Goal: Task Accomplishment & Management: Complete application form

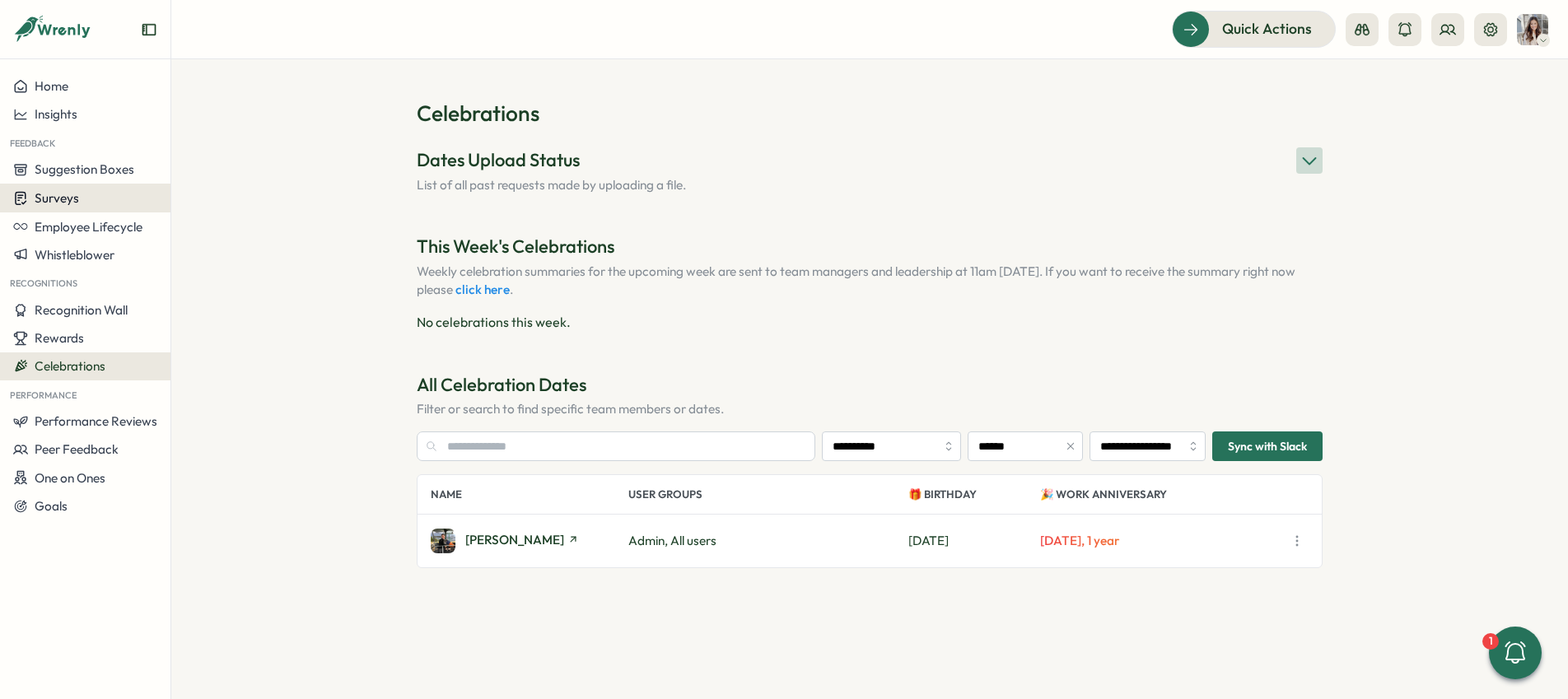
click at [67, 198] on span "Surveys" at bounding box center [57, 199] width 45 height 16
click at [232, 178] on div "Insights" at bounding box center [236, 167] width 136 height 31
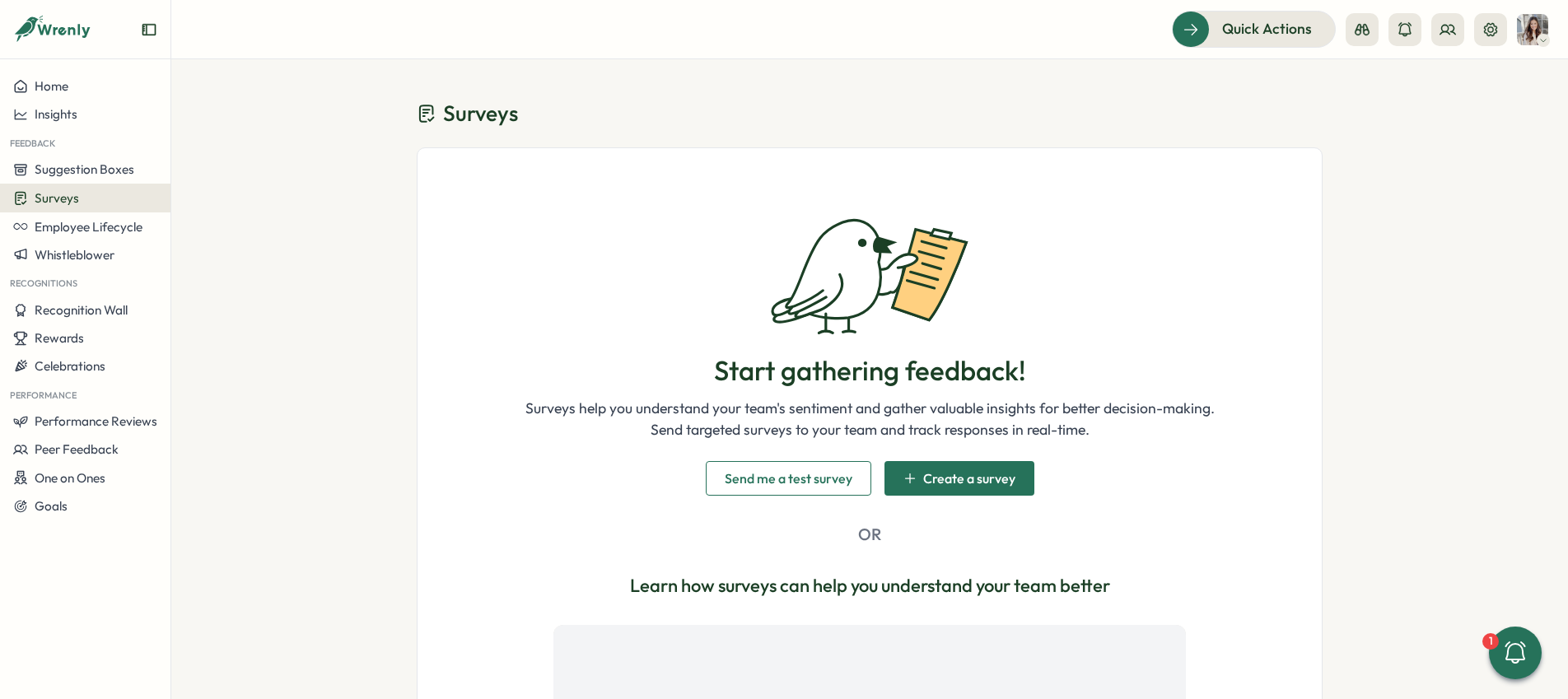
click at [956, 479] on span "Create a survey" at bounding box center [970, 478] width 93 height 13
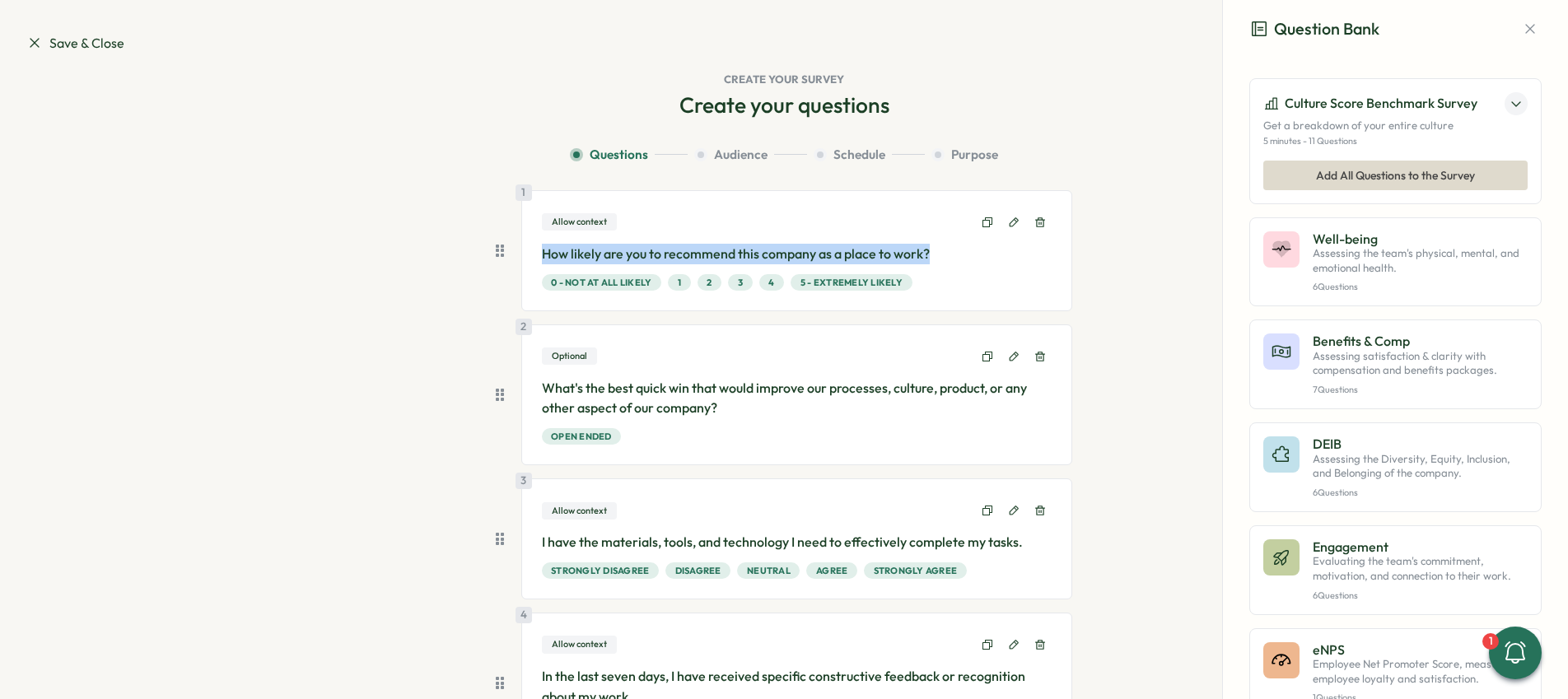
drag, startPoint x: 537, startPoint y: 253, endPoint x: 968, endPoint y: 265, distance: 431.2
click at [968, 265] on div "How likely are you to recommend this company as a place to work? 0 - Not at all…" at bounding box center [796, 267] width 510 height 47
copy p "How likely are you to recommend this company as a place to work?"
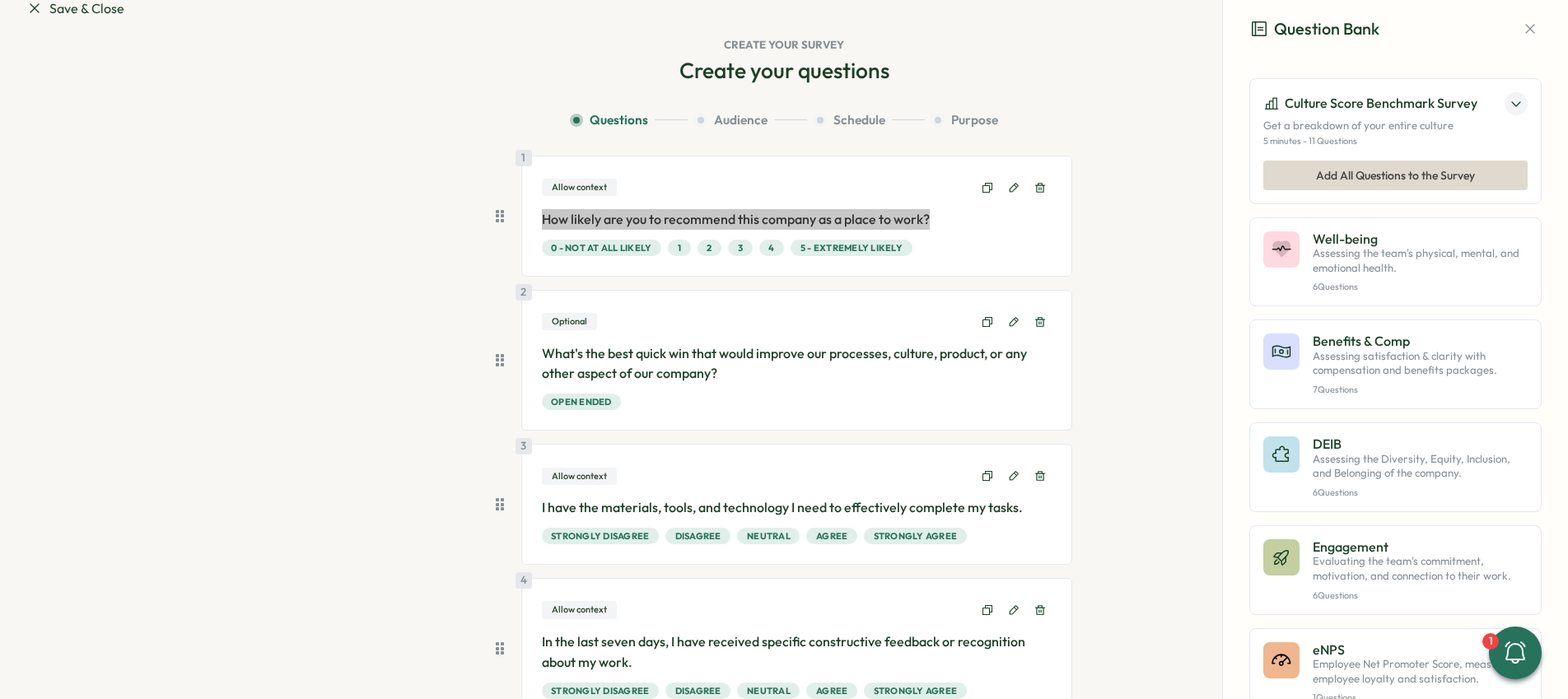
scroll to position [48, 0]
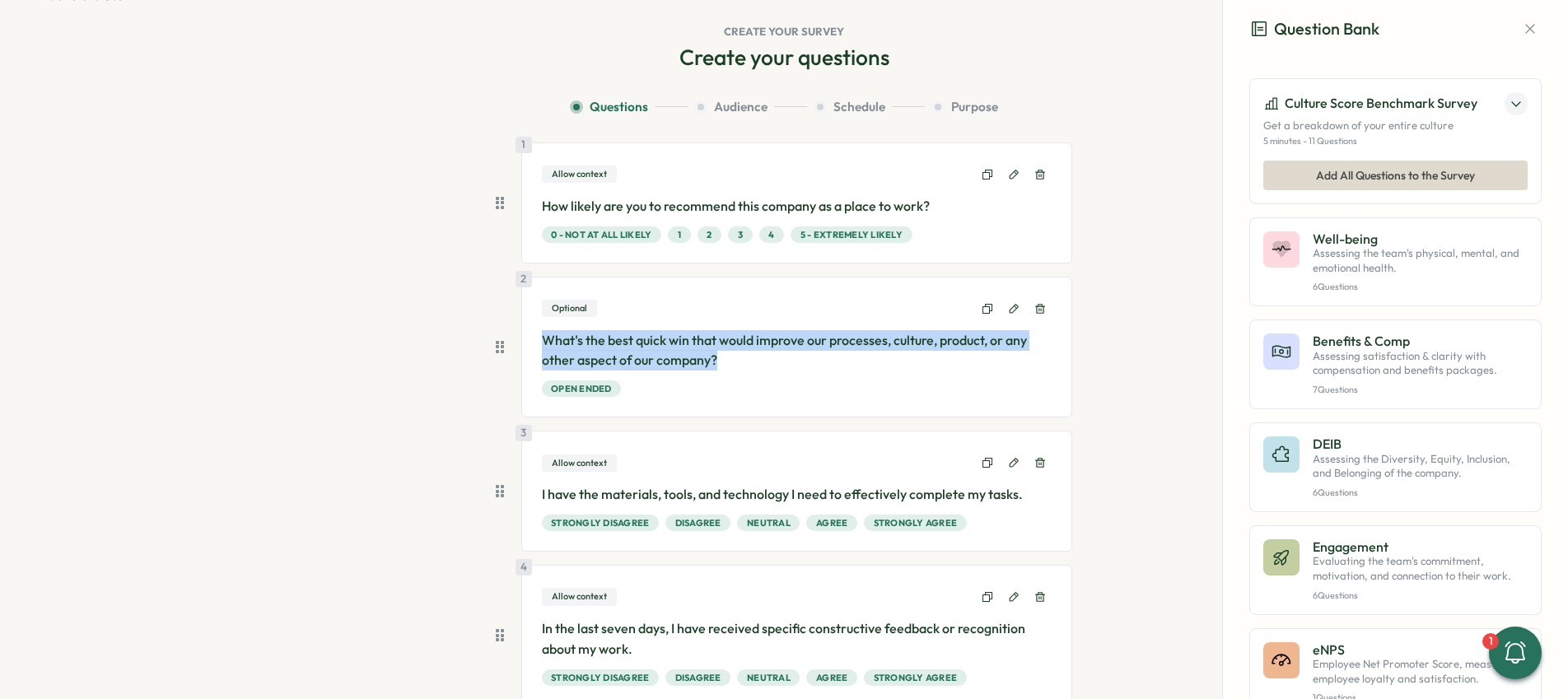
drag, startPoint x: 540, startPoint y: 340, endPoint x: 723, endPoint y: 359, distance: 184.0
click at [723, 359] on p "What's the best quick win that would improve our processes, culture, product, o…" at bounding box center [796, 351] width 510 height 41
copy p "What's the best quick win that would improve our processes, culture, product, o…"
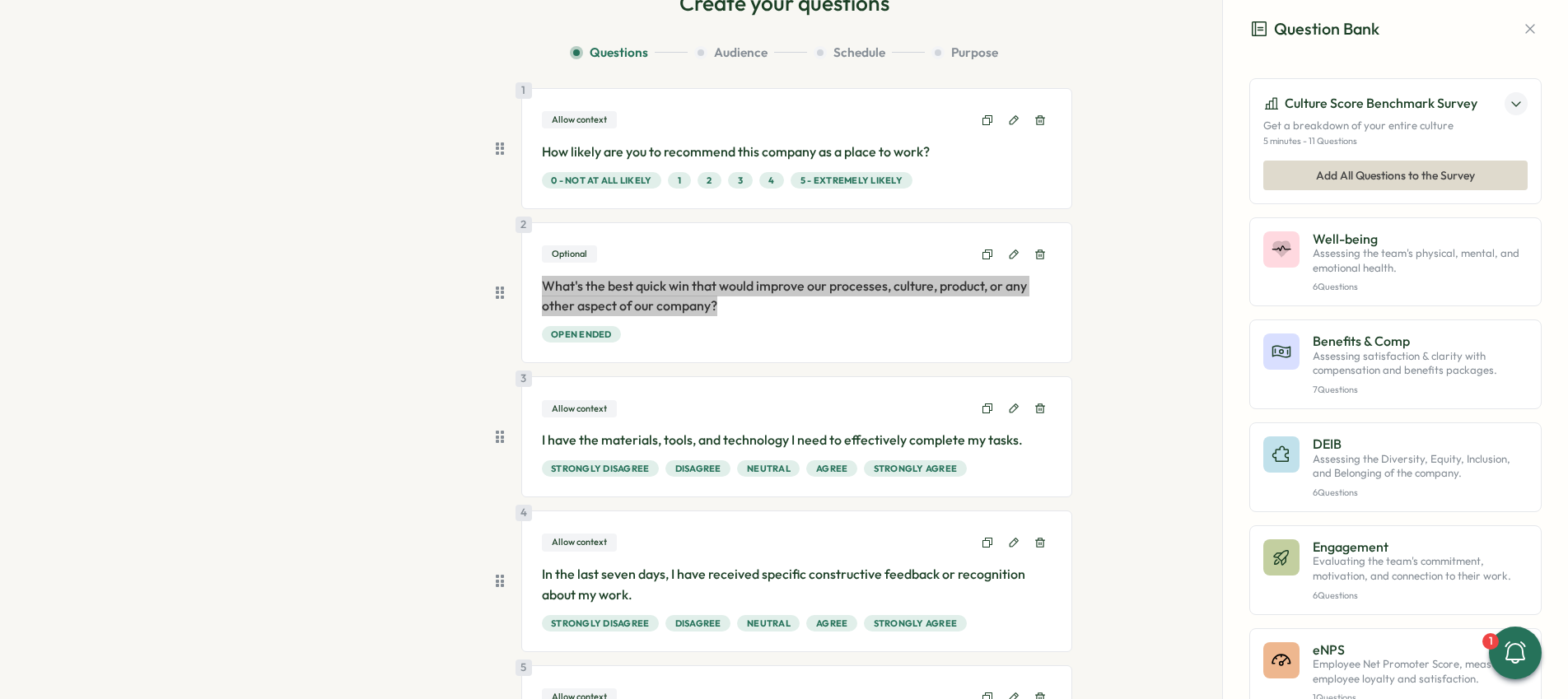
scroll to position [148, 0]
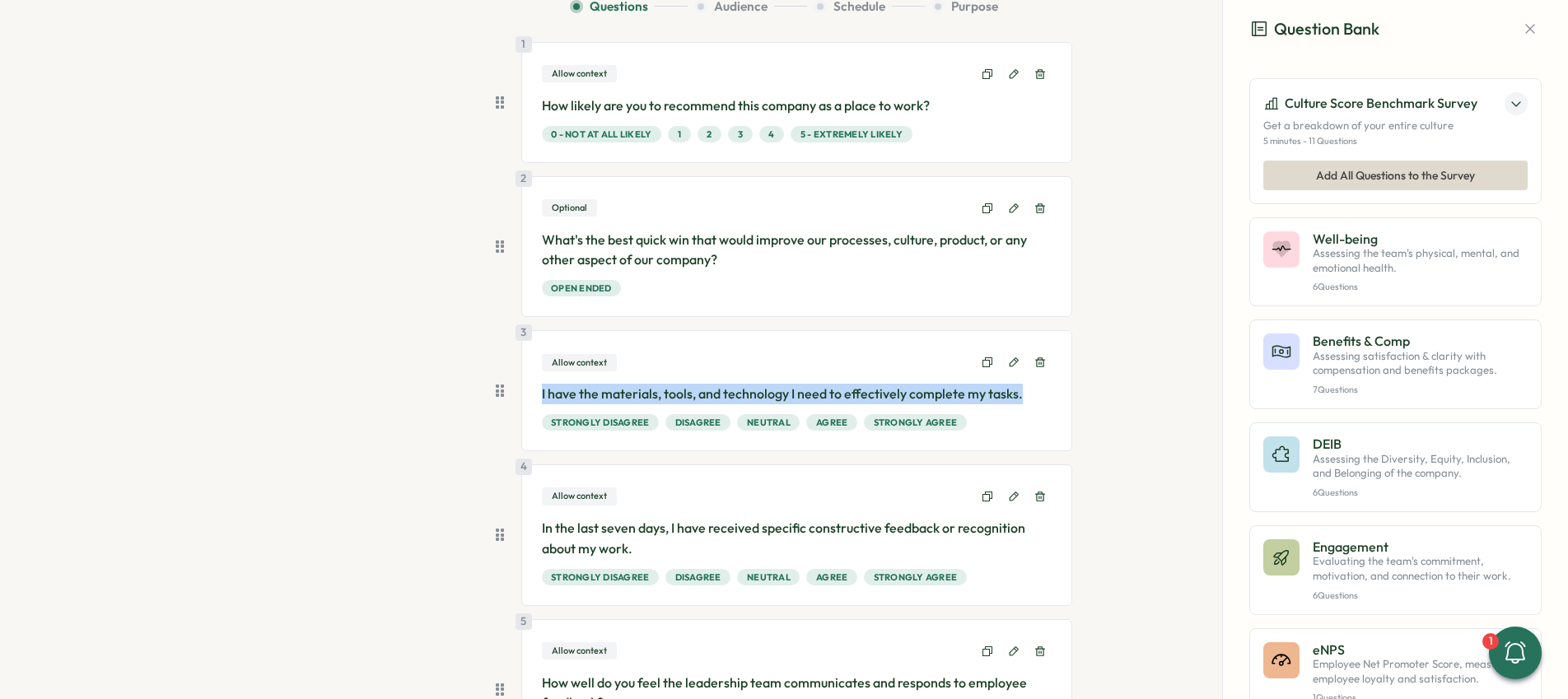
drag, startPoint x: 537, startPoint y: 394, endPoint x: 1018, endPoint y: 395, distance: 481.0
click at [1018, 395] on p "I have the materials, tools, and technology I need to effectively complete my t…" at bounding box center [796, 394] width 510 height 20
copy p "I have the materials, tools, and technology I need to effectively complete my t…"
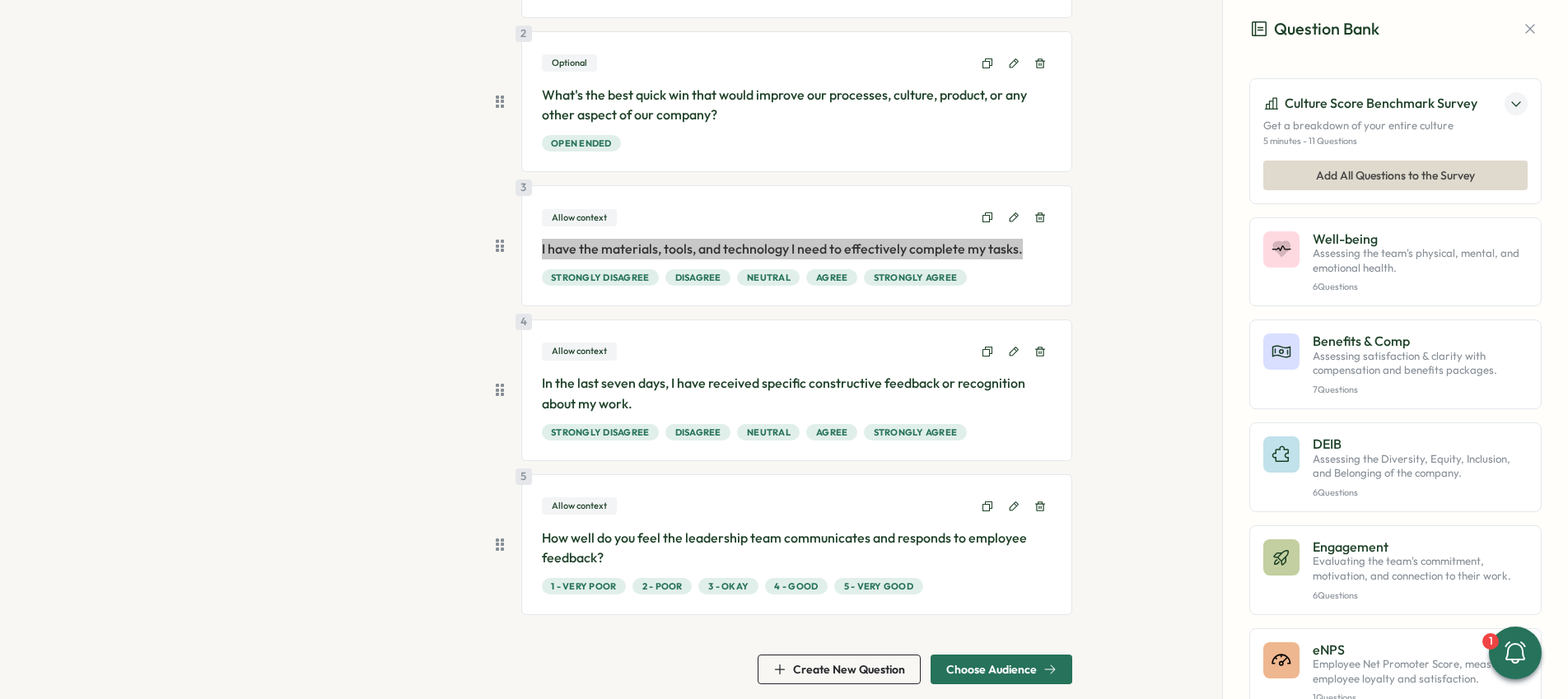
scroll to position [305, 0]
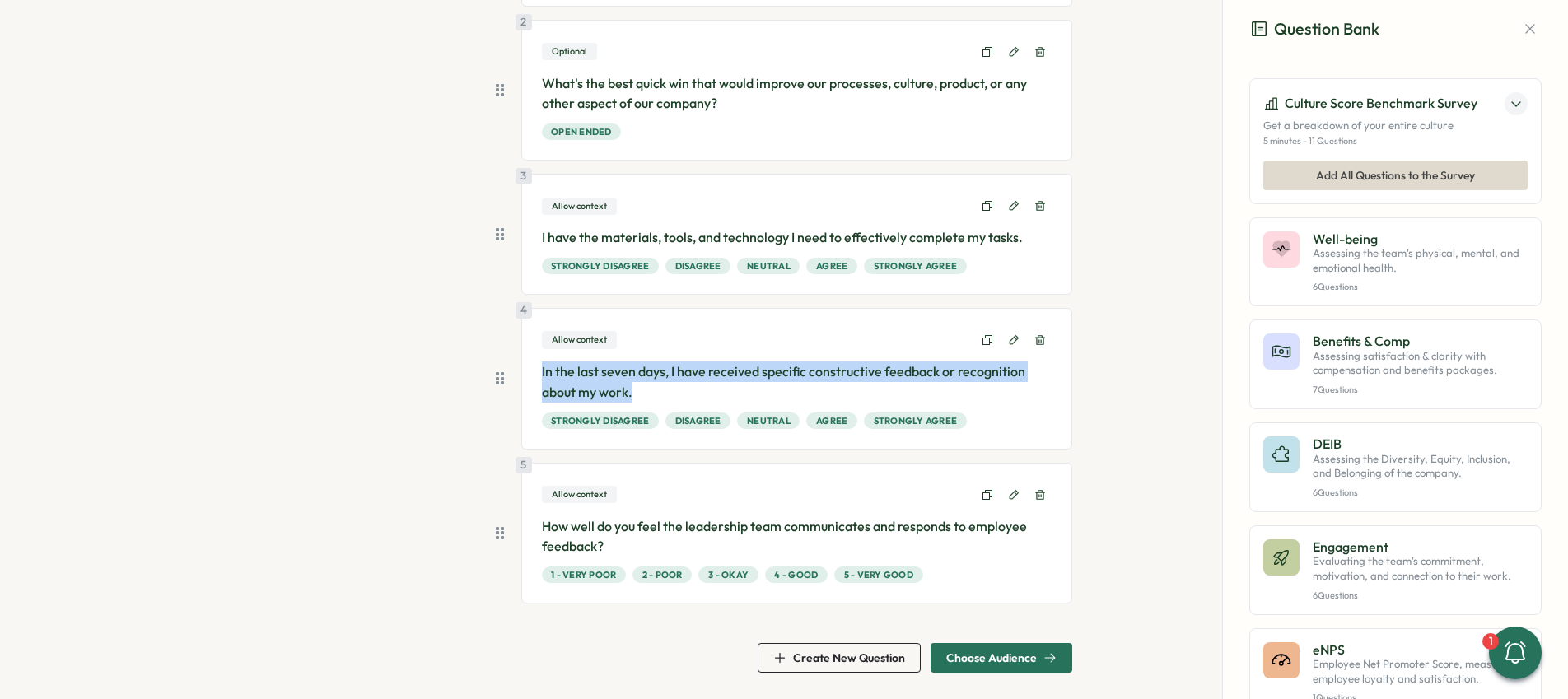
drag, startPoint x: 538, startPoint y: 369, endPoint x: 697, endPoint y: 397, distance: 161.4
click at [697, 397] on p "In the last seven days, I have received specific constructive feedback or recog…" at bounding box center [796, 382] width 510 height 41
copy p "In the last seven days, I have received specific constructive feedback or recog…"
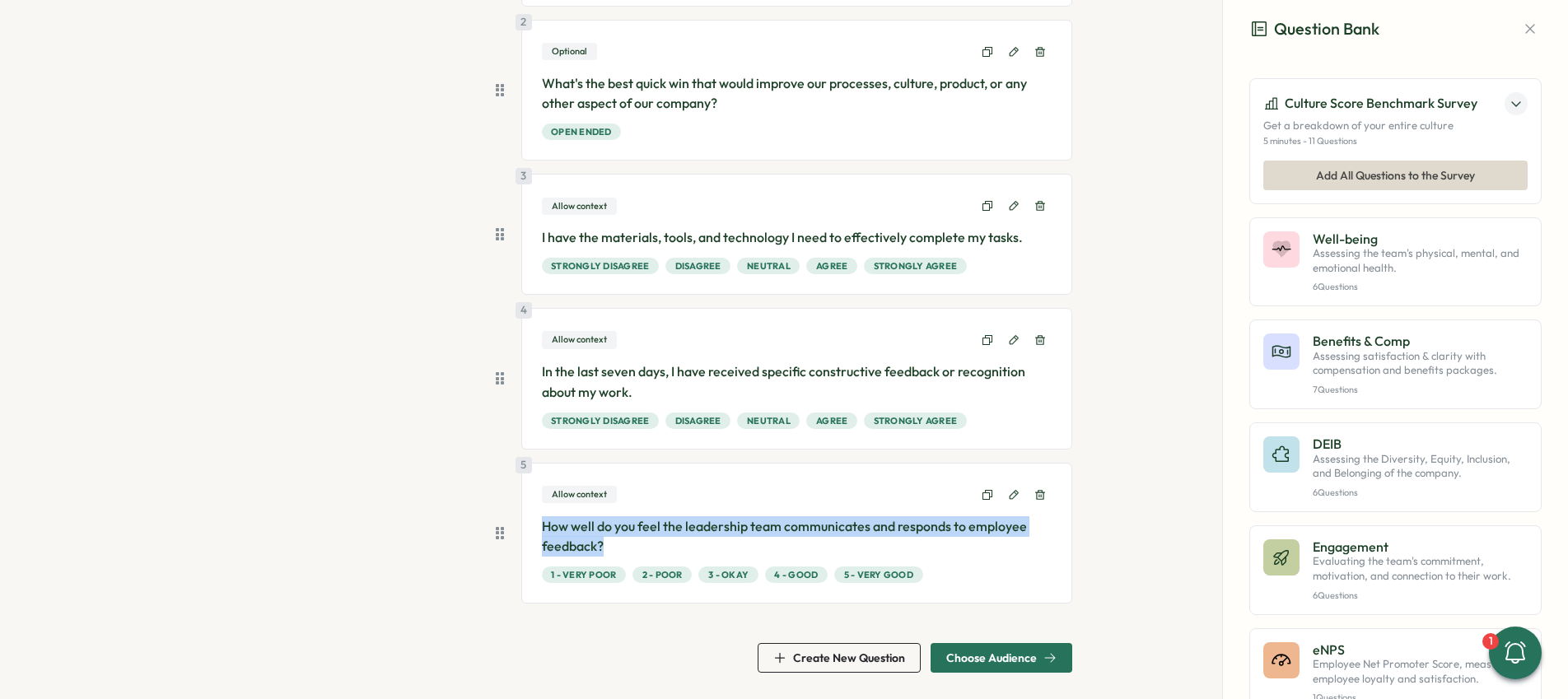
drag, startPoint x: 539, startPoint y: 526, endPoint x: 631, endPoint y: 549, distance: 94.8
click at [631, 549] on p "How well do you feel the leadership team communicates and responds to employee …" at bounding box center [796, 537] width 510 height 41
copy p "How well do you feel the leadership team communicates and responds to employee …"
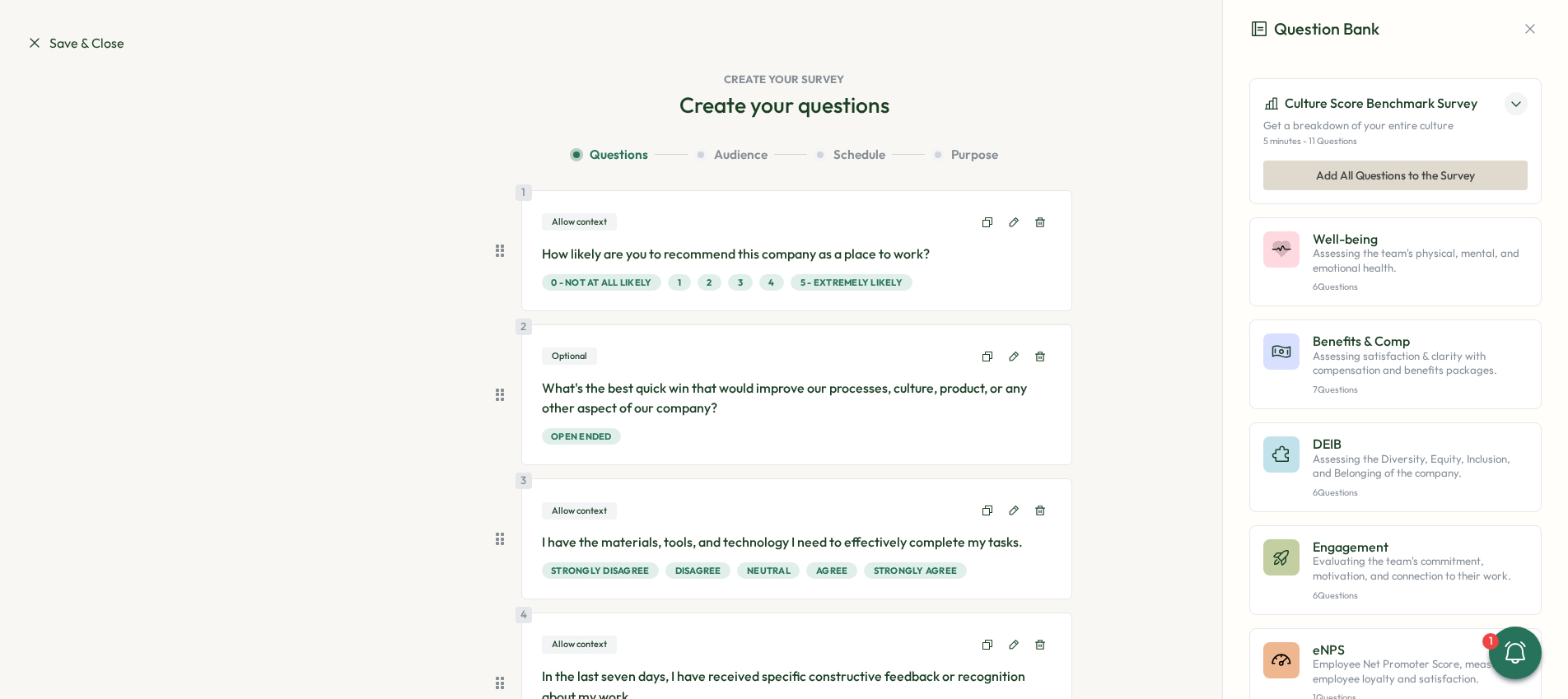
scroll to position [1, 0]
click at [1429, 265] on p "Assessing the team's physical, mental, and emotional health." at bounding box center [1419, 260] width 215 height 28
click at [1392, 260] on p "Assessing the team's physical, mental, and emotional health." at bounding box center [1419, 260] width 215 height 28
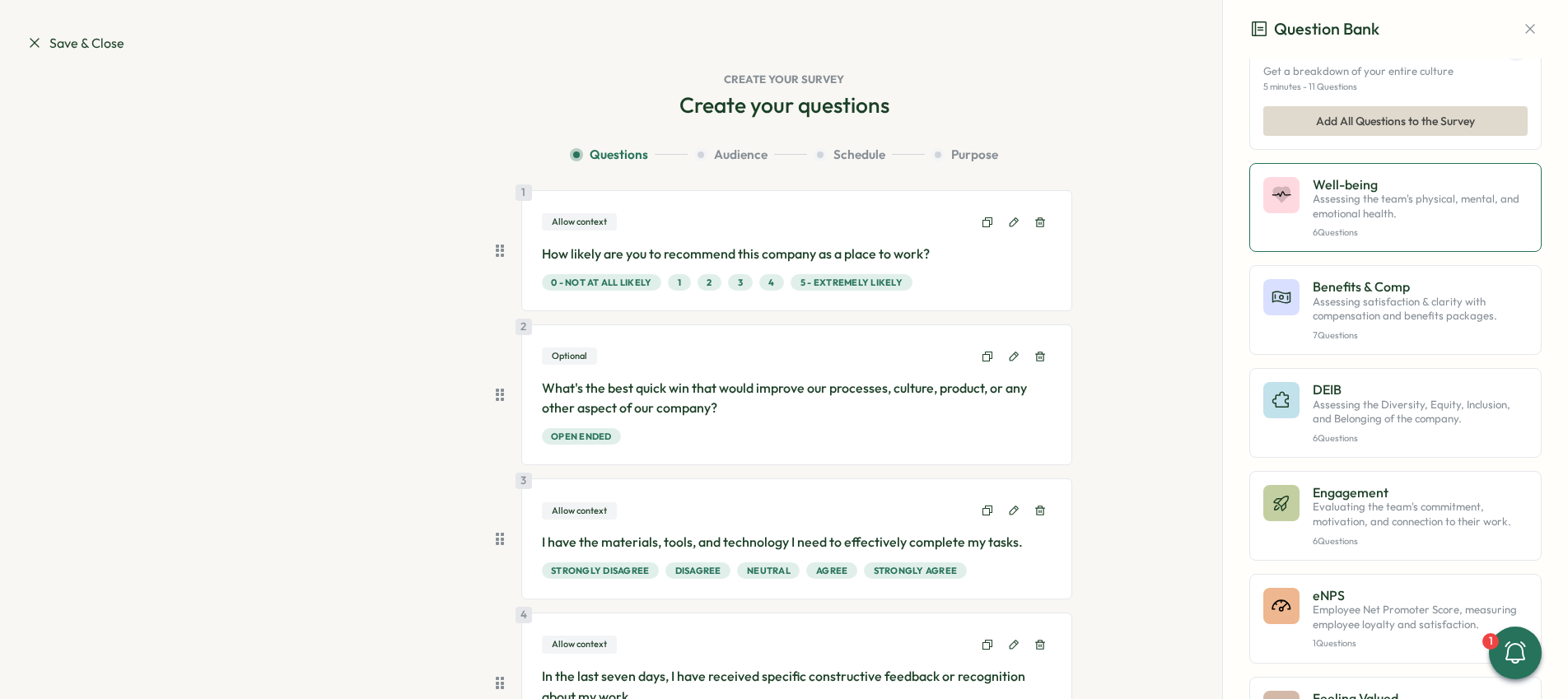
scroll to position [0, 0]
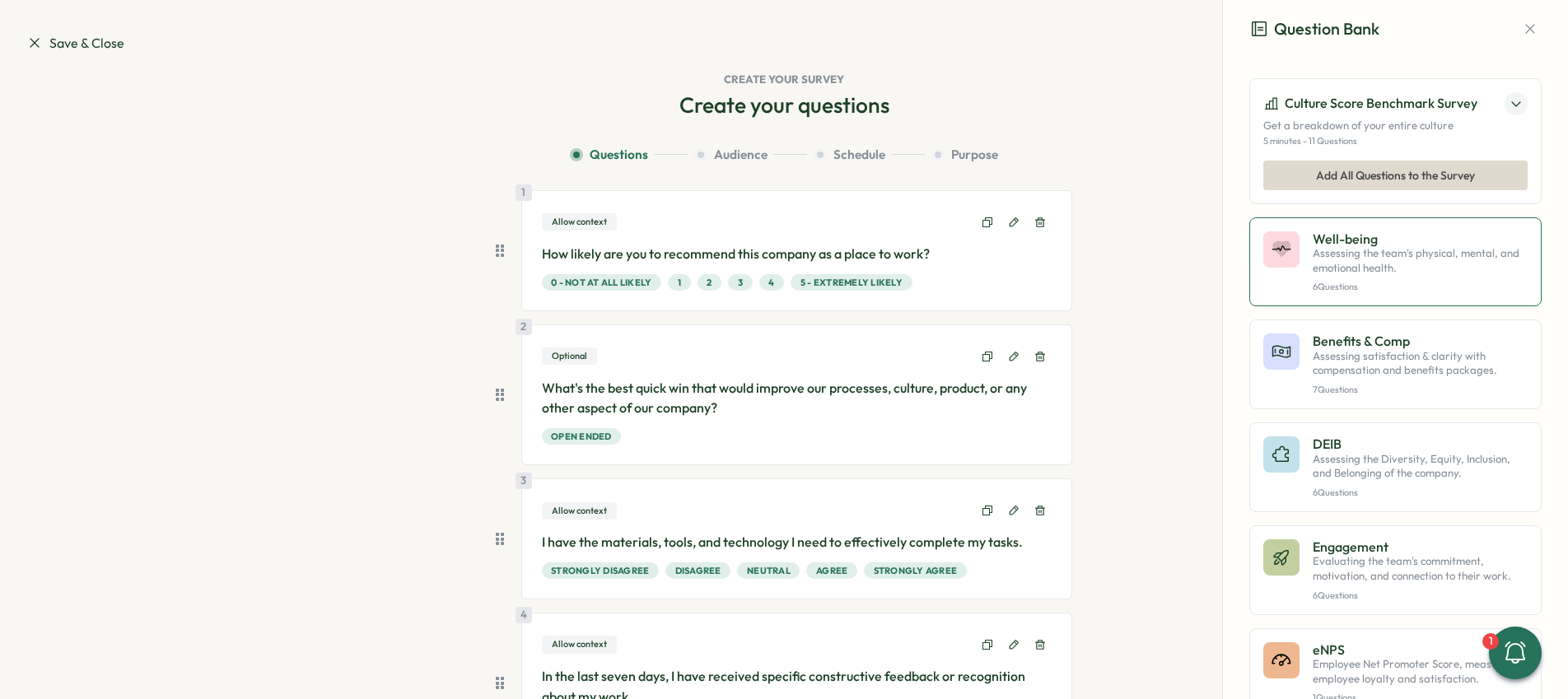
click at [1302, 252] on div "Well-being Assessing the team's physical, mental, and emotional health. 6 Quest…" at bounding box center [1394, 262] width 264 height 61
click at [1438, 378] on p "Assessing satisfaction & clarity with compensation and benefits packages." at bounding box center [1419, 363] width 215 height 28
click at [1435, 306] on div "Culture Score Benchmark Survey Get a breakdown of your entire culture 5 minutes…" at bounding box center [1395, 670] width 292 height 1183
click at [1418, 274] on p "Assessing the team's physical, mental, and emotional health." at bounding box center [1419, 260] width 215 height 28
click at [1353, 255] on p "Assessing the team's physical, mental, and emotional health." at bounding box center [1419, 260] width 215 height 28
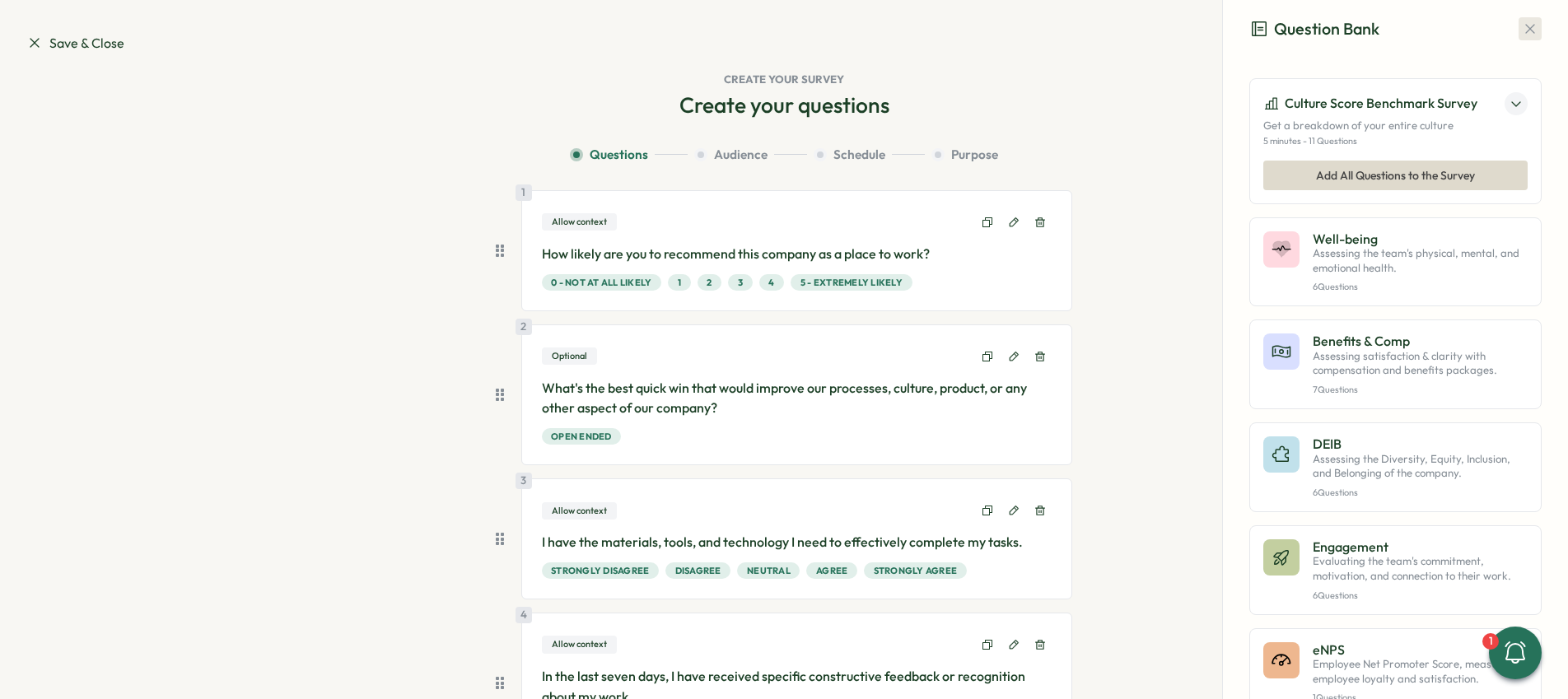
click at [1522, 28] on icon "button" at bounding box center [1530, 28] width 16 height 16
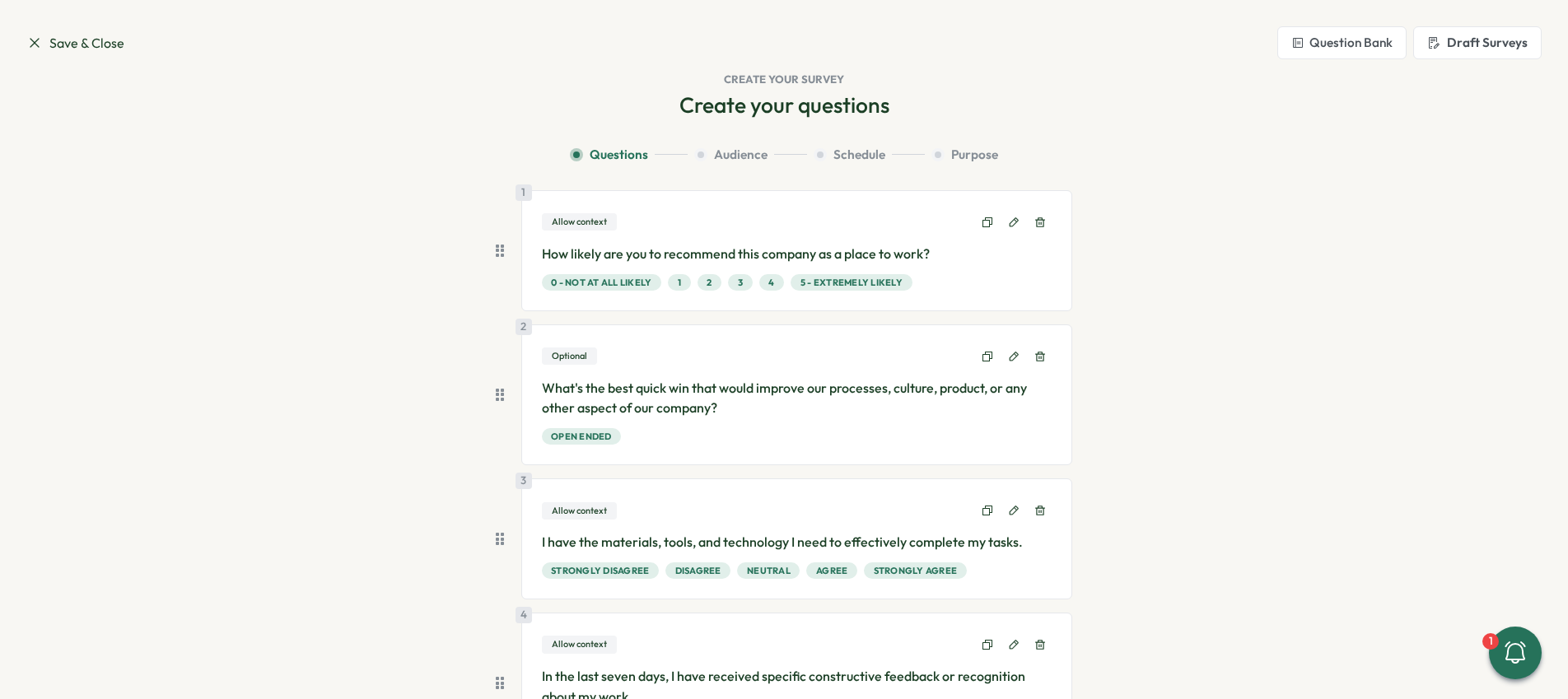
click at [1365, 49] on button "Question Bank" at bounding box center [1341, 43] width 129 height 33
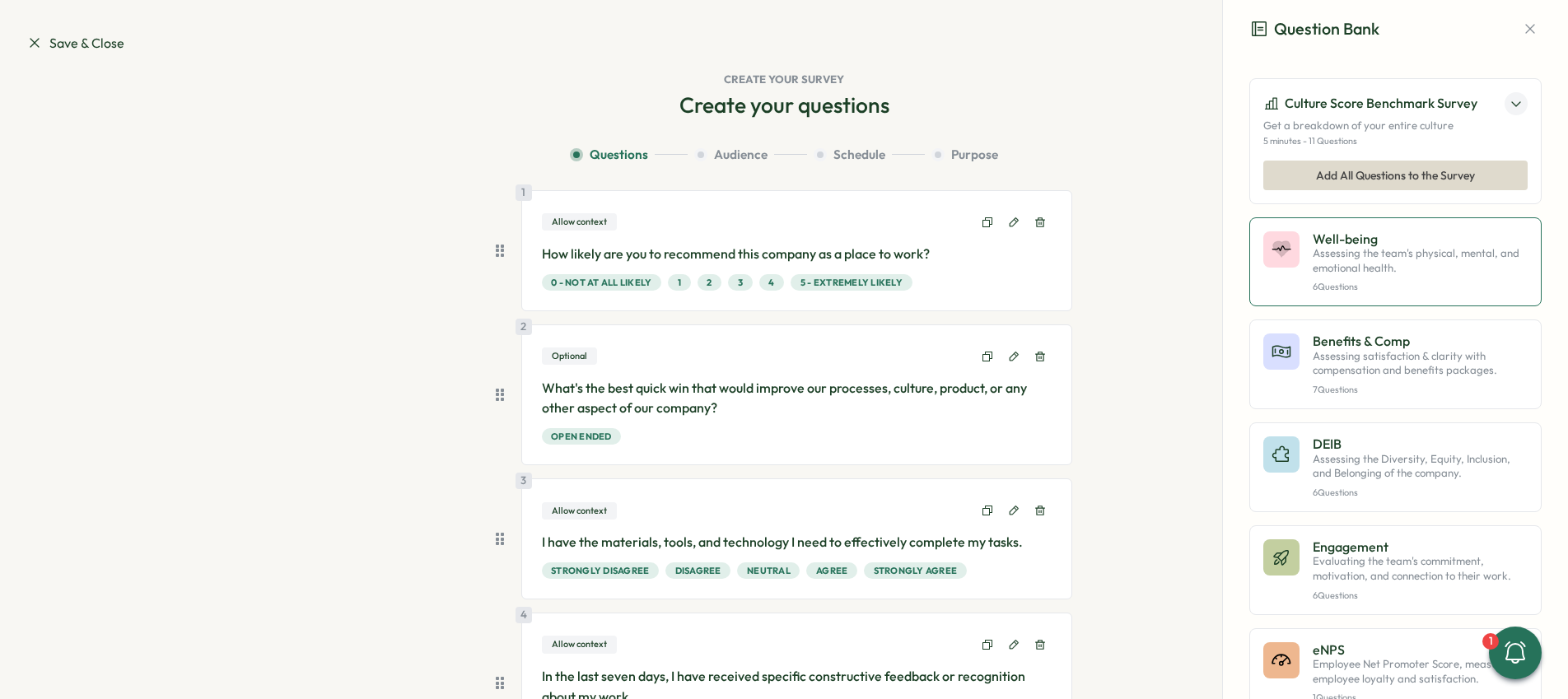
click at [1418, 256] on p "Assessing the team's physical, mental, and emotional health." at bounding box center [1419, 260] width 215 height 28
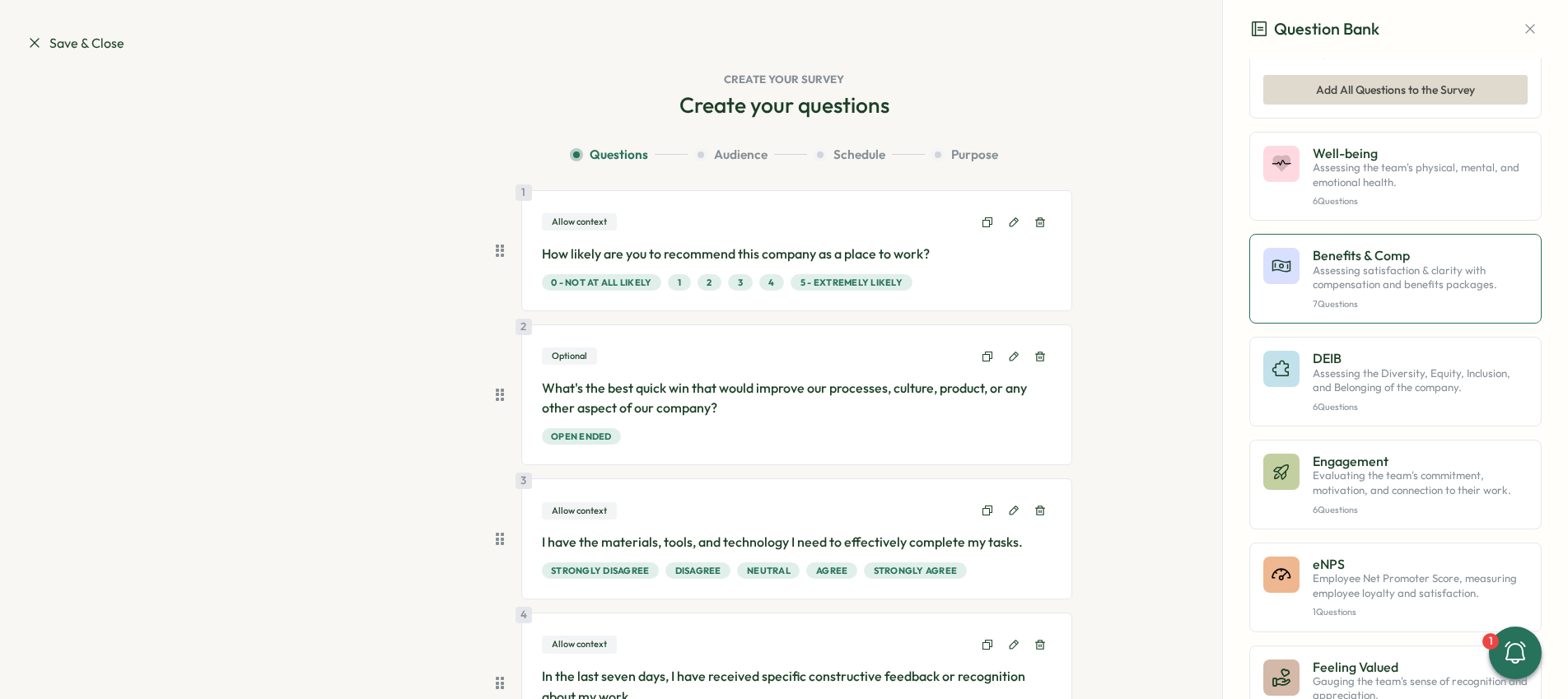
click at [1318, 268] on p "Assessing satisfaction & clarity with compensation and benefits packages." at bounding box center [1419, 278] width 215 height 28
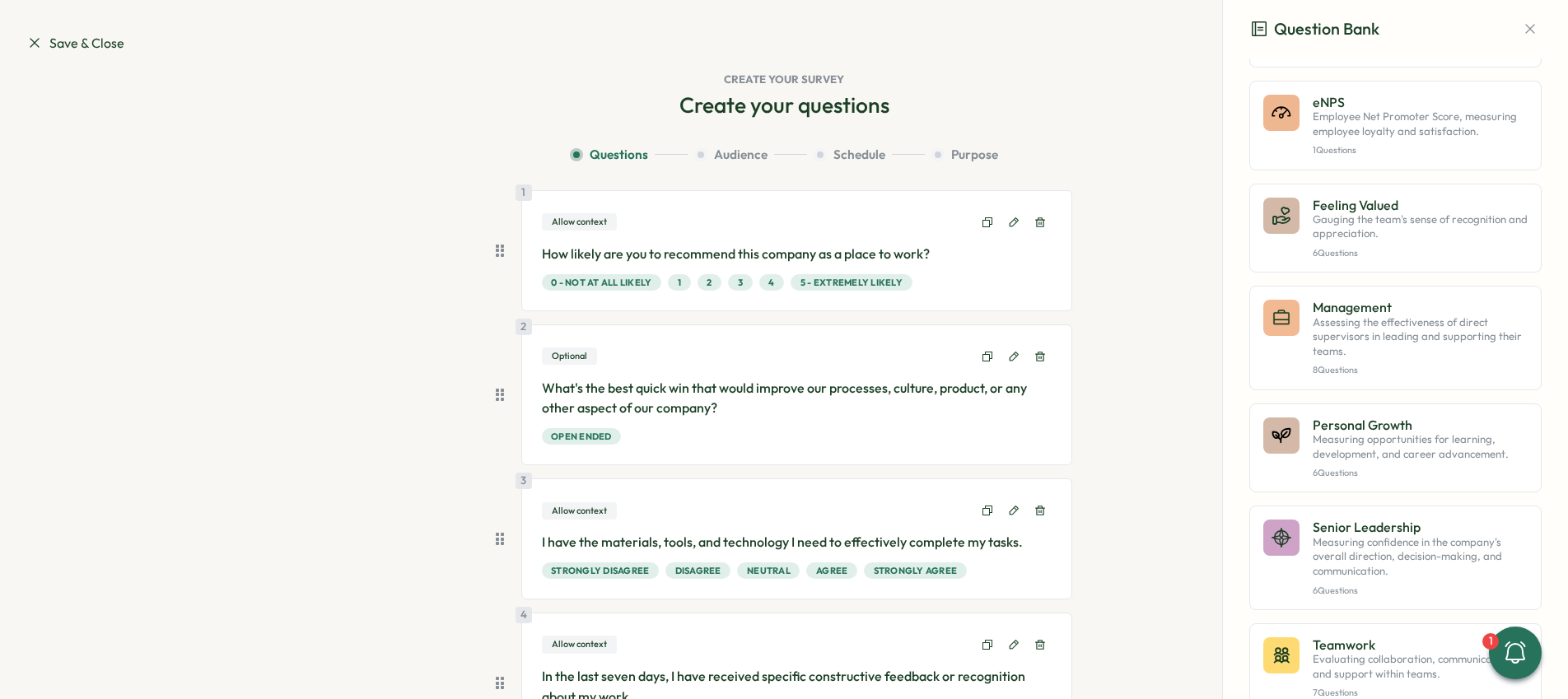
scroll to position [555, 0]
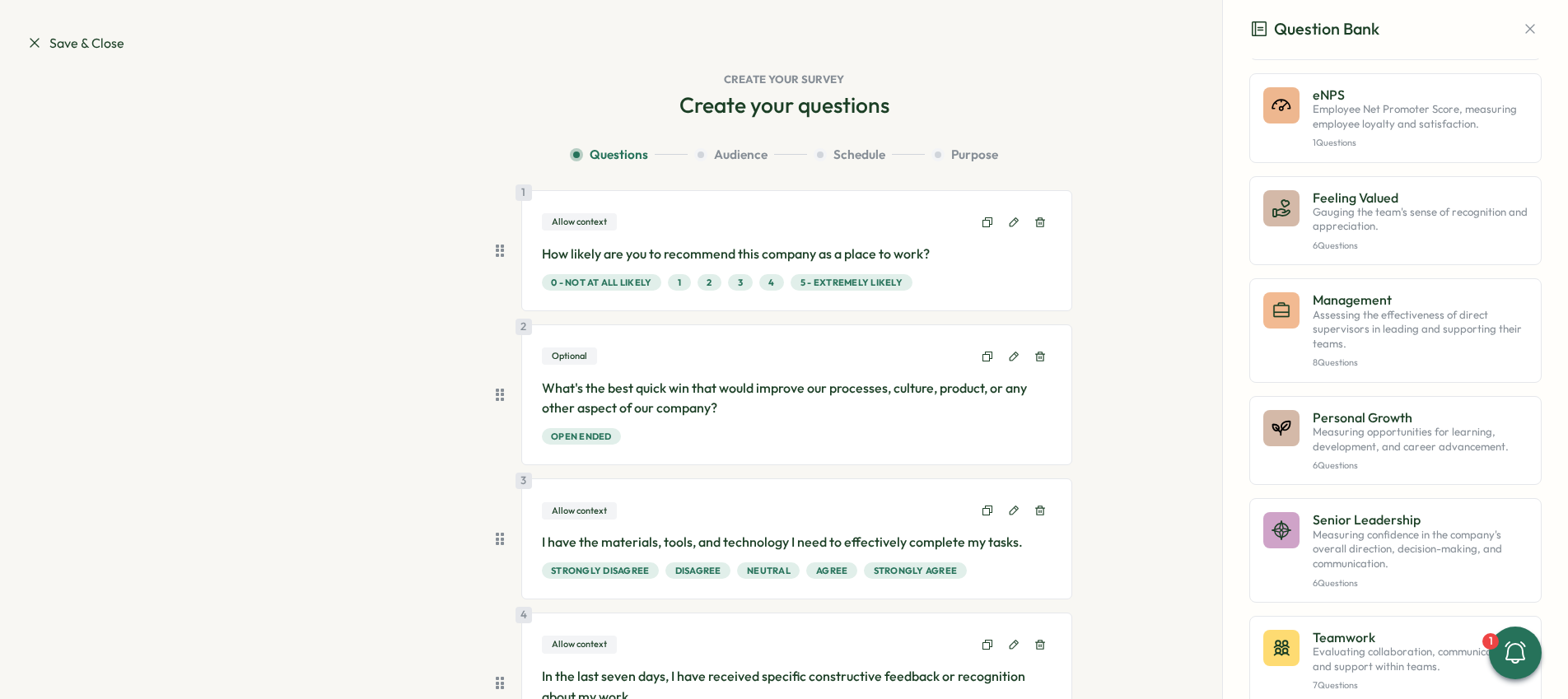
click at [56, 45] on span "Save & Close" at bounding box center [76, 43] width 98 height 20
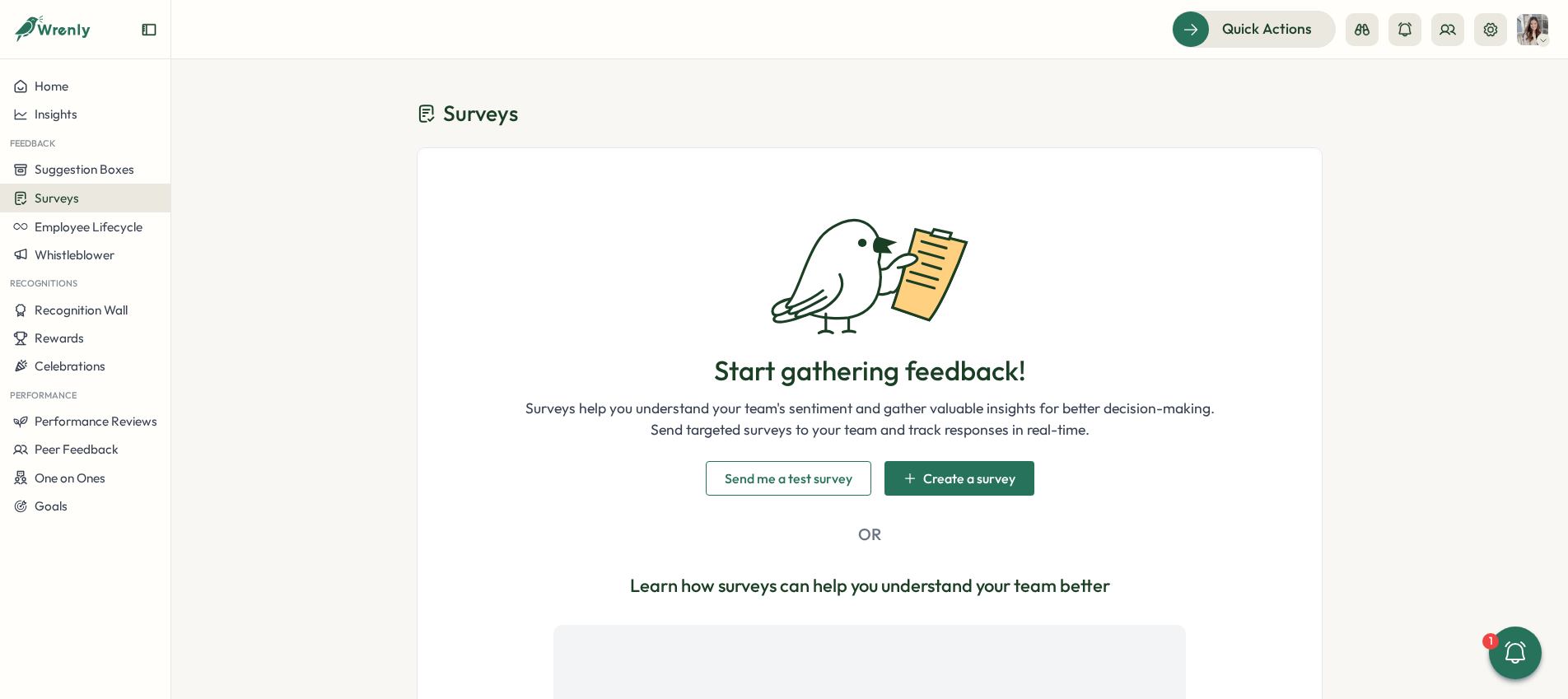
click at [946, 478] on span "Create a survey" at bounding box center [970, 478] width 93 height 13
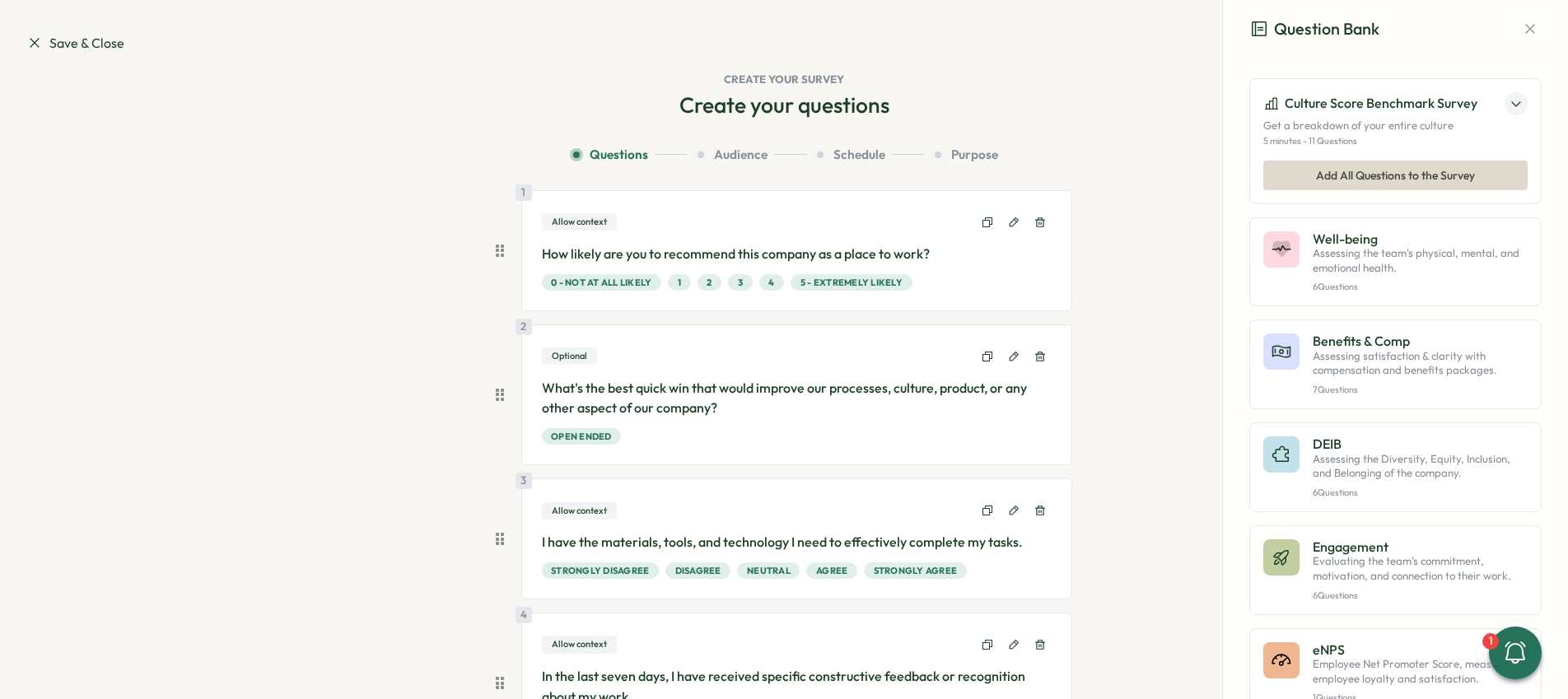
click at [796, 116] on h2 "Create your questions" at bounding box center [784, 105] width 210 height 28
drag, startPoint x: 791, startPoint y: 105, endPoint x: 779, endPoint y: 106, distance: 12.0
click at [791, 105] on h2 "Create your questions" at bounding box center [784, 105] width 210 height 28
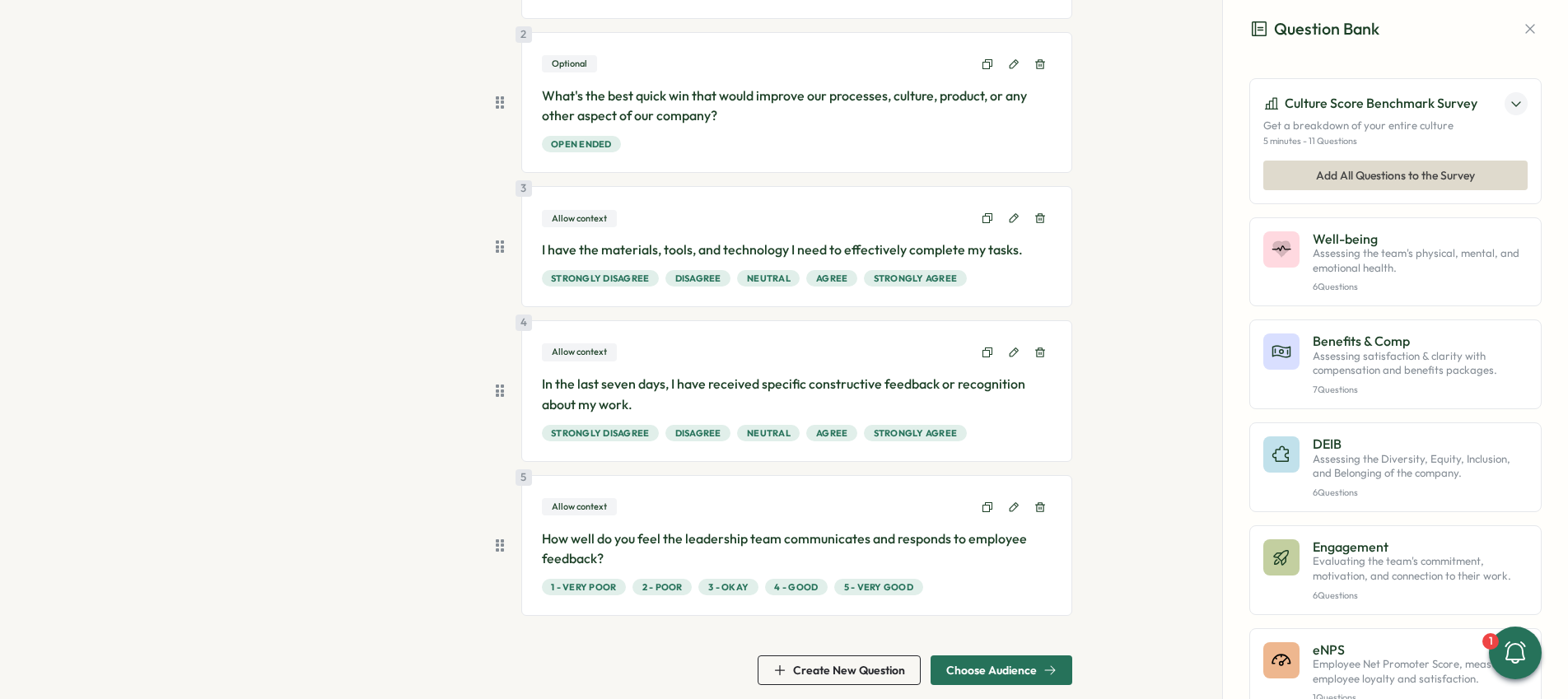
scroll to position [305, 0]
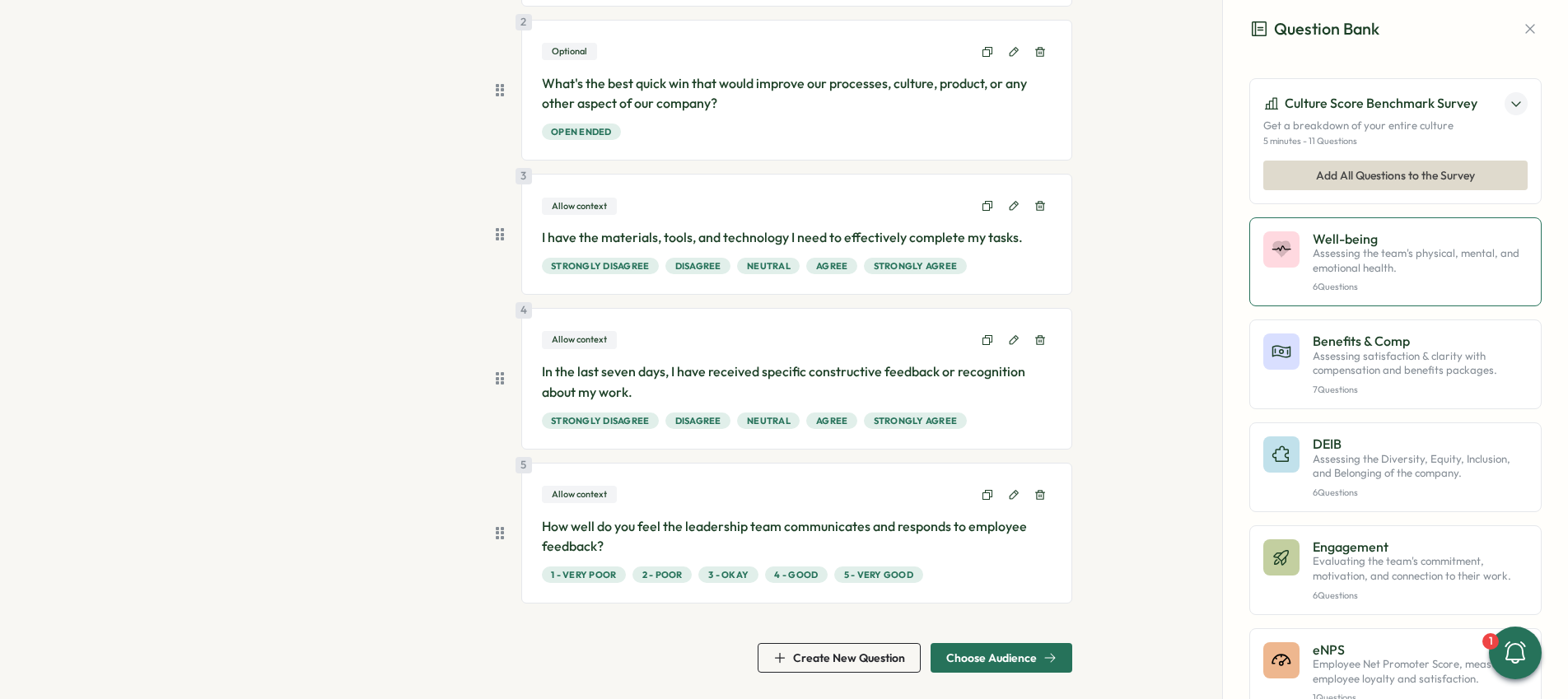
click at [1401, 269] on p "Assessing the team's physical, mental, and emotional health." at bounding box center [1419, 260] width 215 height 28
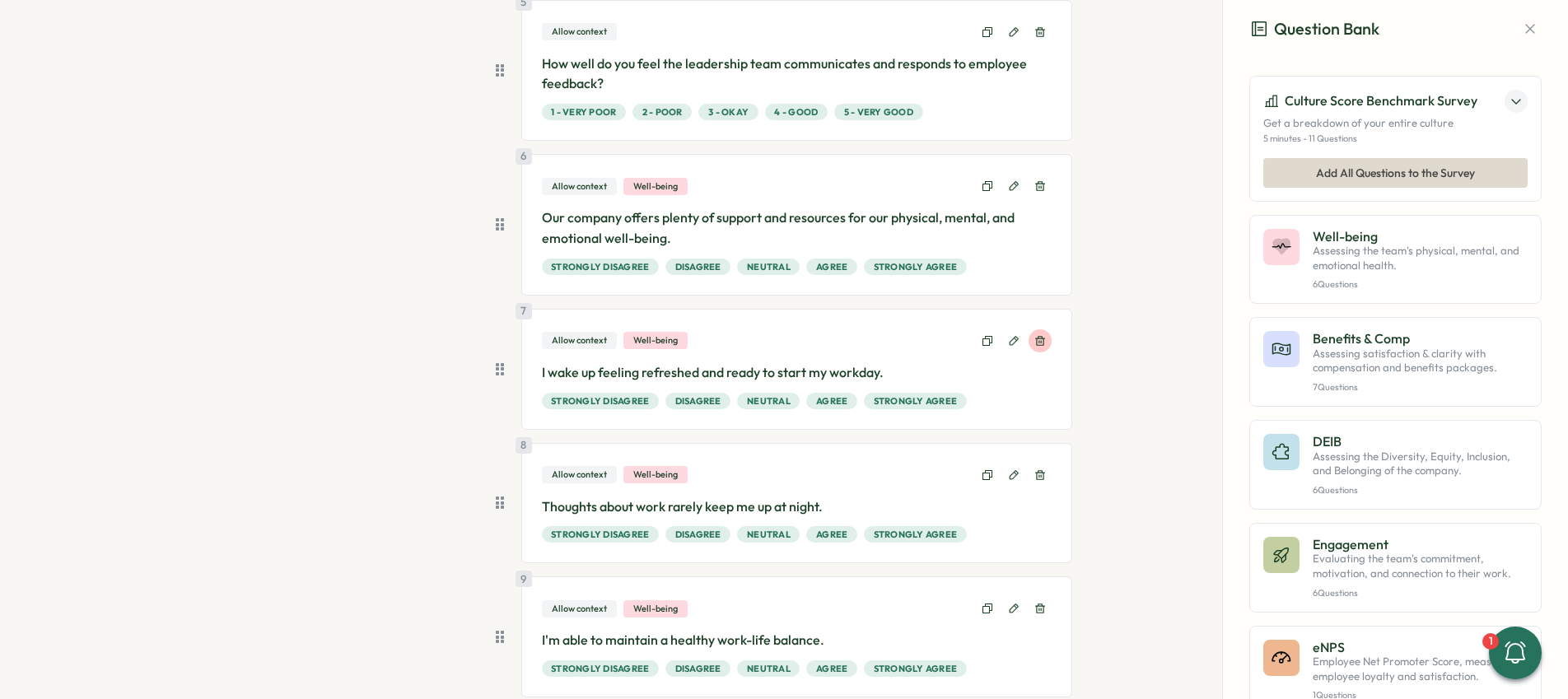
scroll to position [763, 0]
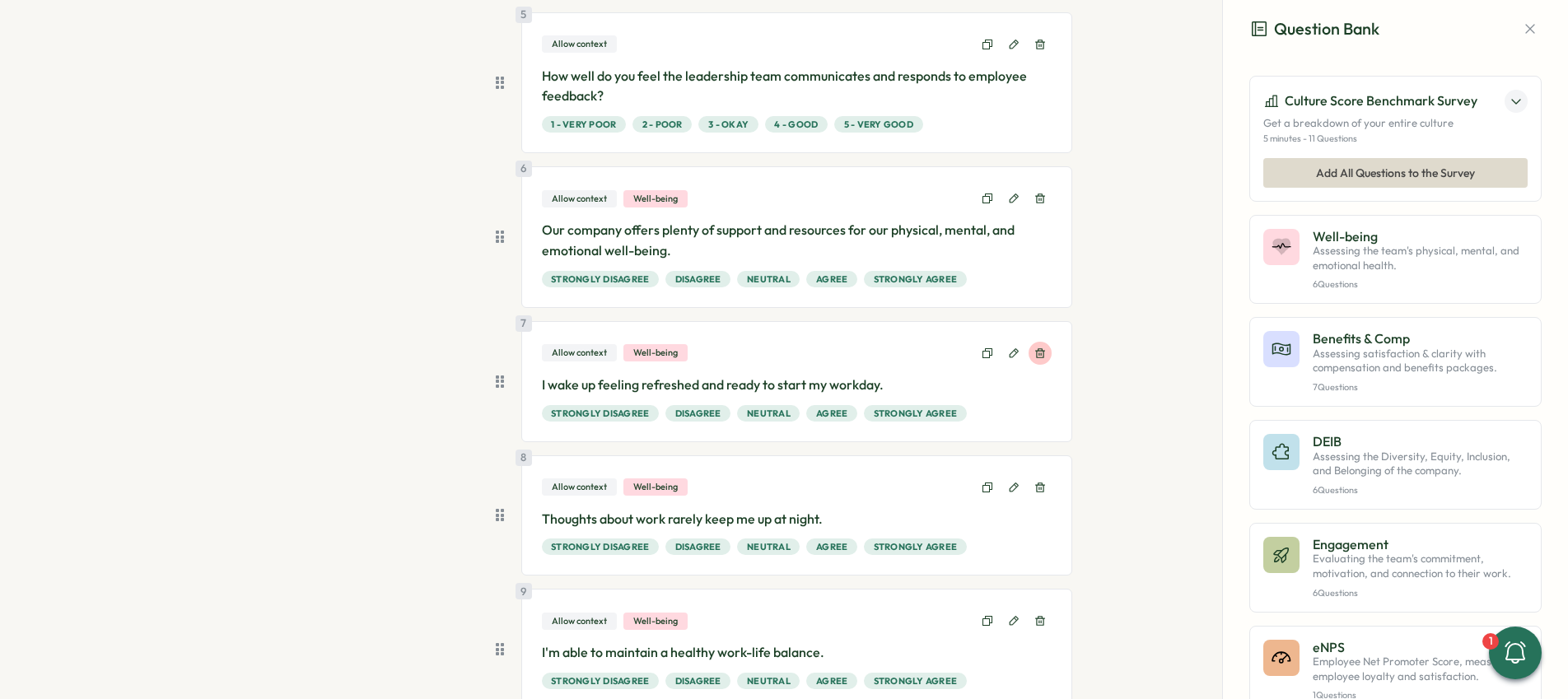
click at [1035, 343] on button at bounding box center [1040, 354] width 23 height 23
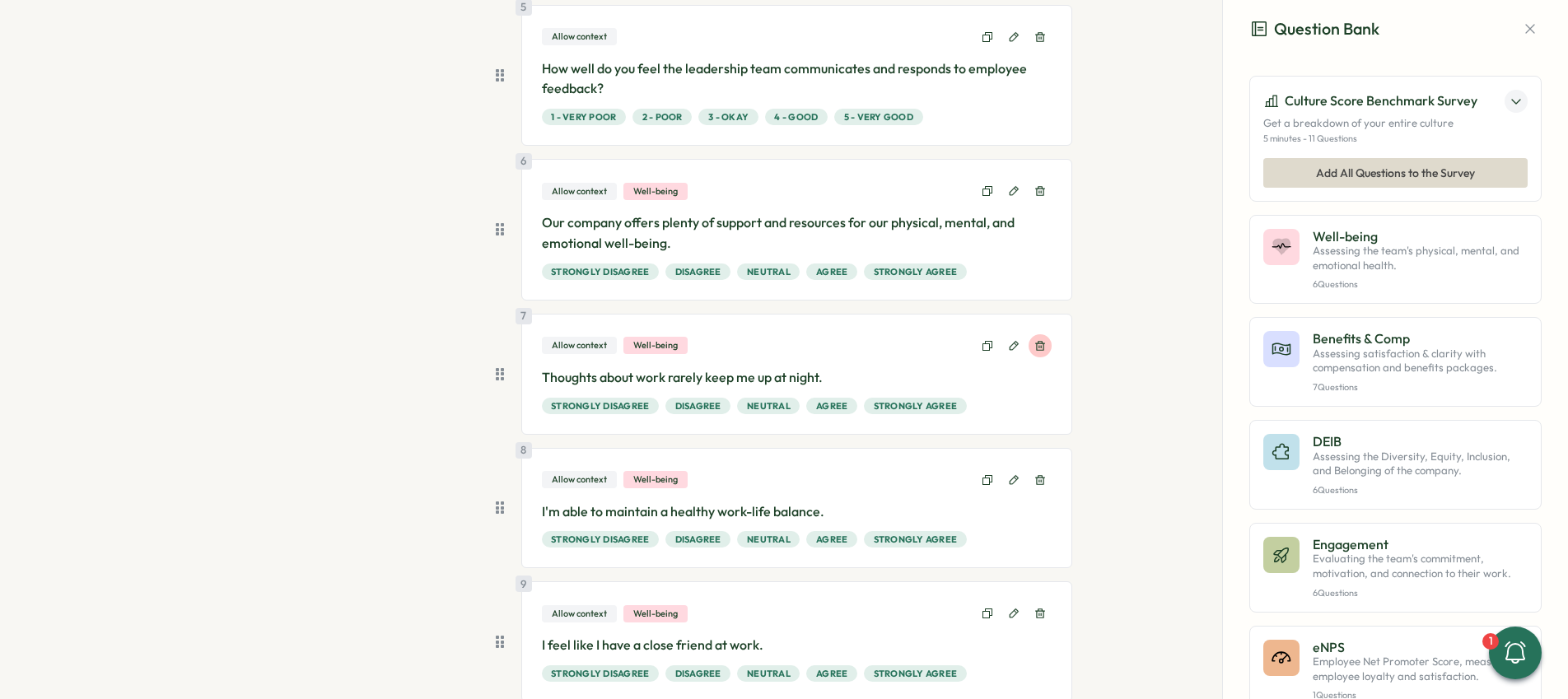
click at [1036, 347] on icon at bounding box center [1039, 345] width 12 height 12
click at [1035, 477] on icon at bounding box center [1039, 480] width 10 height 10
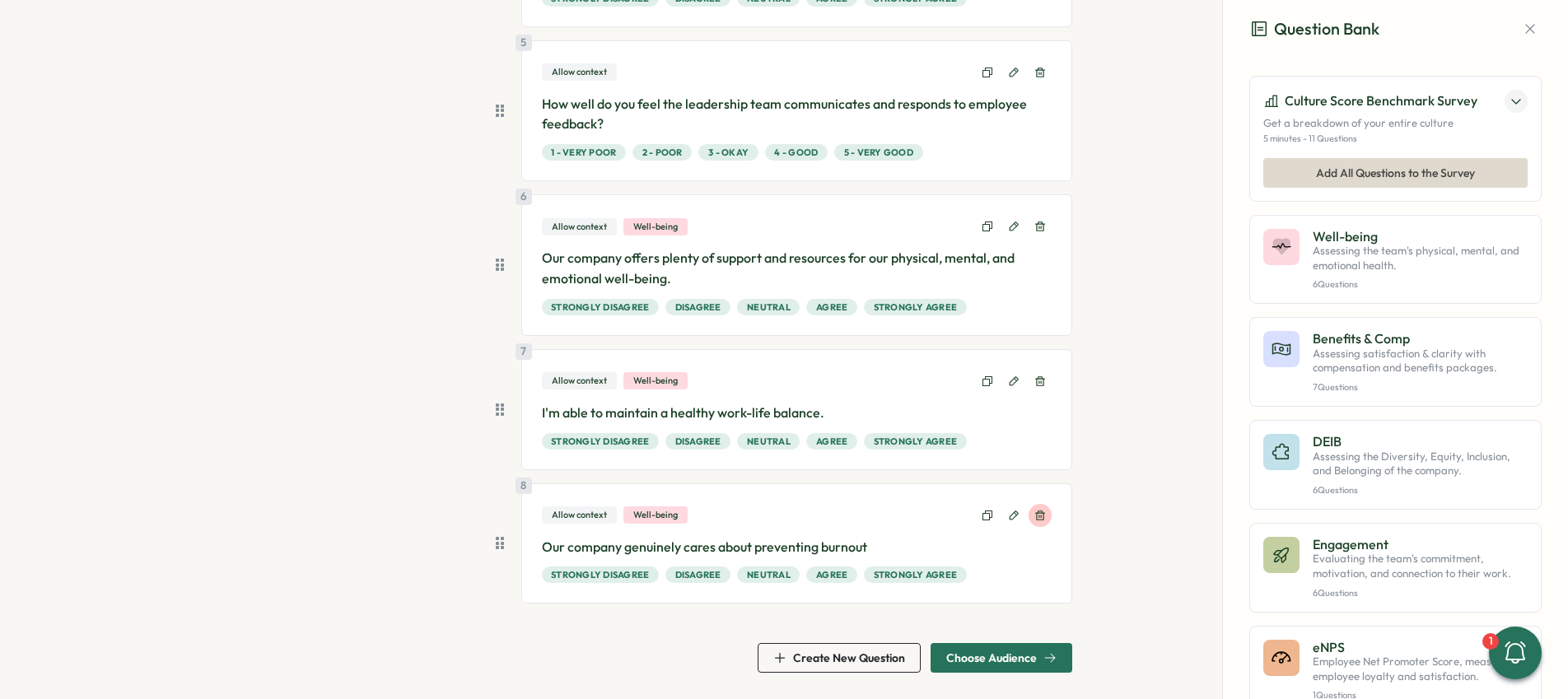
click at [1034, 517] on icon at bounding box center [1039, 515] width 12 height 12
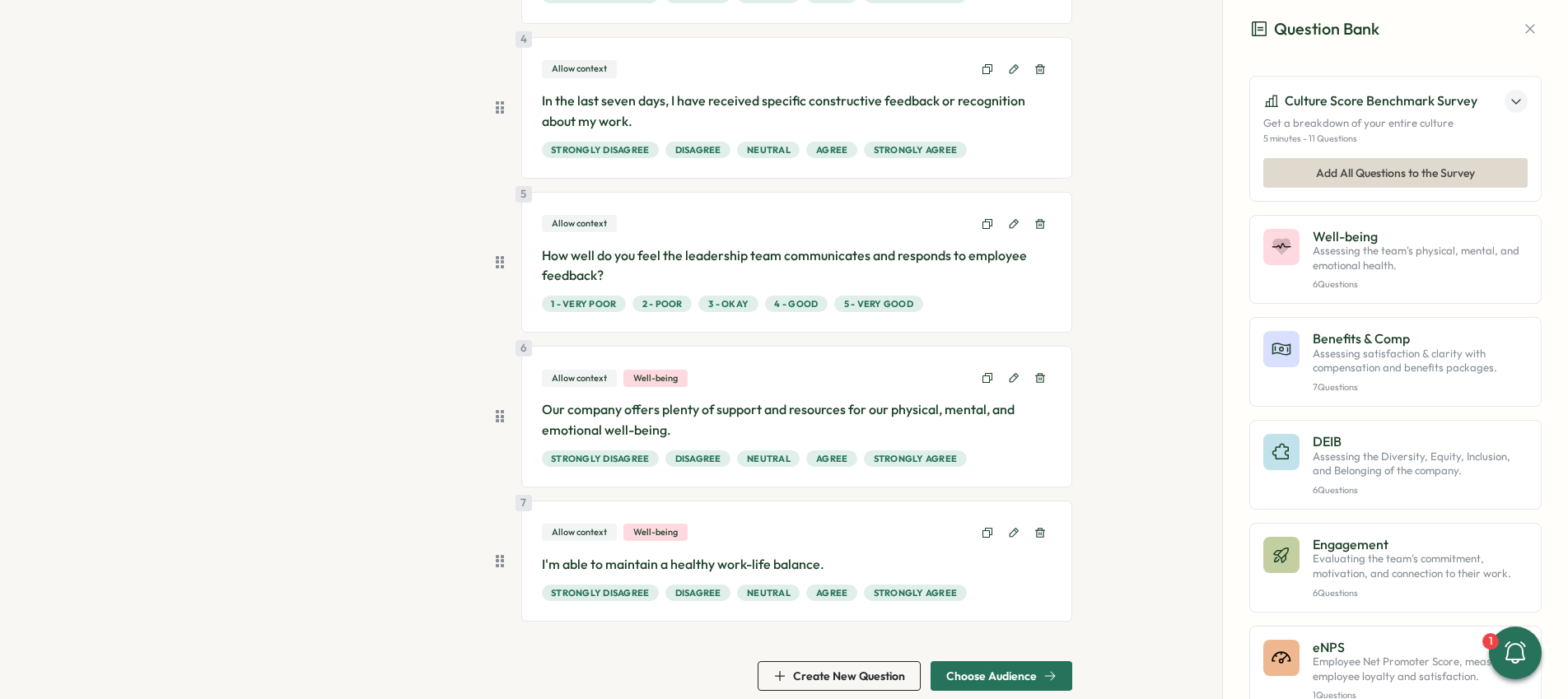
scroll to position [594, 0]
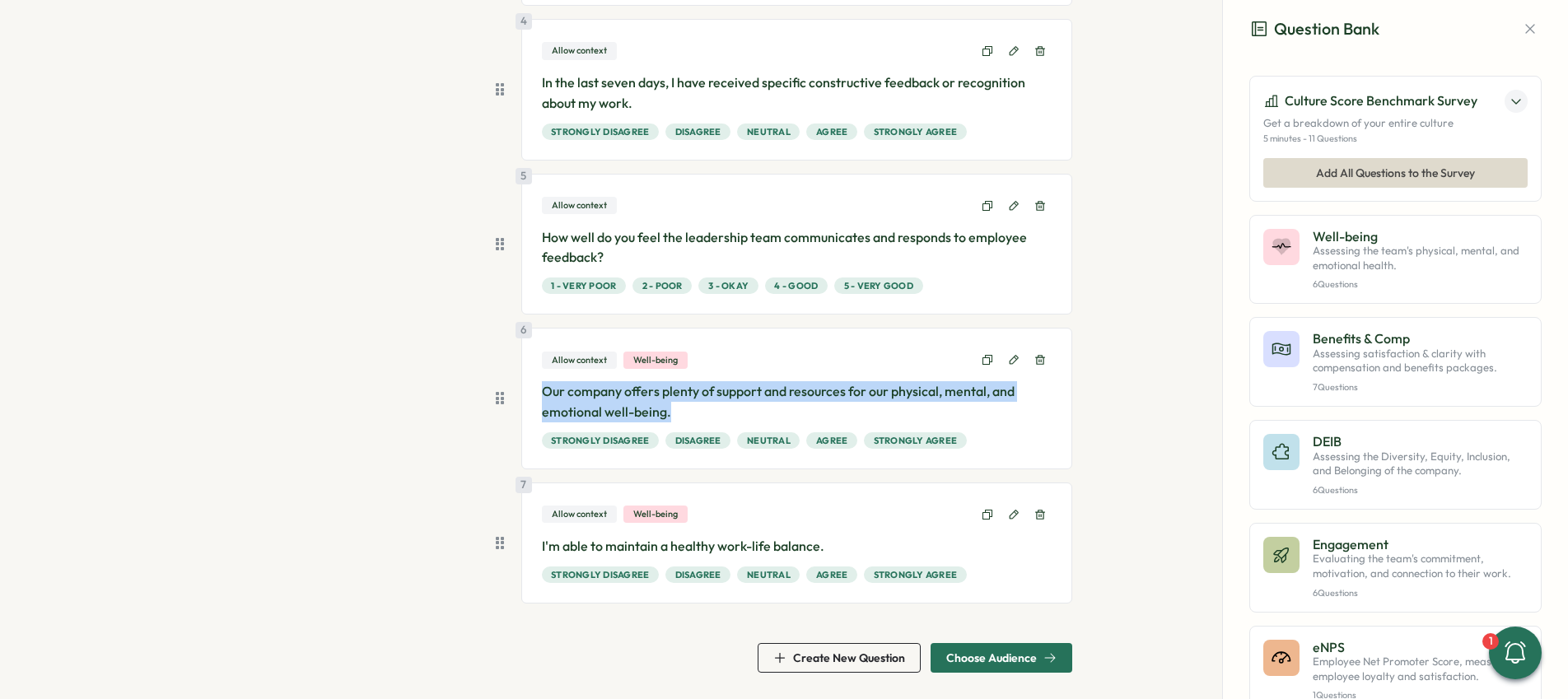
drag, startPoint x: 538, startPoint y: 390, endPoint x: 720, endPoint y: 409, distance: 183.0
click at [720, 409] on p "Our company offers plenty of support and resources for our physical, mental, an…" at bounding box center [796, 402] width 510 height 41
copy p "Our company offers plenty of support and resources for our physical, mental, an…"
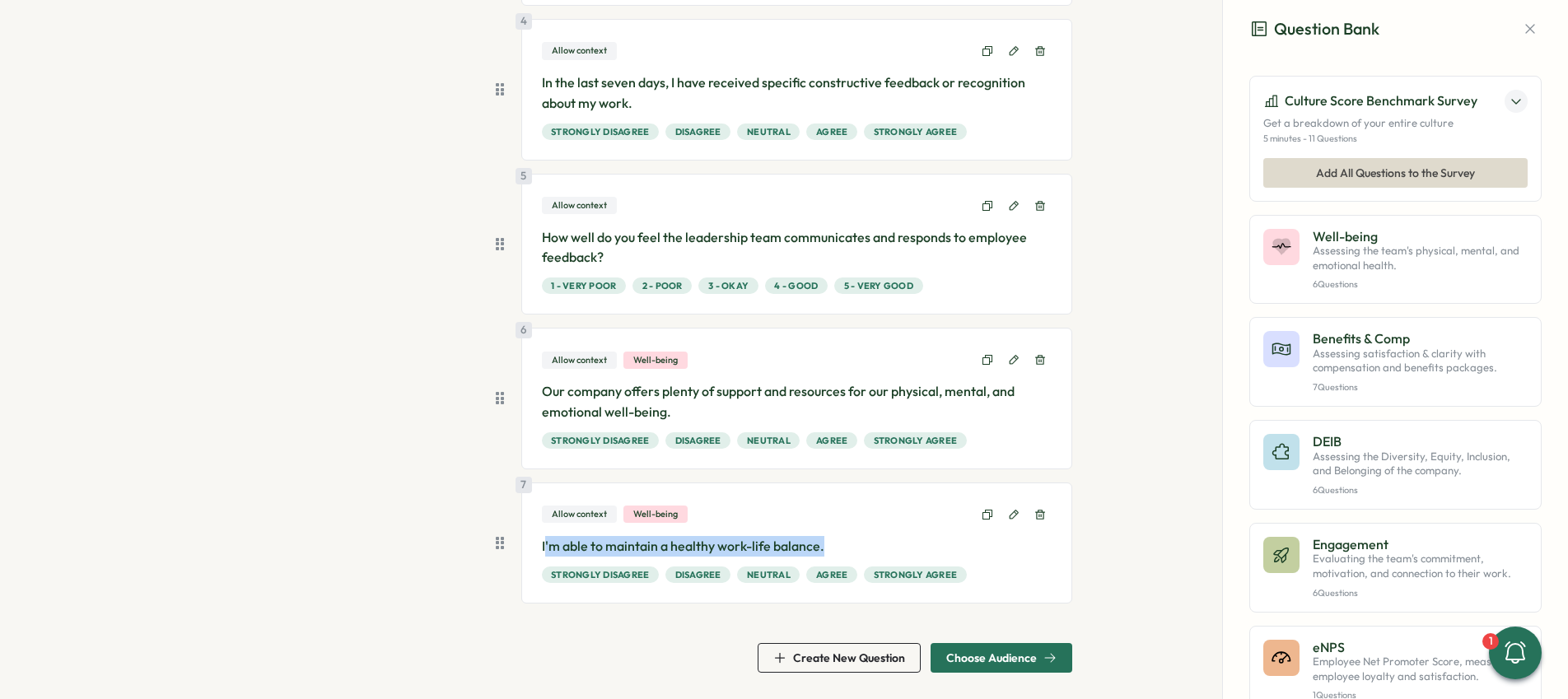
drag, startPoint x: 540, startPoint y: 545, endPoint x: 838, endPoint y: 542, distance: 298.0
click at [838, 542] on p "I'm able to maintain a healthy work-life balance." at bounding box center [796, 546] width 510 height 20
drag, startPoint x: 790, startPoint y: 545, endPoint x: 663, endPoint y: 550, distance: 127.1
click at [790, 545] on p "I'm able to maintain a healthy work-life balance." at bounding box center [796, 546] width 510 height 20
drag, startPoint x: 537, startPoint y: 545, endPoint x: 859, endPoint y: 544, distance: 322.0
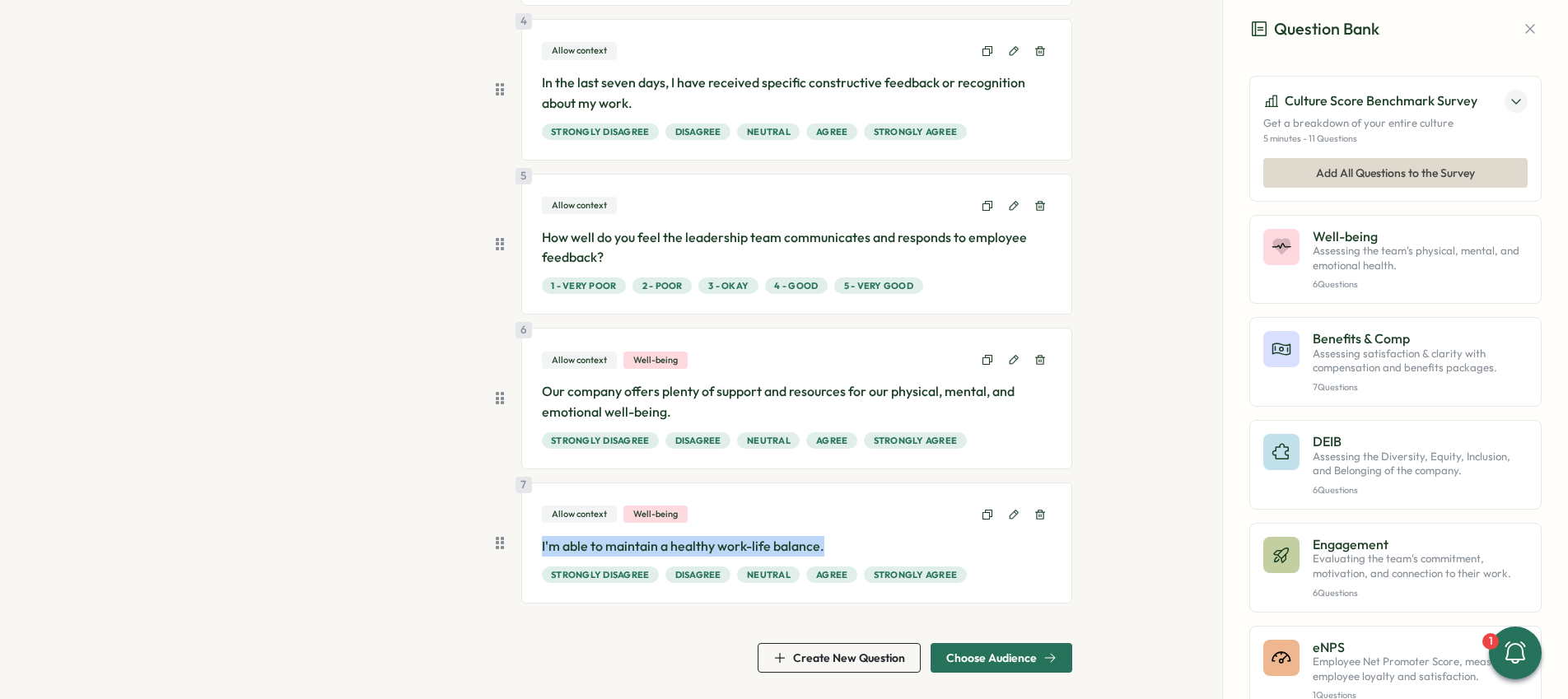
click at [859, 544] on p "I'm able to maintain a healthy work-life balance." at bounding box center [796, 546] width 510 height 20
copy p "I'm able to maintain a healthy work-life balance."
click at [1386, 363] on p "Assessing satisfaction & clarity with compensation and benefits packages." at bounding box center [1419, 363] width 215 height 28
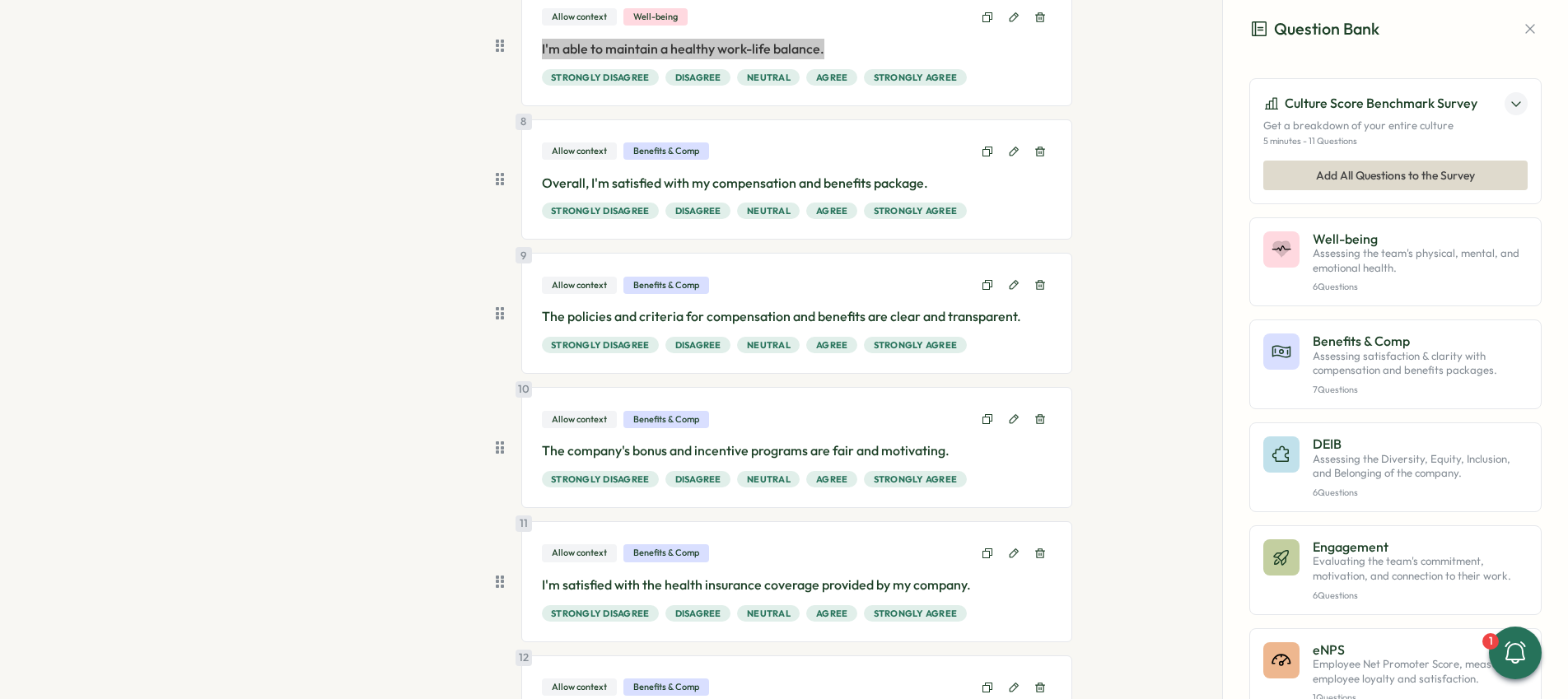
scroll to position [1100, 0]
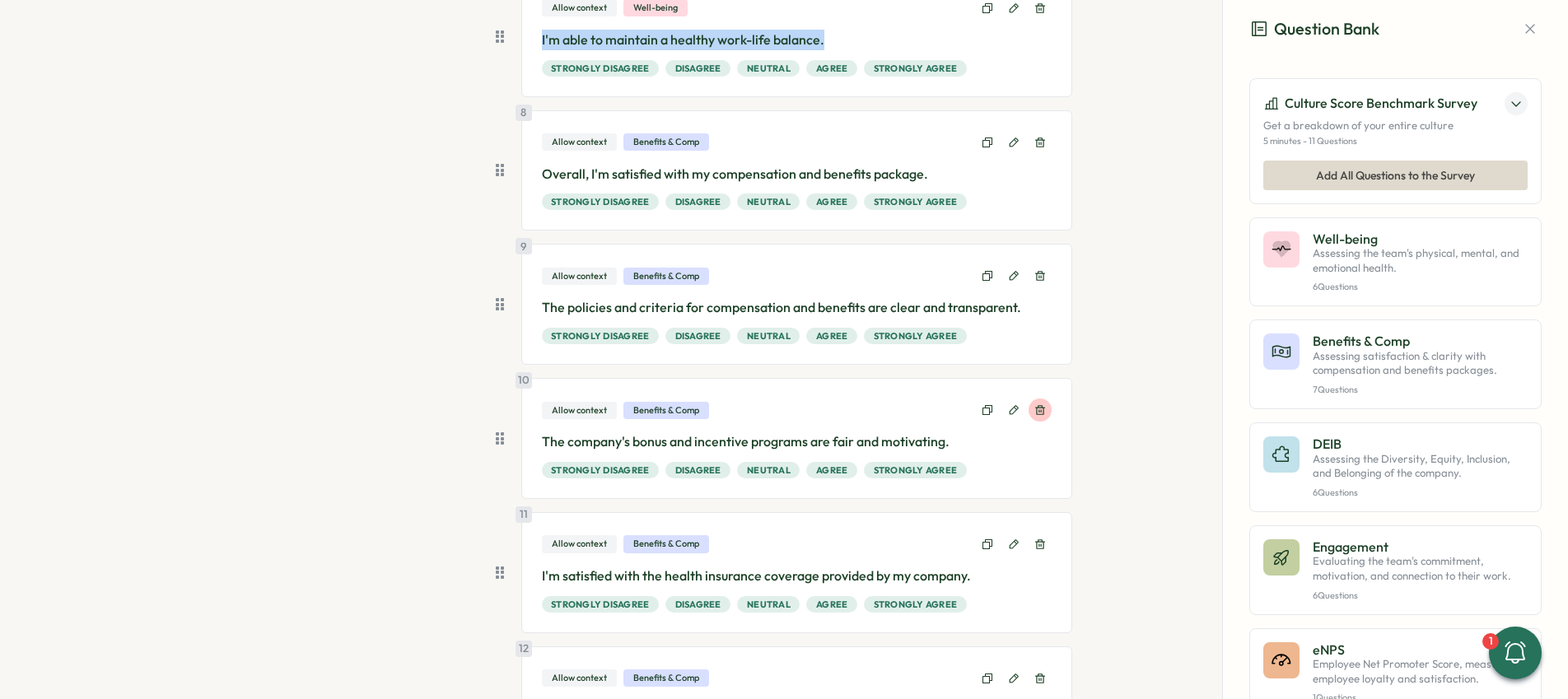
click at [1038, 406] on icon at bounding box center [1039, 410] width 12 height 12
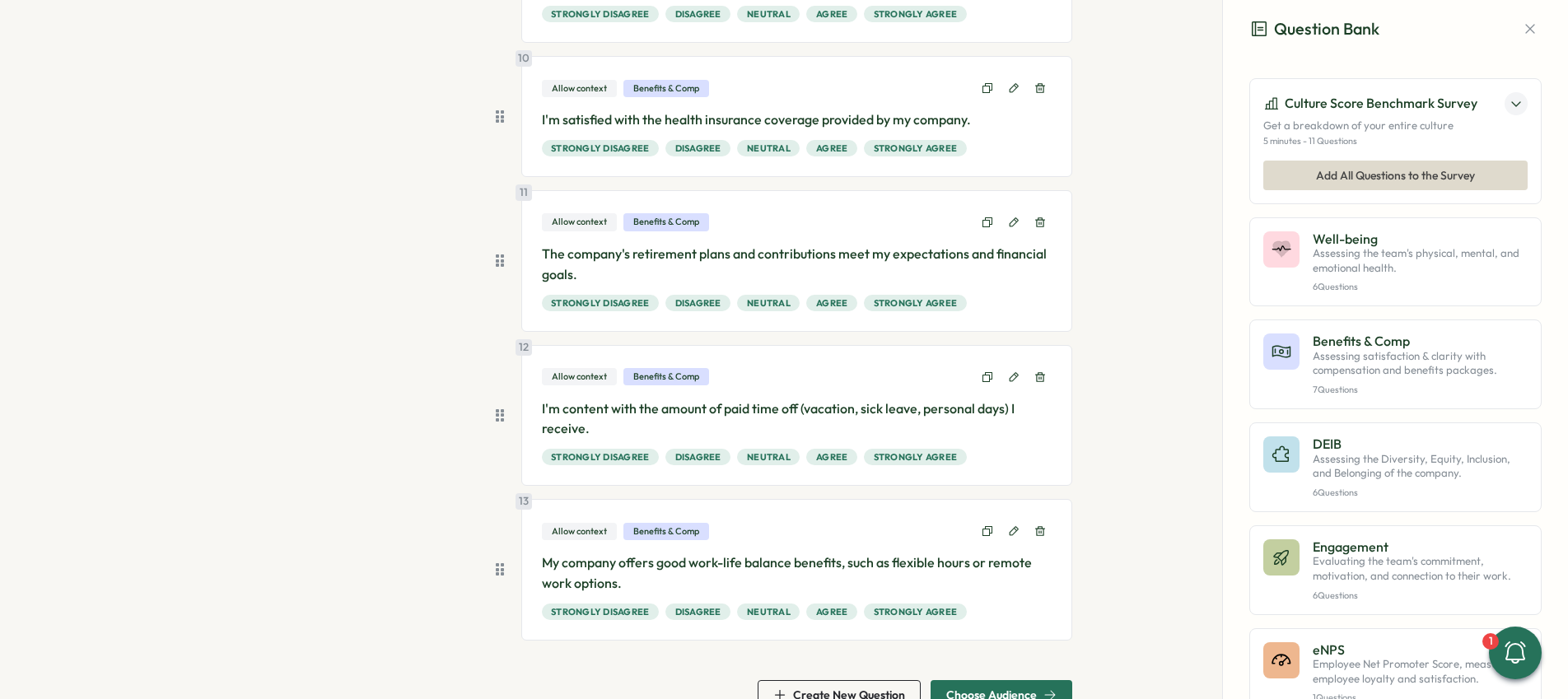
scroll to position [1459, 0]
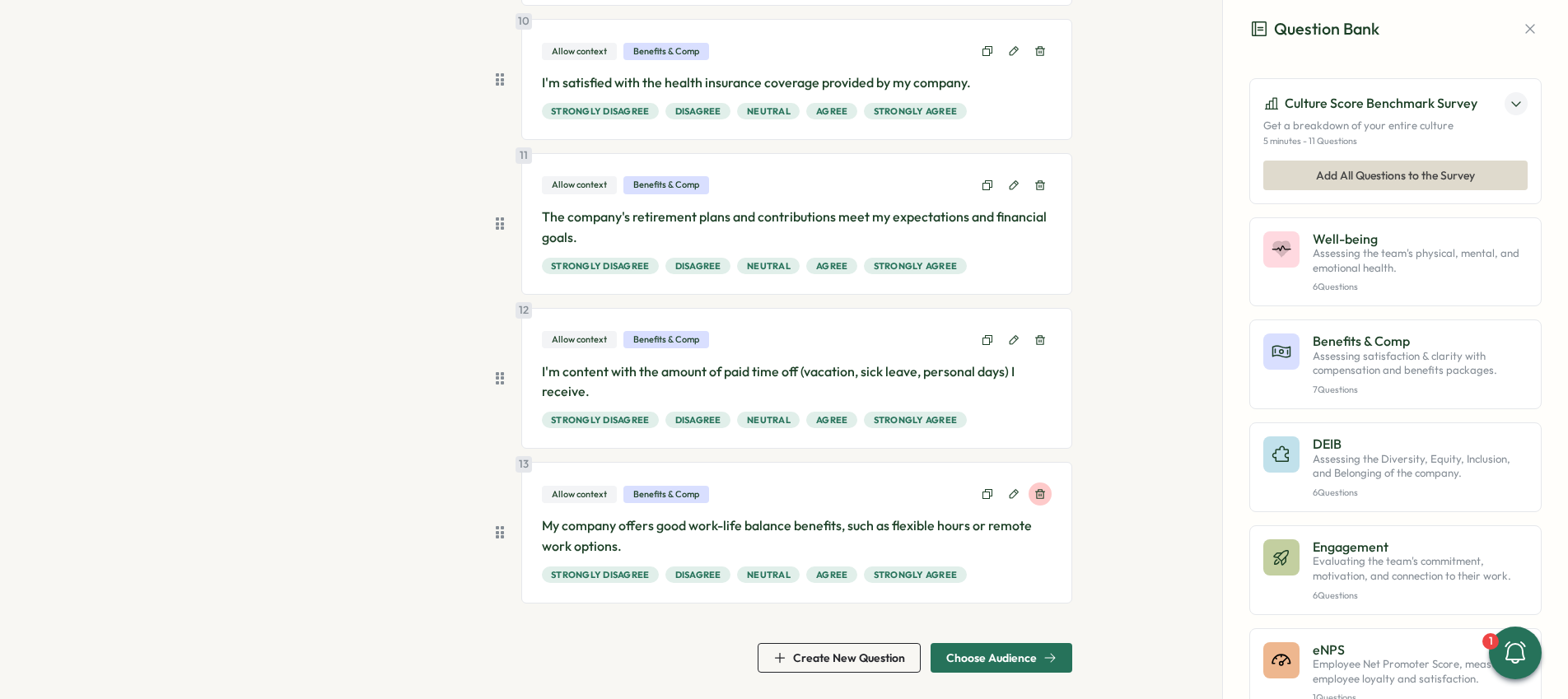
click at [1037, 498] on icon at bounding box center [1039, 493] width 12 height 12
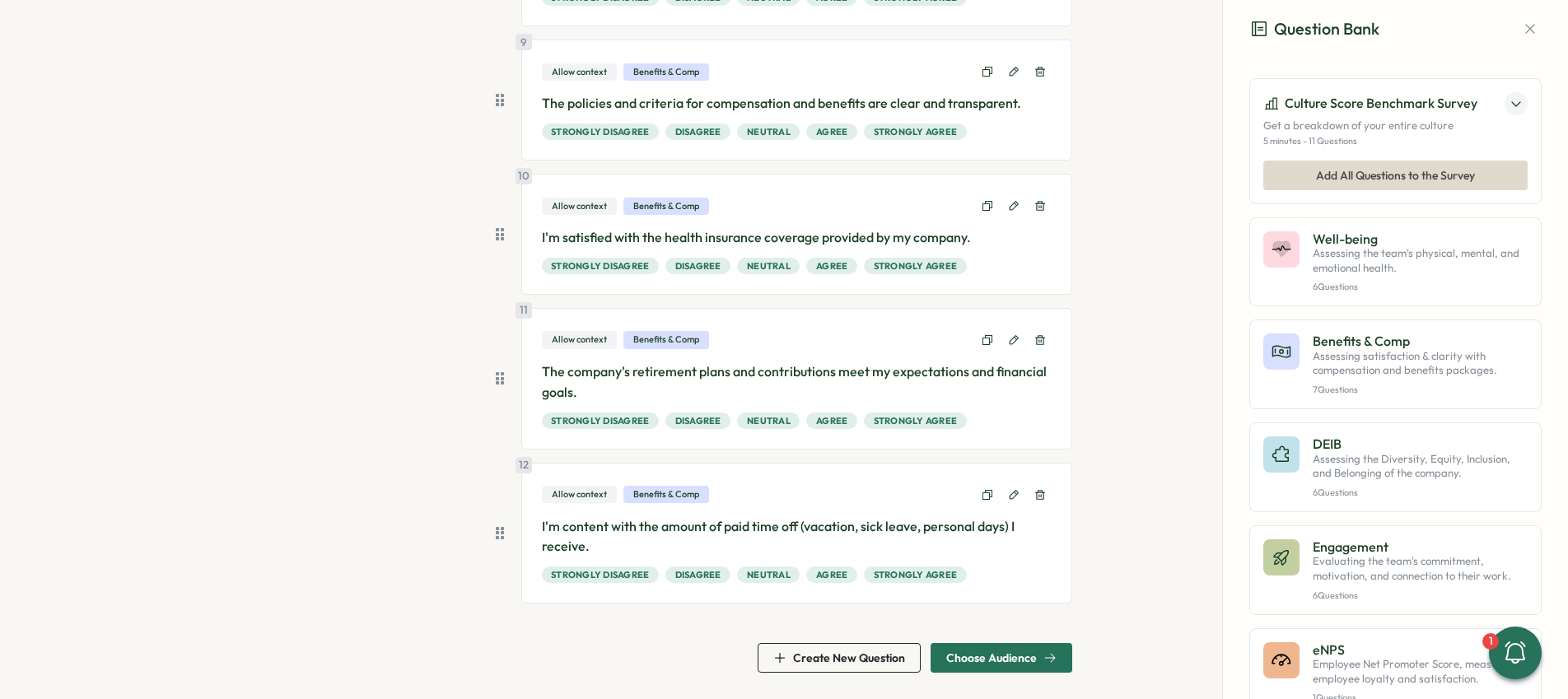
scroll to position [1305, 0]
click at [1034, 500] on button at bounding box center [1040, 495] width 23 height 23
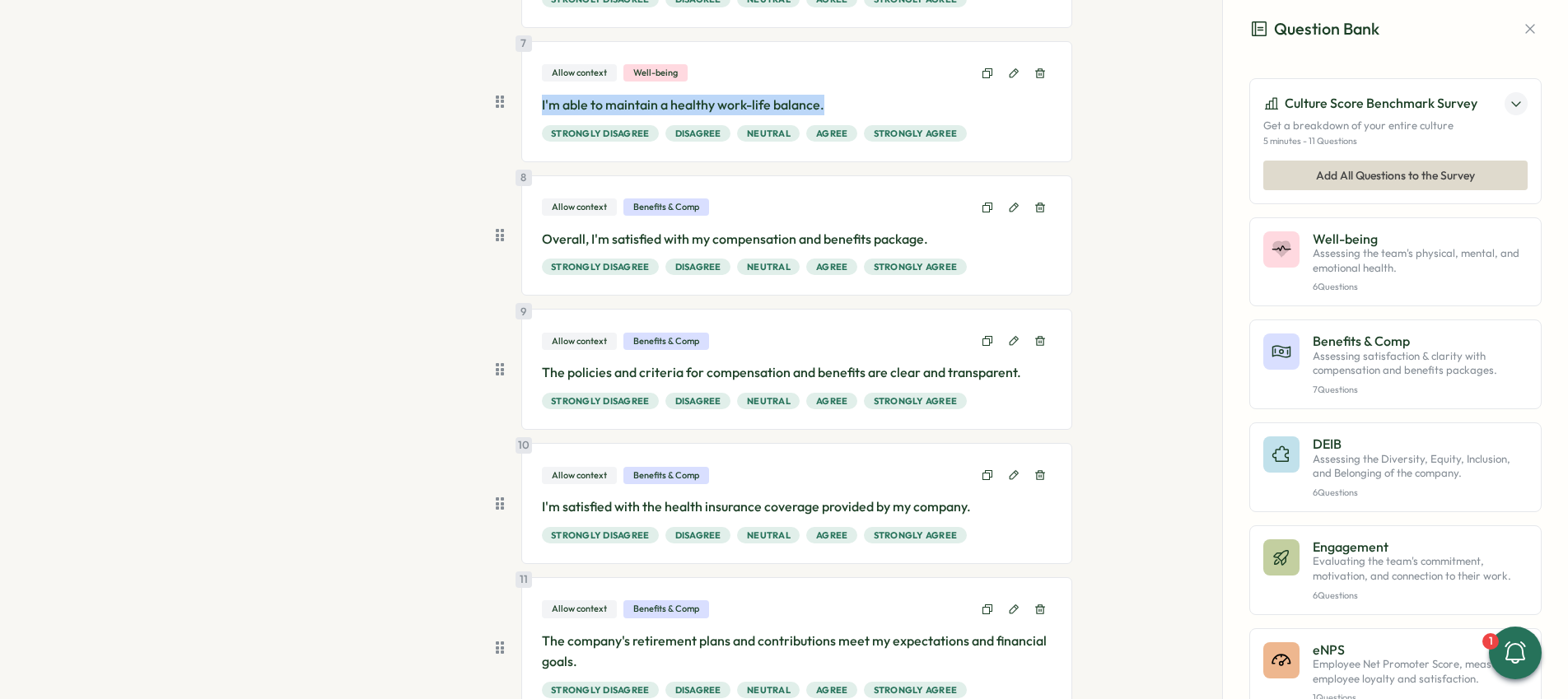
scroll to position [1037, 0]
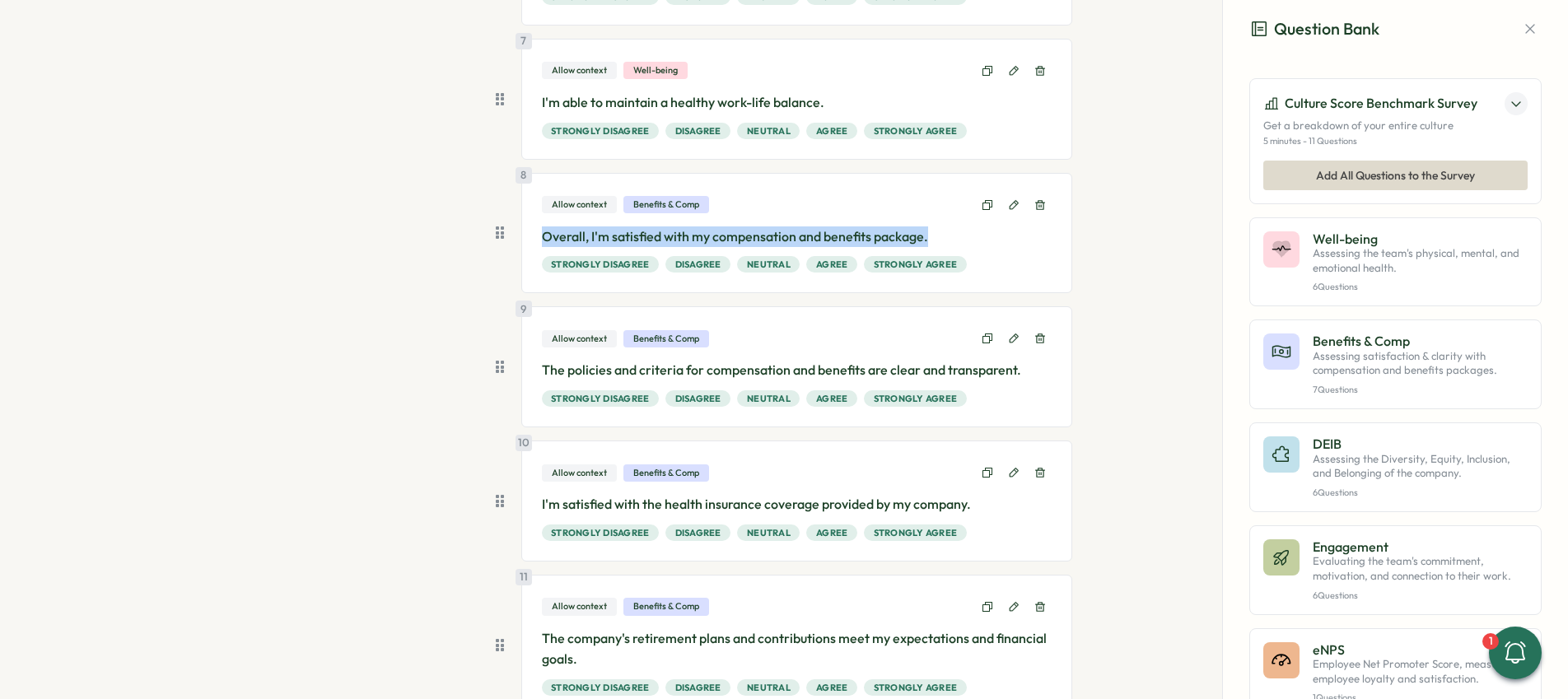
drag, startPoint x: 540, startPoint y: 233, endPoint x: 950, endPoint y: 229, distance: 410.0
click at [948, 226] on p "Overall, I'm satisfied with my compensation and benefits package." at bounding box center [796, 236] width 510 height 20
copy p "Overall, I'm satisfied with my compensation and benefits package."
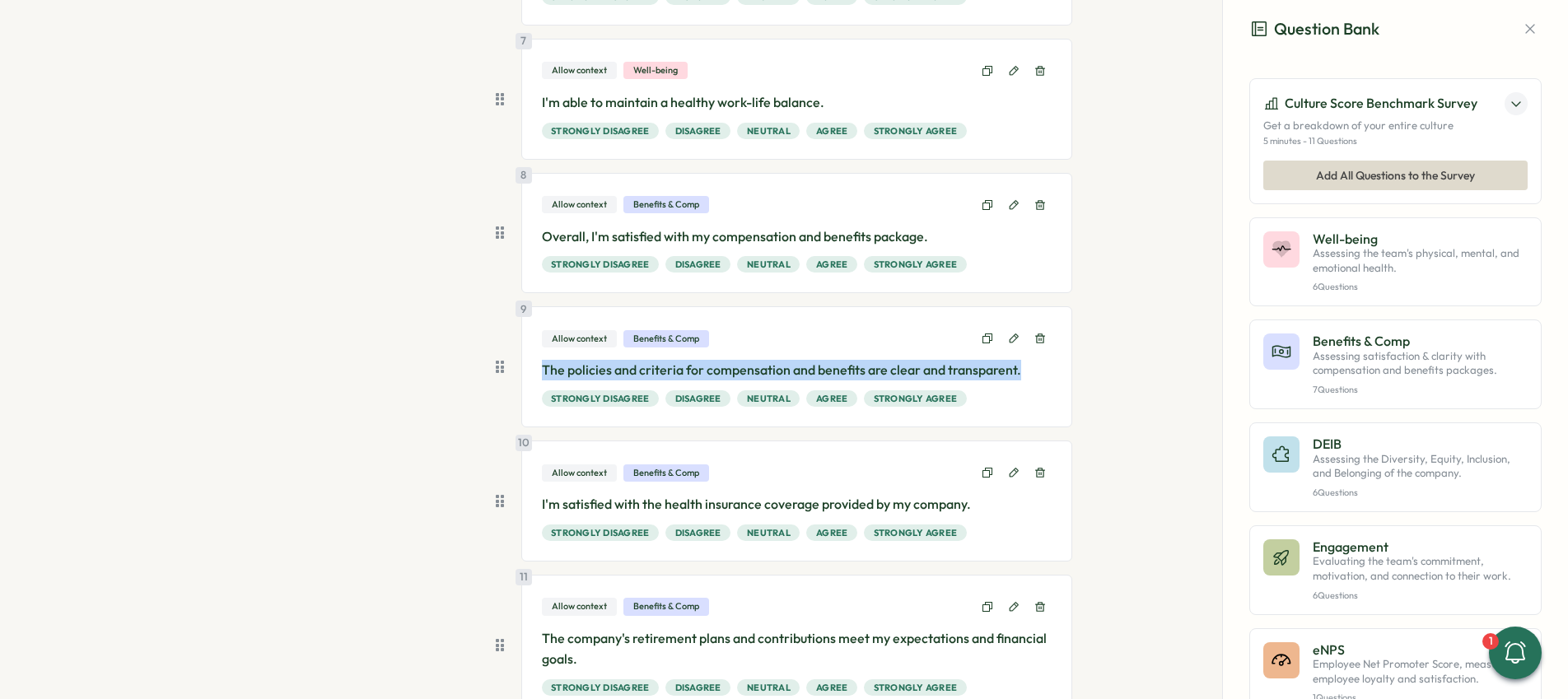
drag, startPoint x: 539, startPoint y: 367, endPoint x: 1032, endPoint y: 365, distance: 493.0
click at [1032, 365] on p "The policies and criteria for compensation and benefits are clear and transpare…" at bounding box center [796, 370] width 510 height 20
copy p "The policies and criteria for compensation and benefits are clear and transpare…"
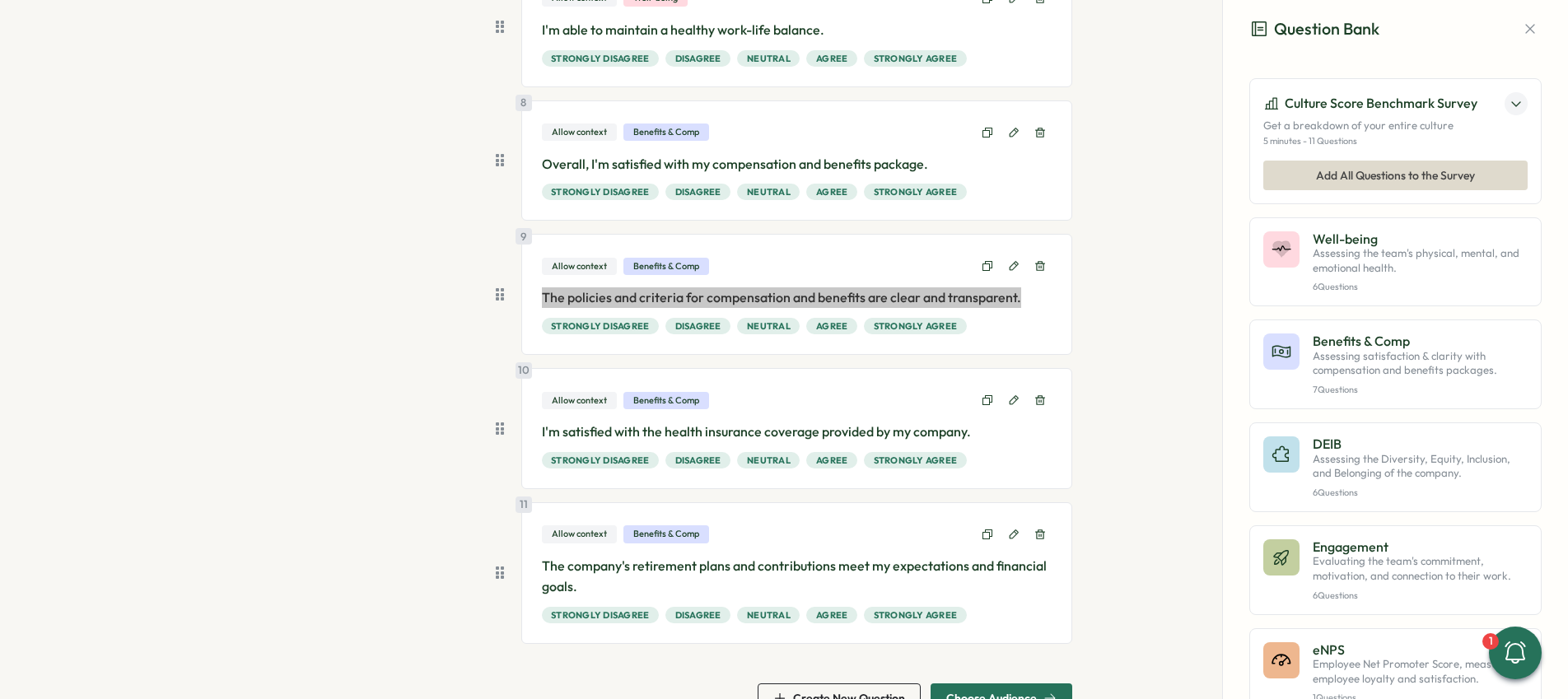
scroll to position [1105, 0]
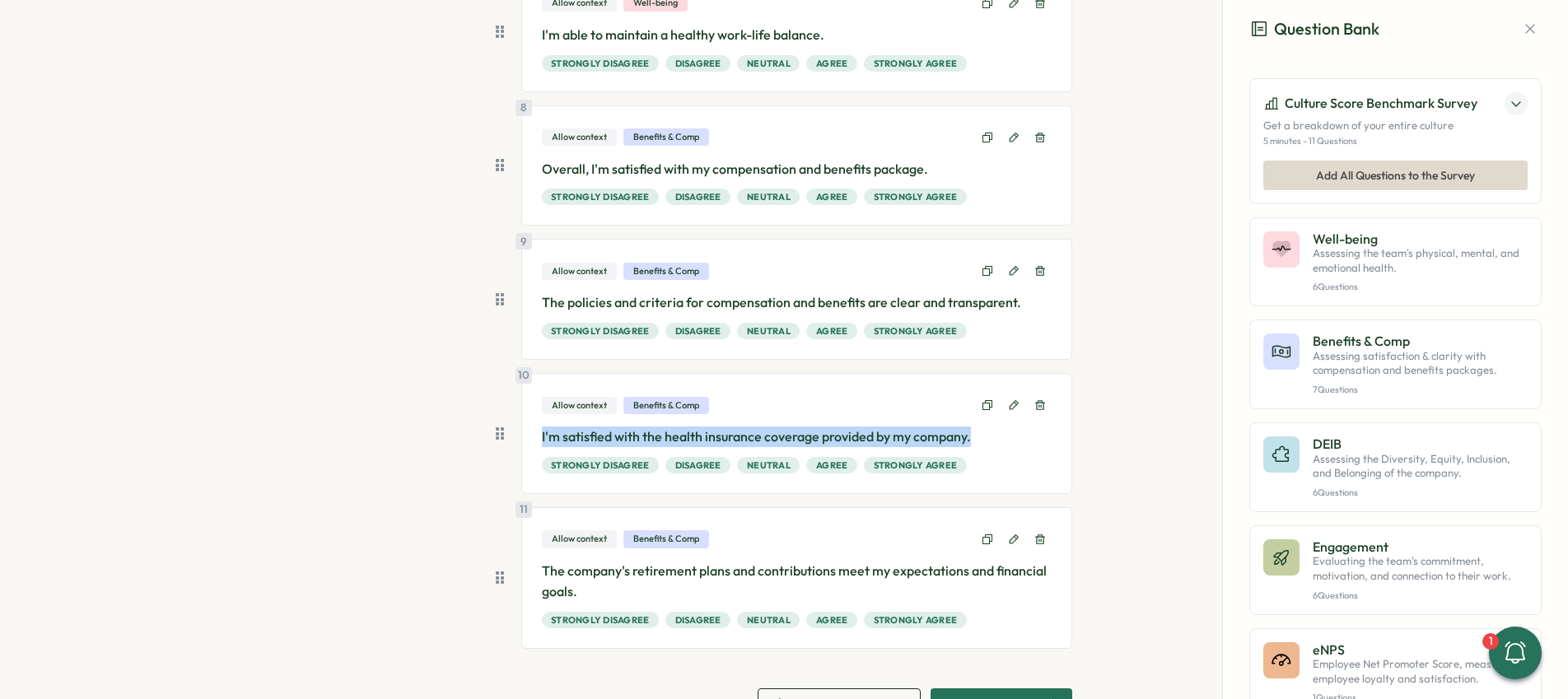
drag, startPoint x: 537, startPoint y: 434, endPoint x: 995, endPoint y: 439, distance: 458.0
click at [995, 439] on p "I'm satisfied with the health insurance coverage provided by my company." at bounding box center [796, 436] width 510 height 20
copy p "I'm satisfied with the health insurance coverage provided by my company."
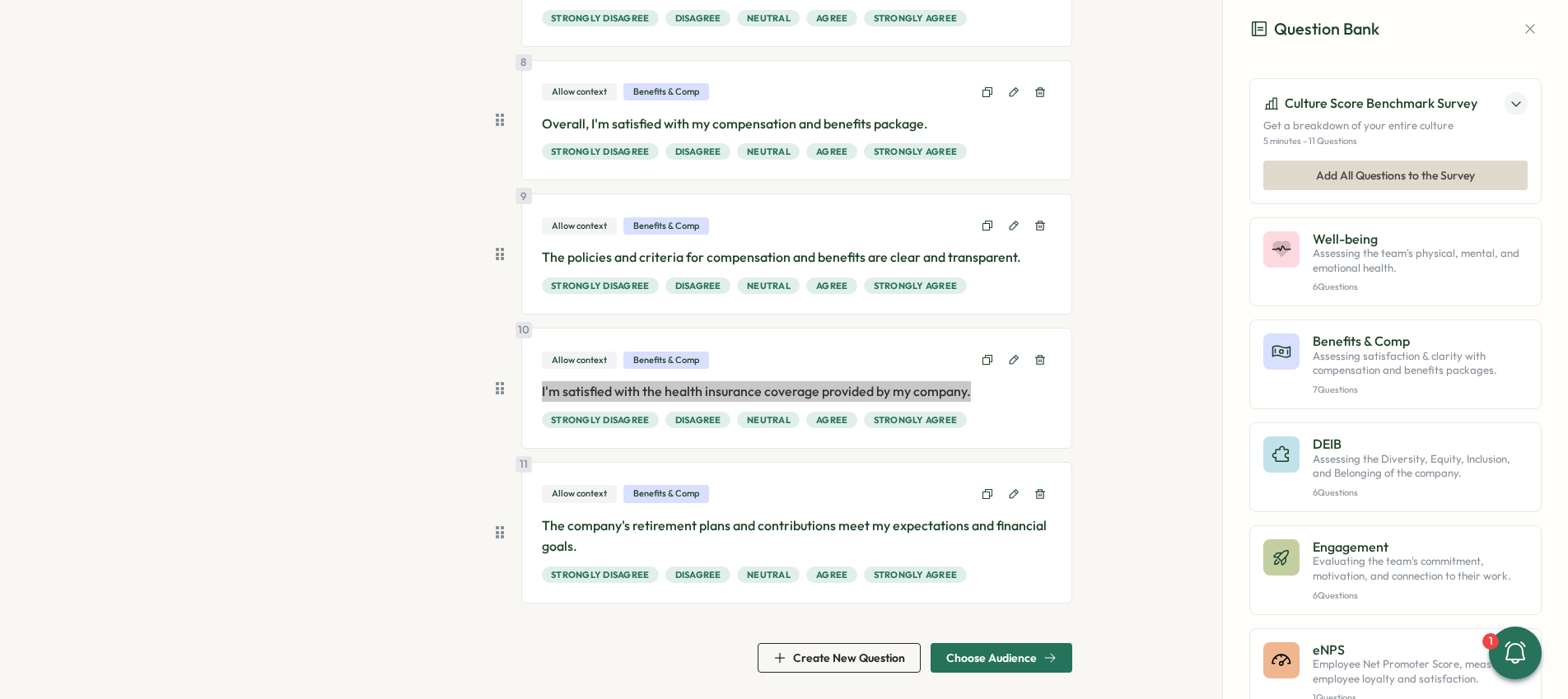
scroll to position [1149, 0]
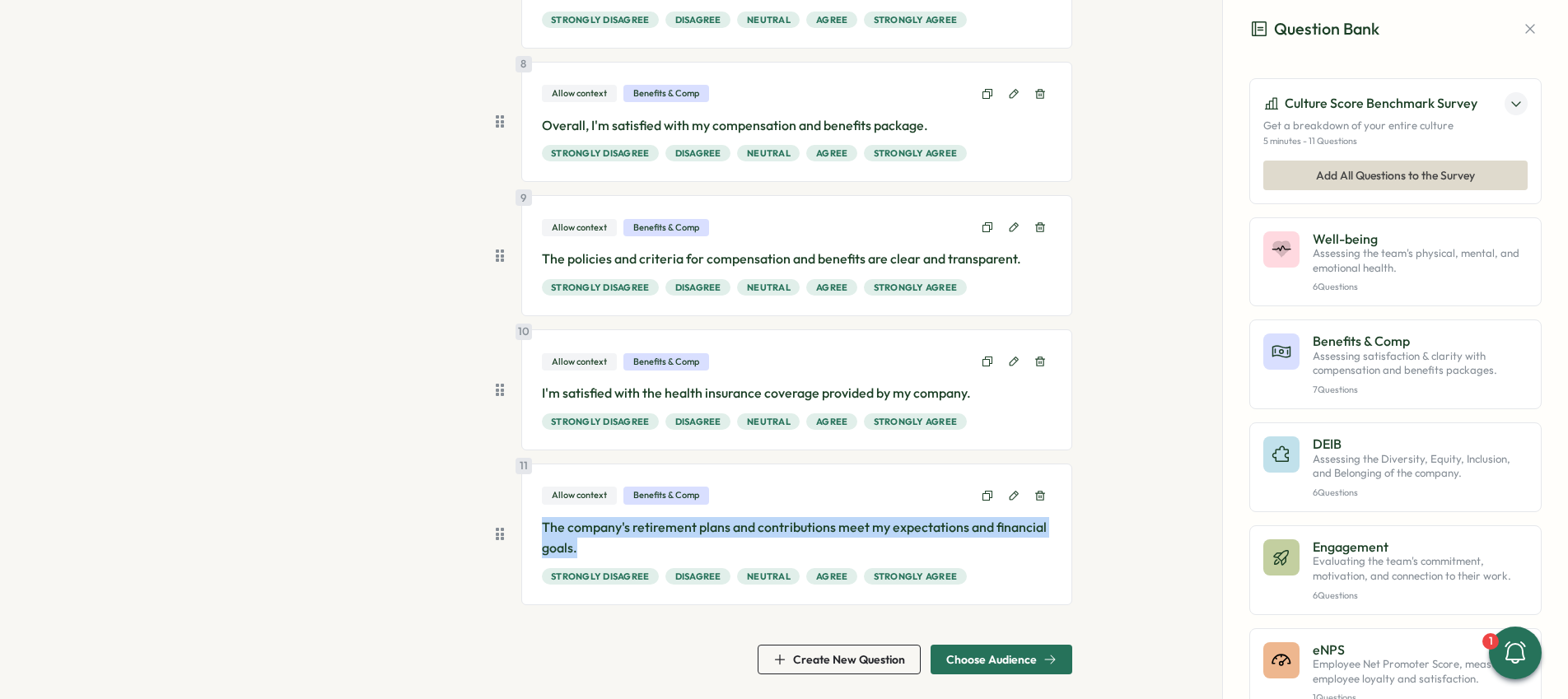
drag, startPoint x: 538, startPoint y: 524, endPoint x: 594, endPoint y: 546, distance: 60.2
click at [594, 546] on p "The company's retirement plans and contributions meet my expectations and finan…" at bounding box center [796, 538] width 510 height 41
copy p "The company's retirement plans and contributions meet my expectations and finan…"
click at [1411, 466] on p "Assessing the Diversity, Equity, Inclusion, and Belonging of the company." at bounding box center [1419, 467] width 215 height 28
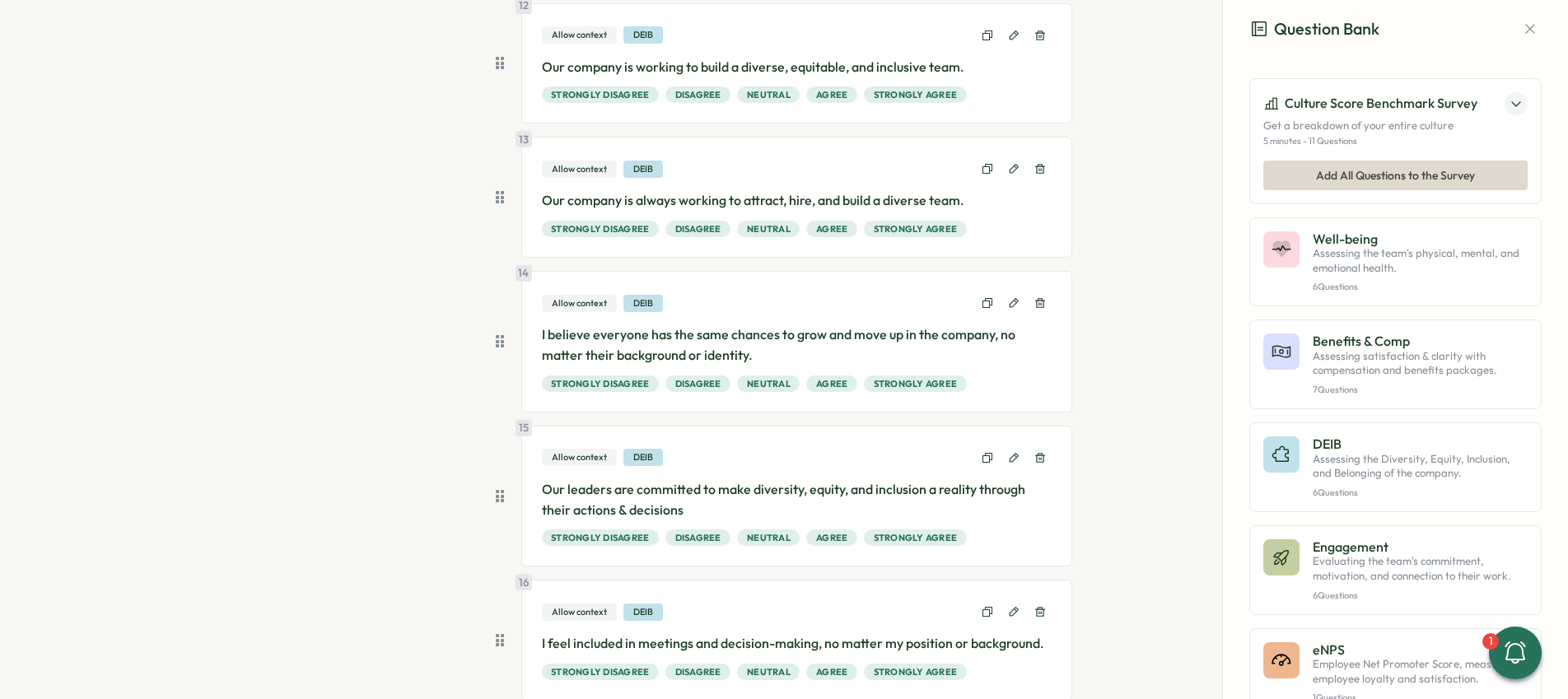
scroll to position [1769, 0]
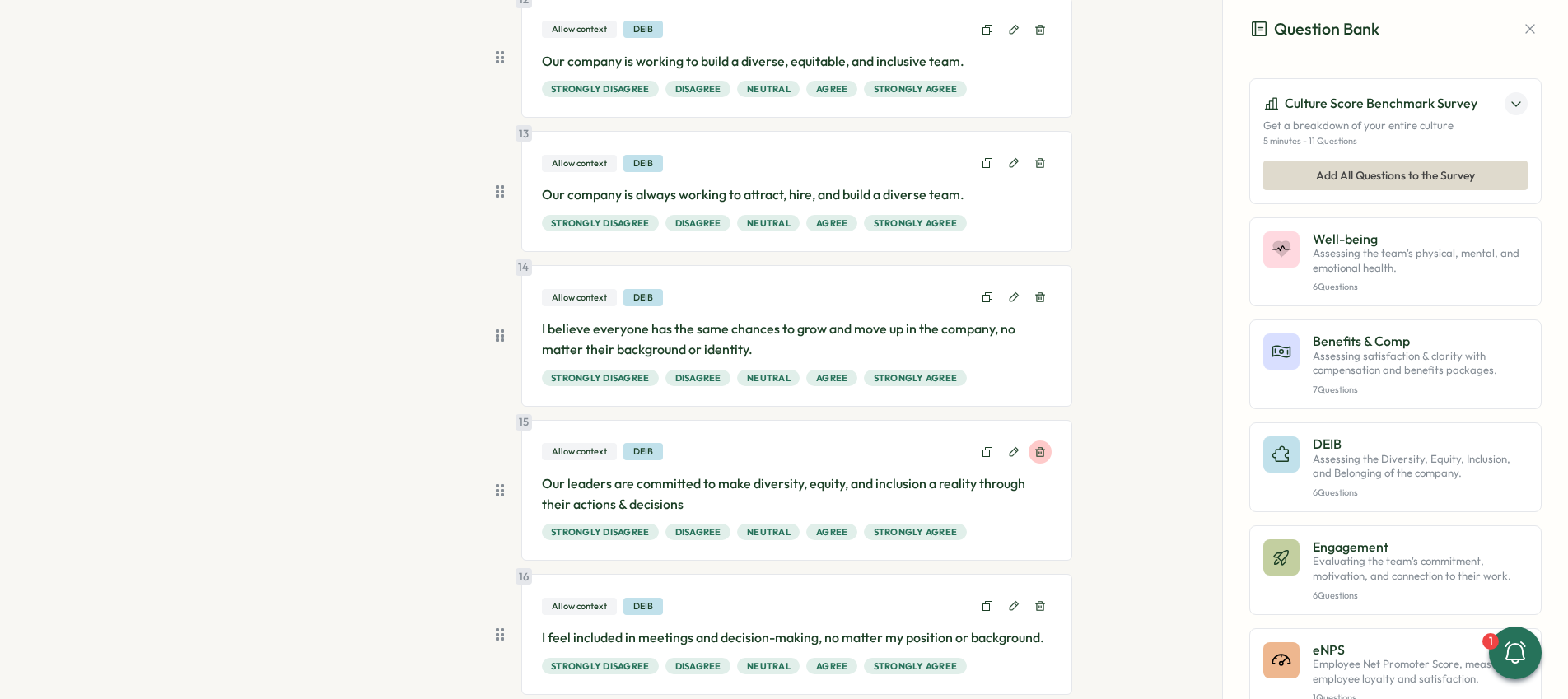
click at [1037, 454] on icon at bounding box center [1039, 451] width 12 height 12
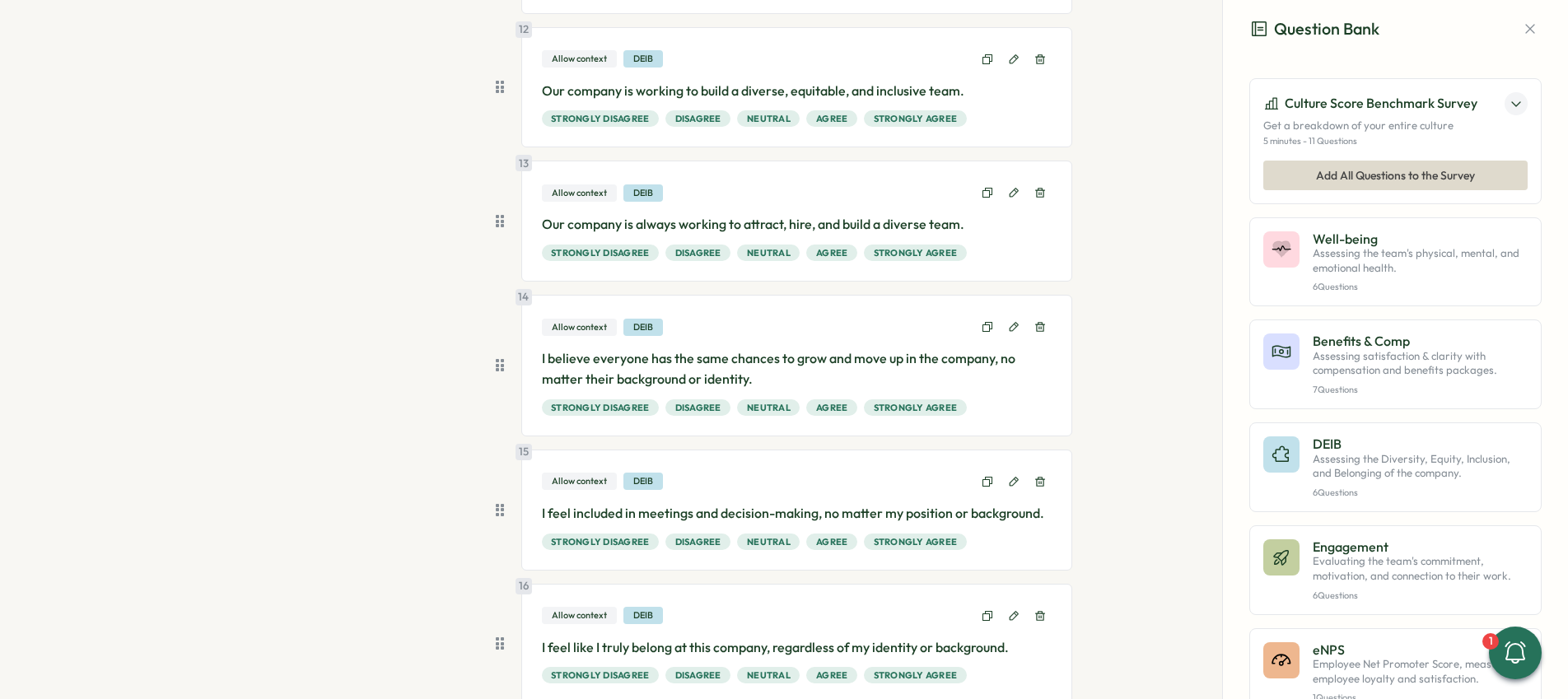
scroll to position [1728, 0]
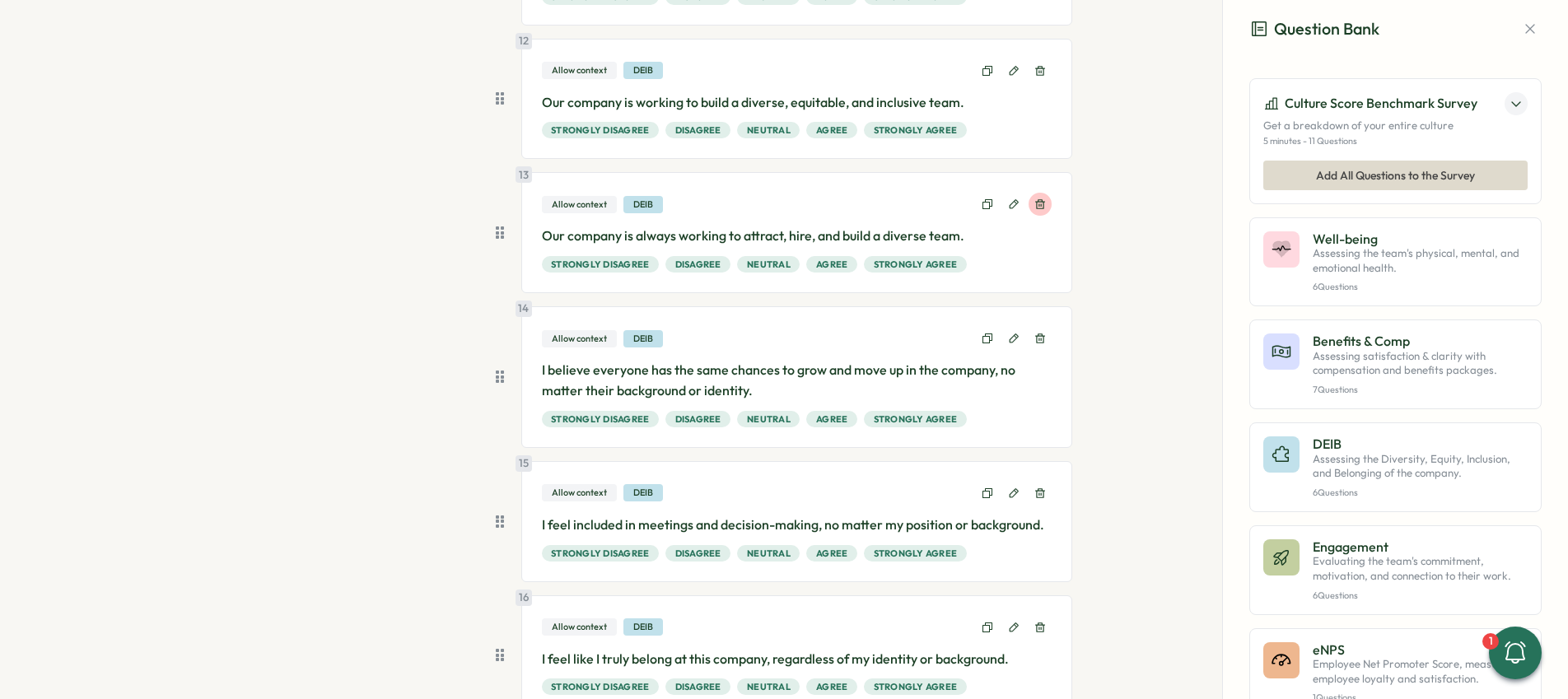
click at [1036, 199] on icon at bounding box center [1039, 204] width 12 height 12
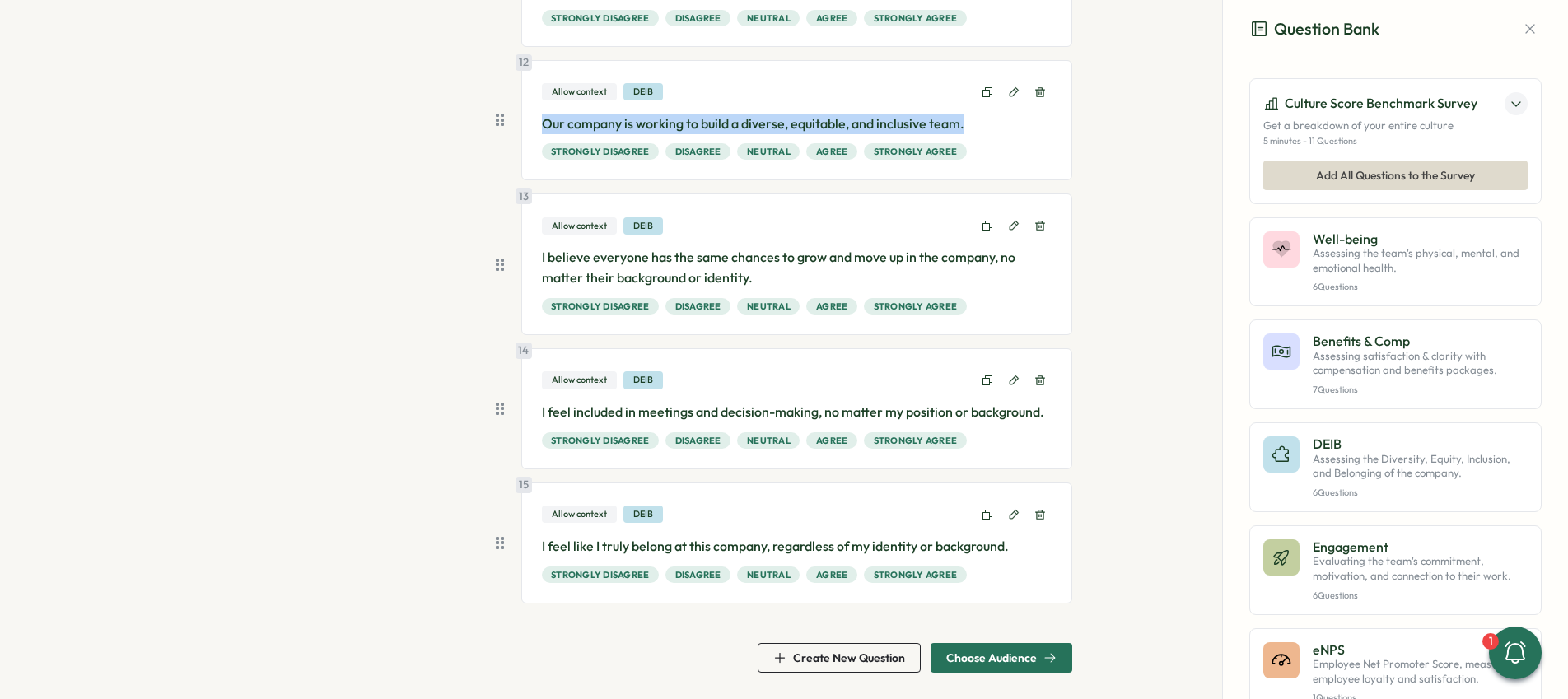
drag, startPoint x: 539, startPoint y: 124, endPoint x: 979, endPoint y: 126, distance: 440.0
click at [979, 126] on p "Our company is working to build a diverse, equitable, and inclusive team." at bounding box center [796, 124] width 510 height 20
copy p "Our company is working to build a diverse, equitable, and inclusive team."
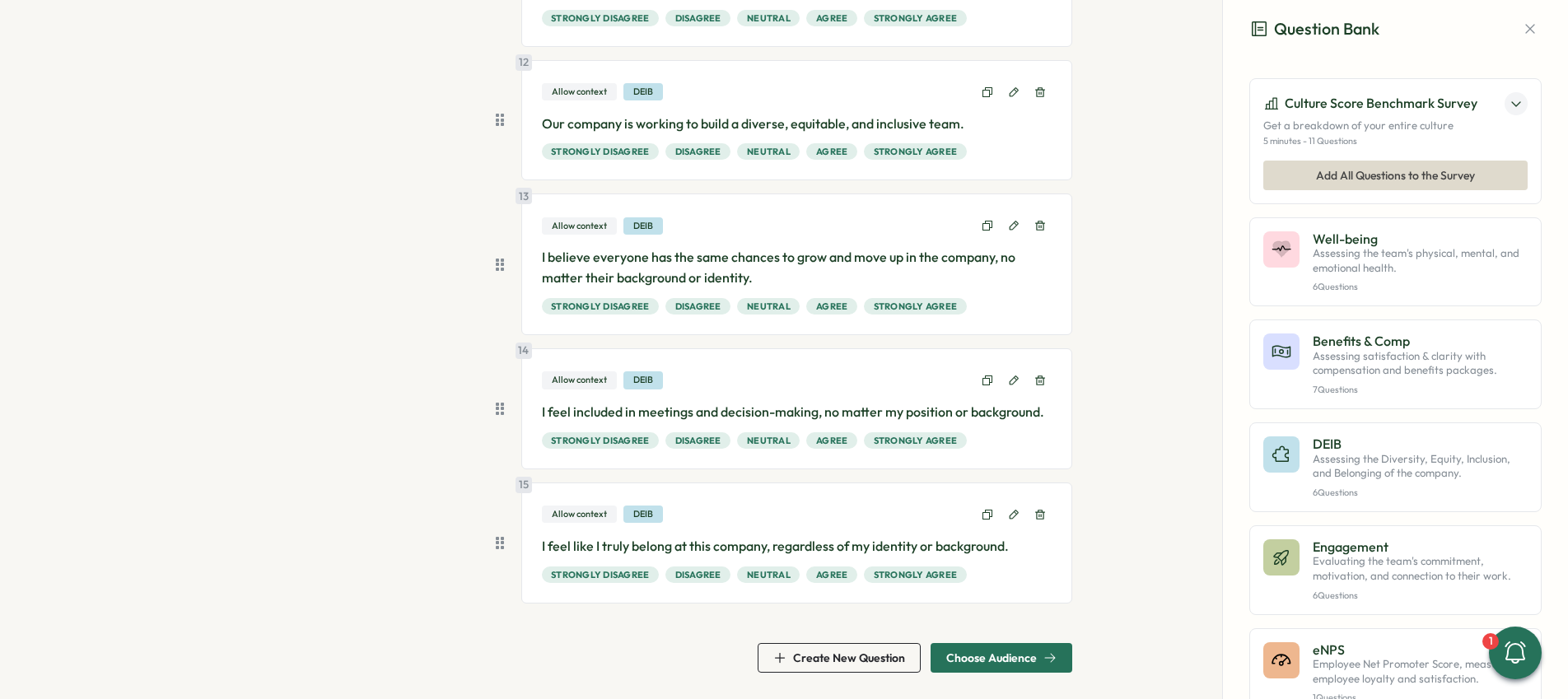
click at [1051, 508] on div "15 Allow context DEIB I feel like I truly belong at this company, regardless of…" at bounding box center [797, 543] width 552 height 121
click at [1036, 515] on icon at bounding box center [1039, 514] width 12 height 12
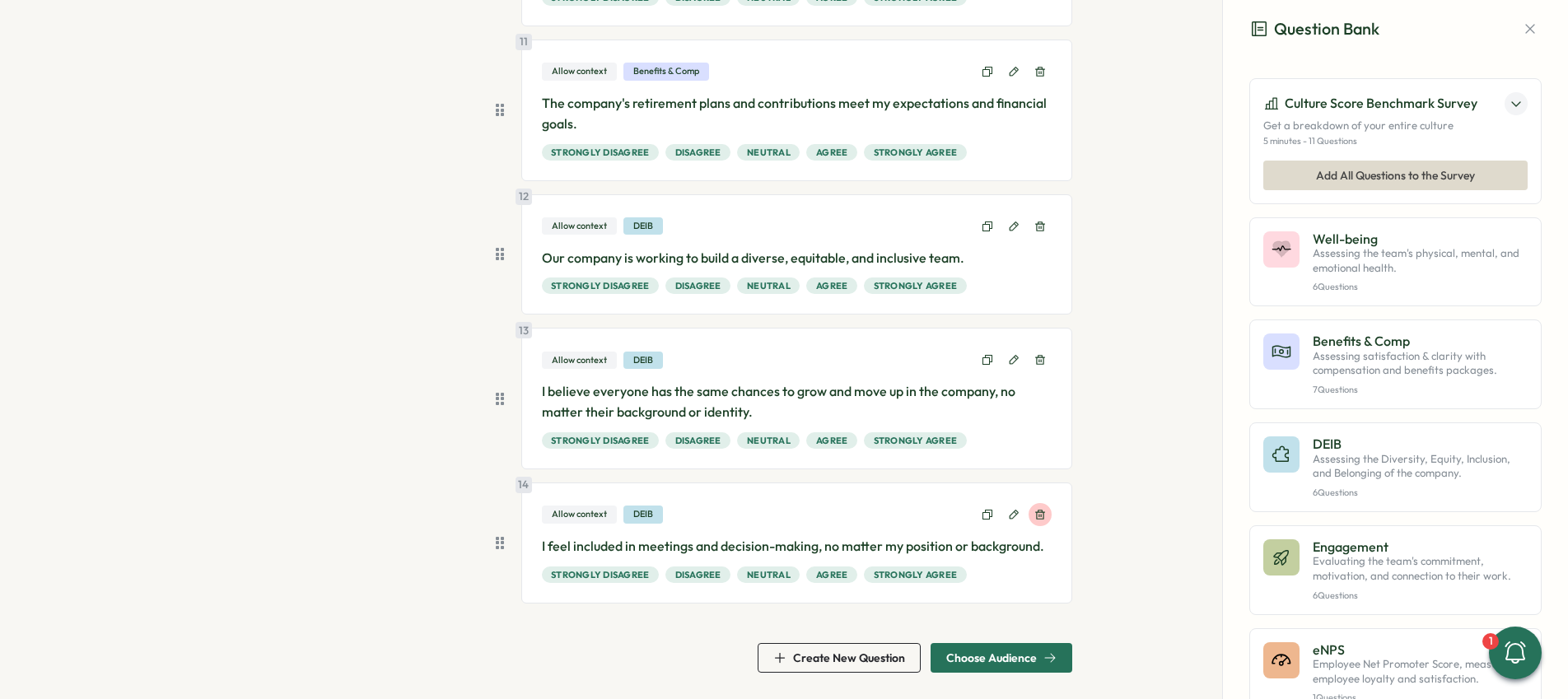
scroll to position [1573, 0]
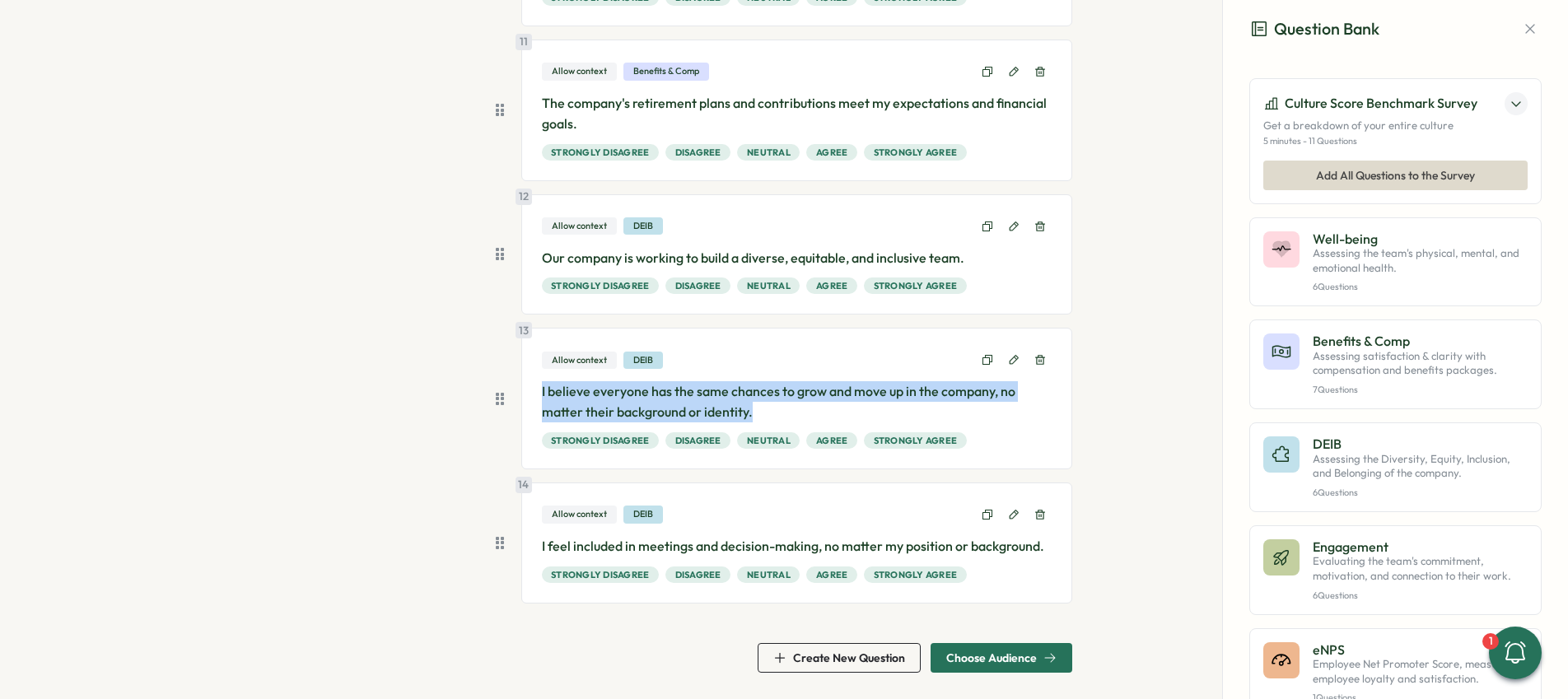
drag, startPoint x: 537, startPoint y: 389, endPoint x: 756, endPoint y: 426, distance: 222.1
click at [756, 426] on div "I believe everyone has the same chances to grow and move up in the company, no …" at bounding box center [796, 415] width 510 height 68
copy p "I believe everyone has the same chances to grow and move up in the company, no …"
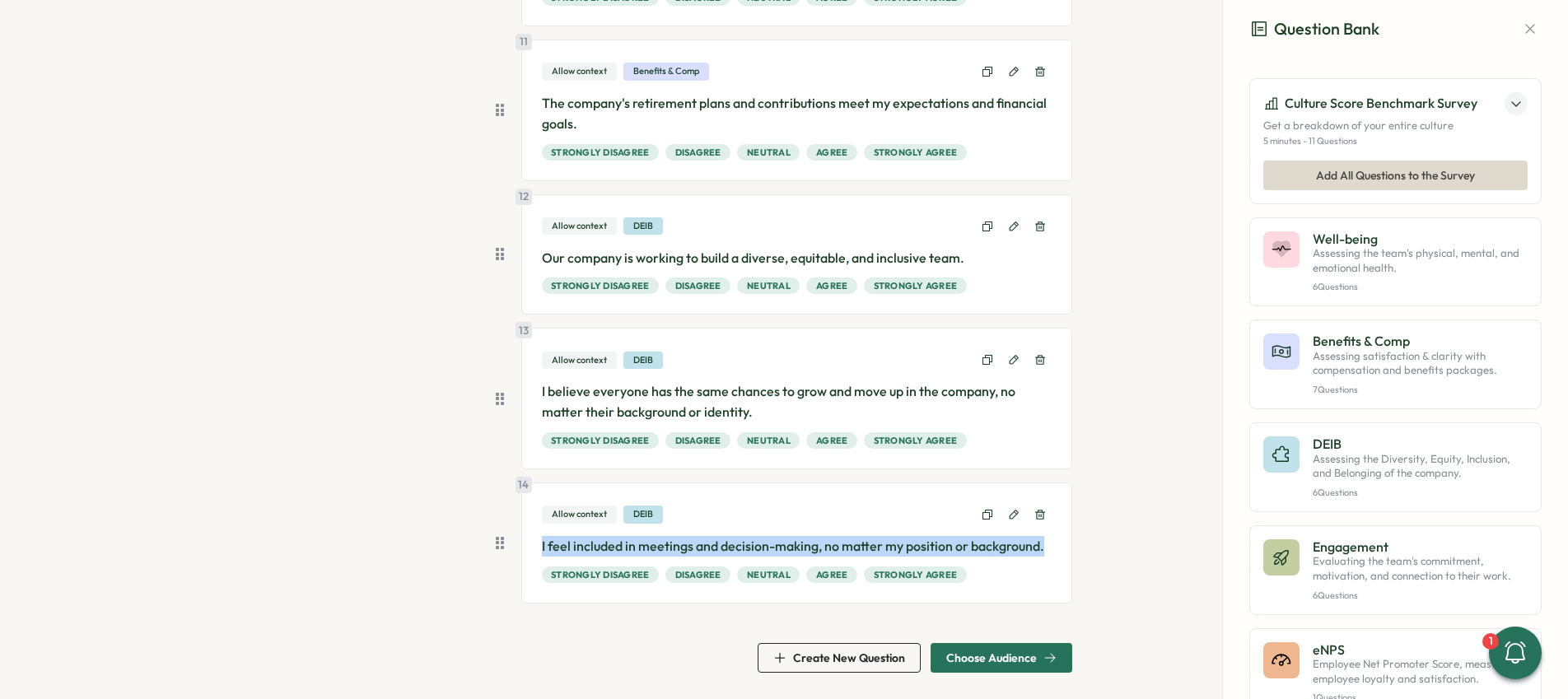
drag, startPoint x: 539, startPoint y: 541, endPoint x: 1061, endPoint y: 541, distance: 522.0
click at [1061, 541] on div "14 Allow context DEIB I feel included in meetings and decision-making, no matte…" at bounding box center [797, 543] width 552 height 121
copy p "I feel included in meetings and decision-making, no matter my position or backg…"
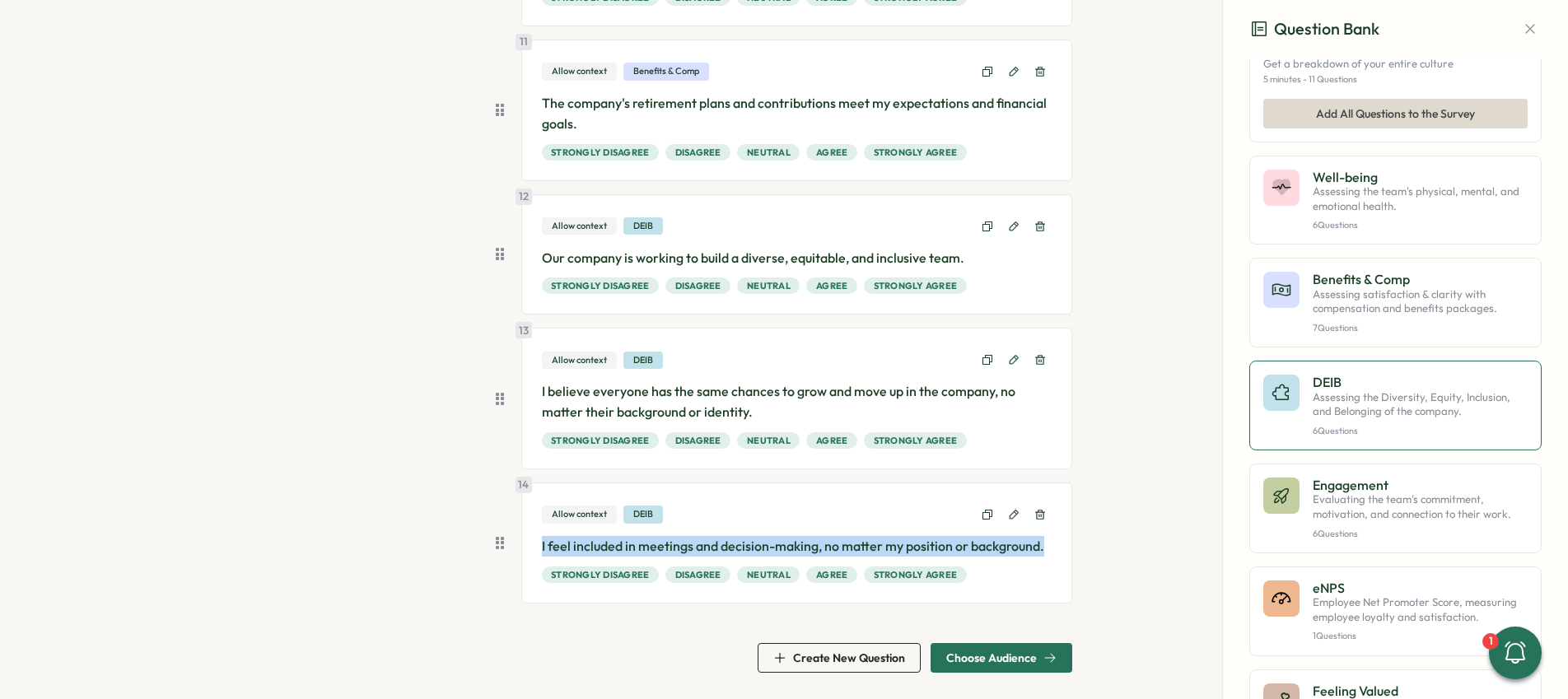
scroll to position [76, 0]
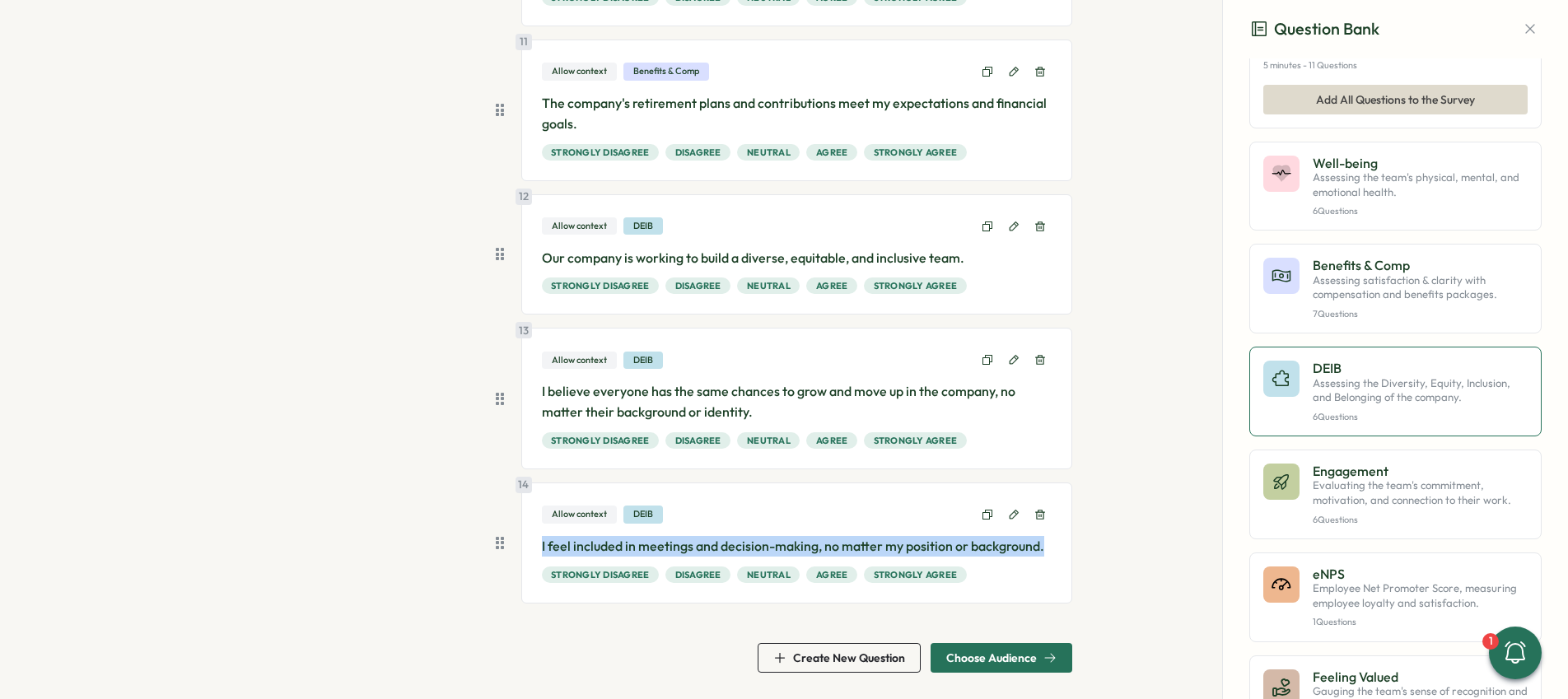
click at [1375, 504] on p "Evaluating the team's commitment, motivation, and connection to their work." at bounding box center [1419, 492] width 215 height 28
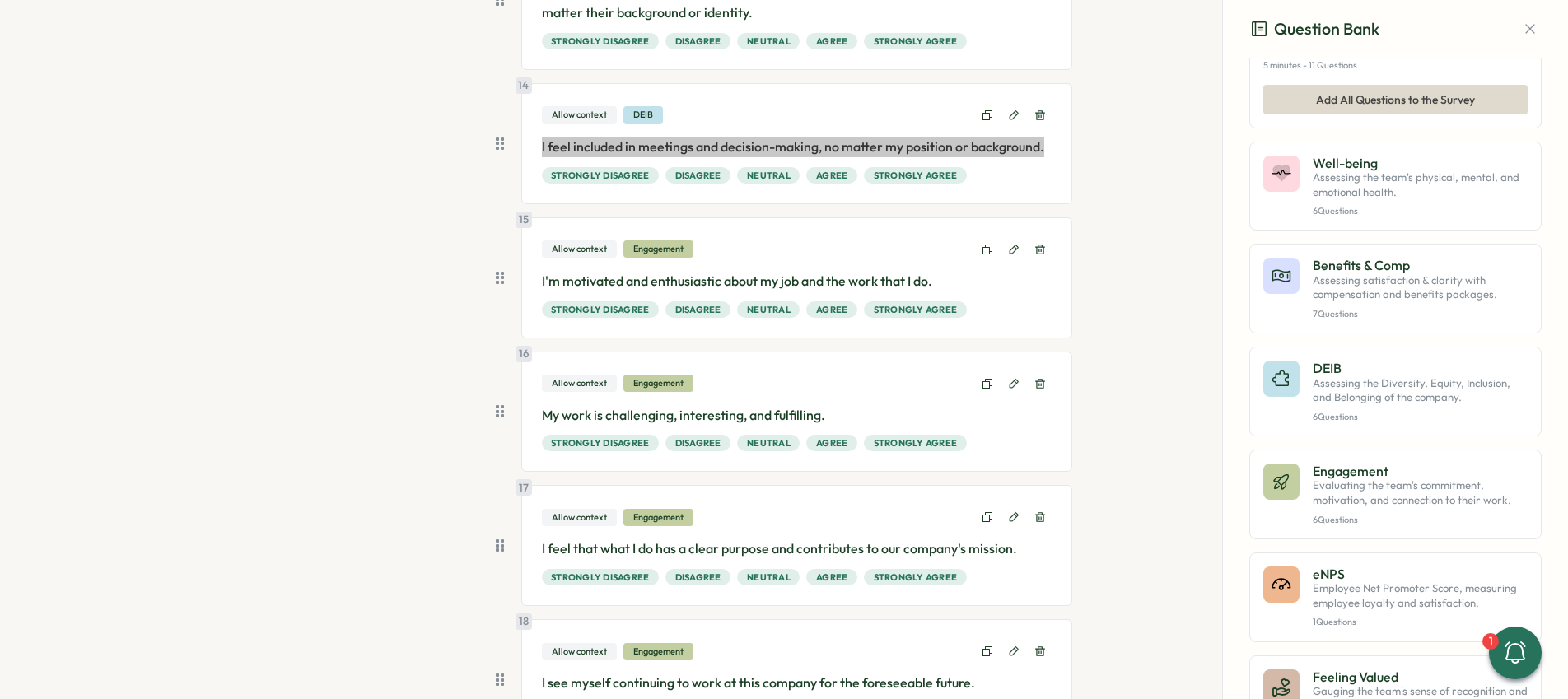
scroll to position [1973, 0]
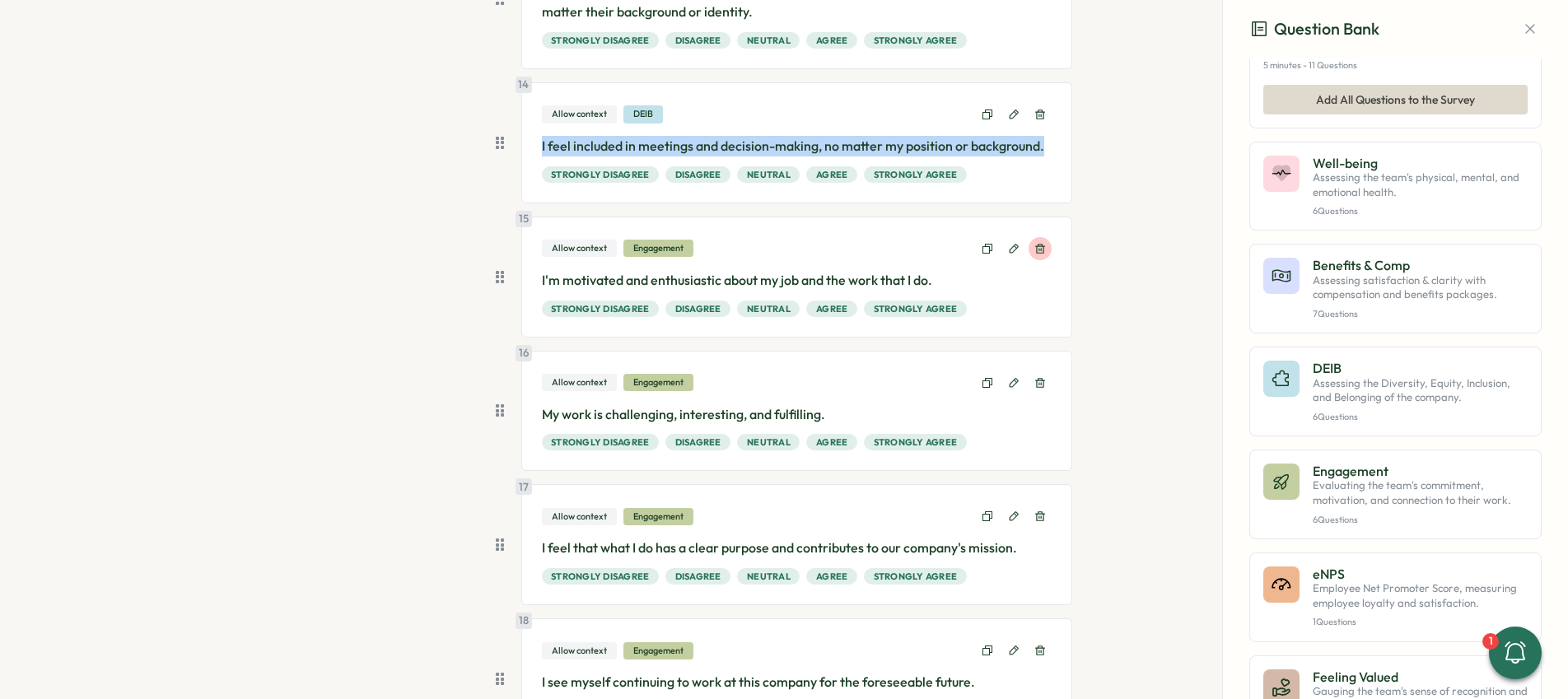
click at [1038, 251] on icon at bounding box center [1039, 248] width 10 height 10
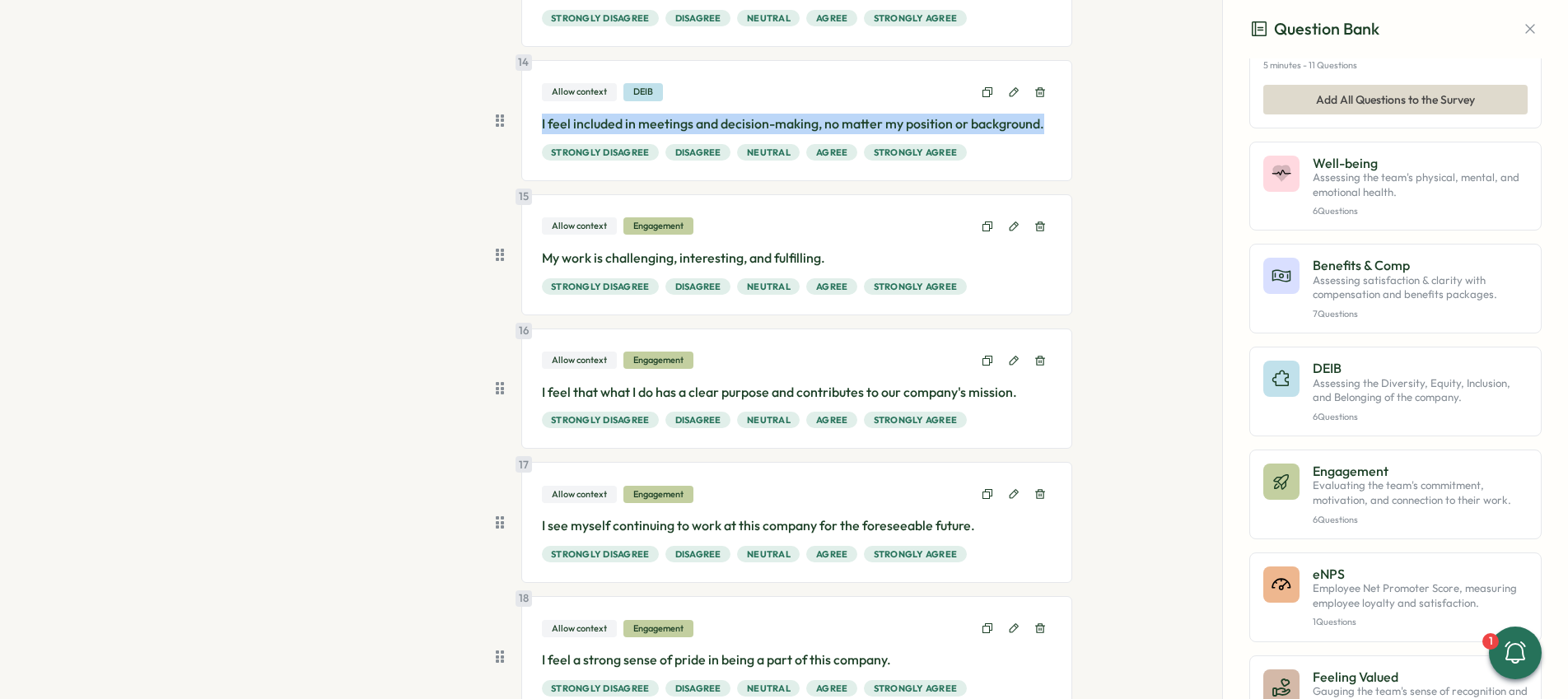
scroll to position [1995, 0]
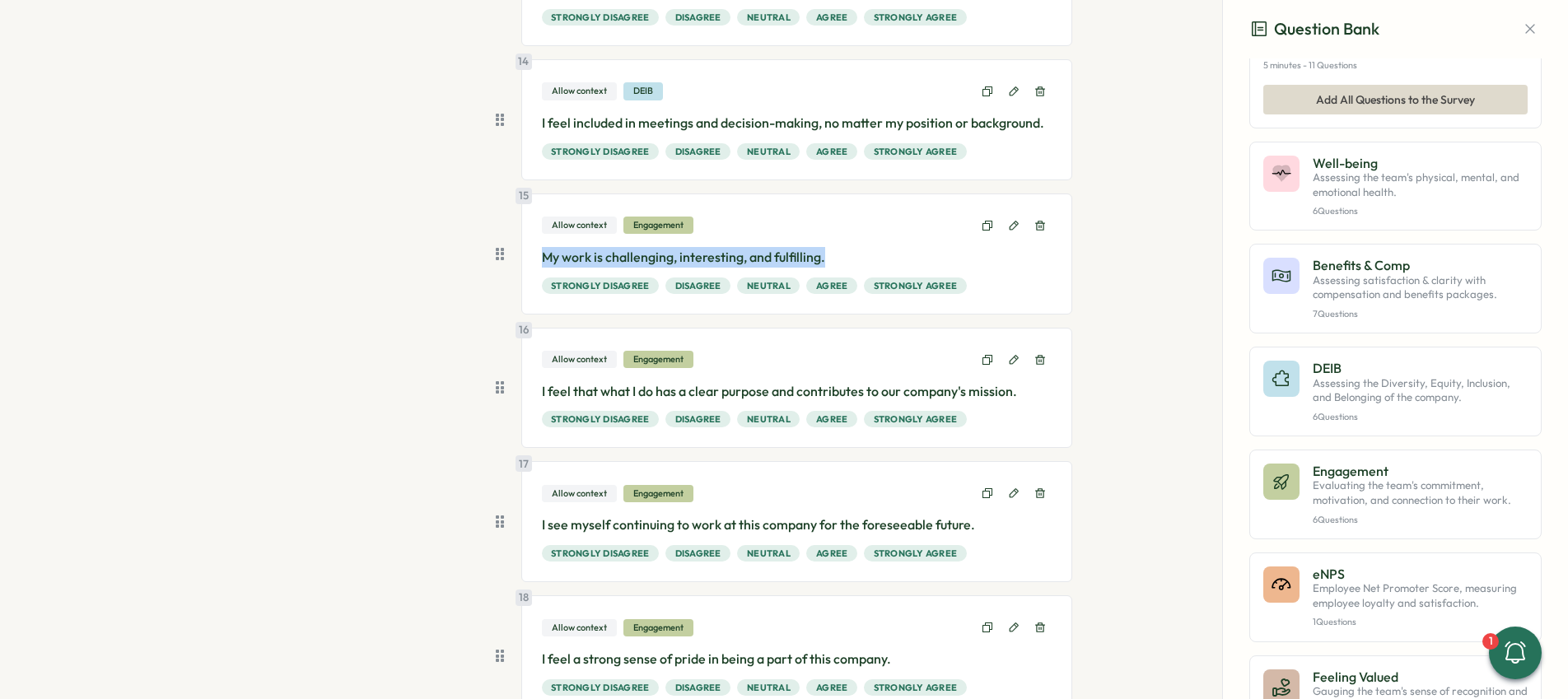
drag, startPoint x: 543, startPoint y: 257, endPoint x: 881, endPoint y: 254, distance: 338.0
click at [881, 254] on p "My work is challenging, interesting, and fulfilling." at bounding box center [796, 256] width 510 height 20
copy p "My work is challenging, interesting, and fulfilling."
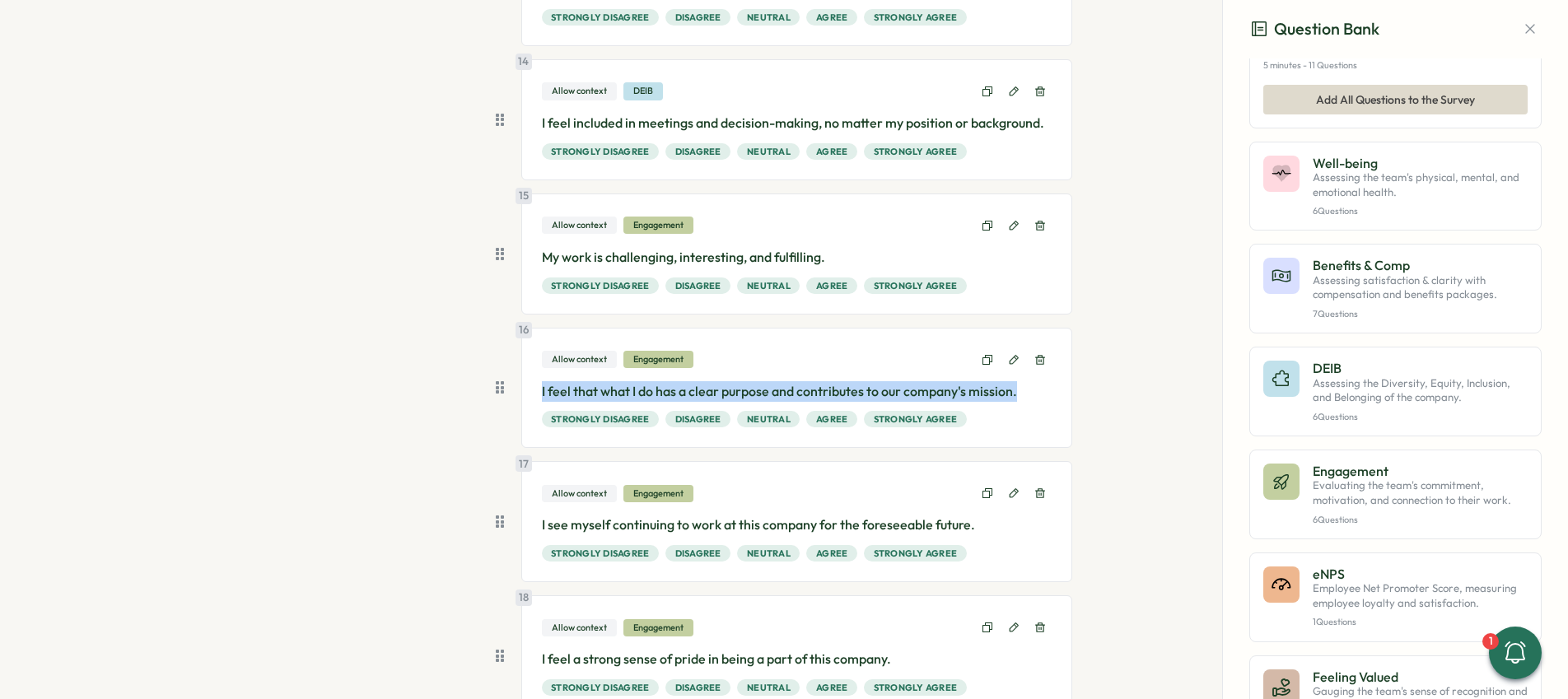
drag, startPoint x: 538, startPoint y: 386, endPoint x: 1026, endPoint y: 392, distance: 488.0
click at [1026, 392] on p "I feel that what I do has a clear purpose and contributes to our company's miss…" at bounding box center [796, 391] width 510 height 20
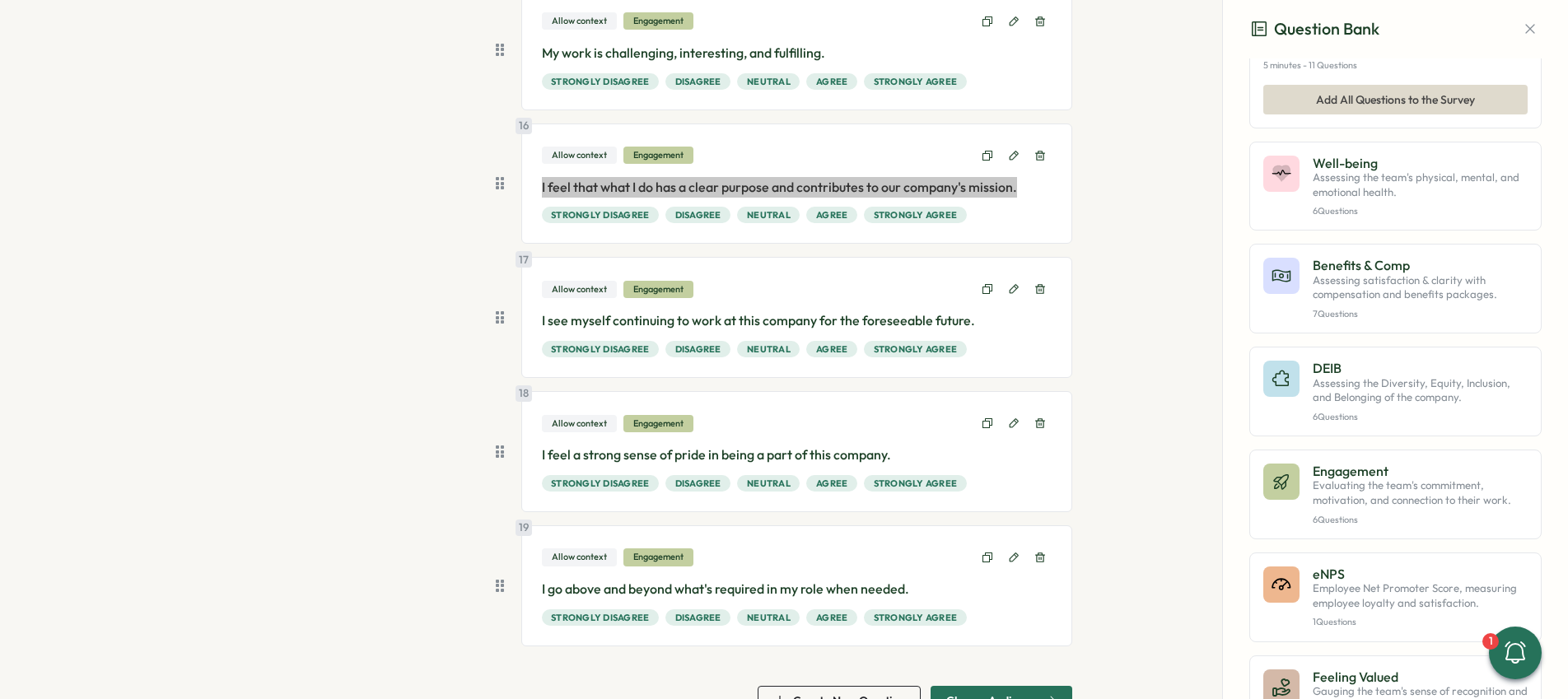
scroll to position [2243, 0]
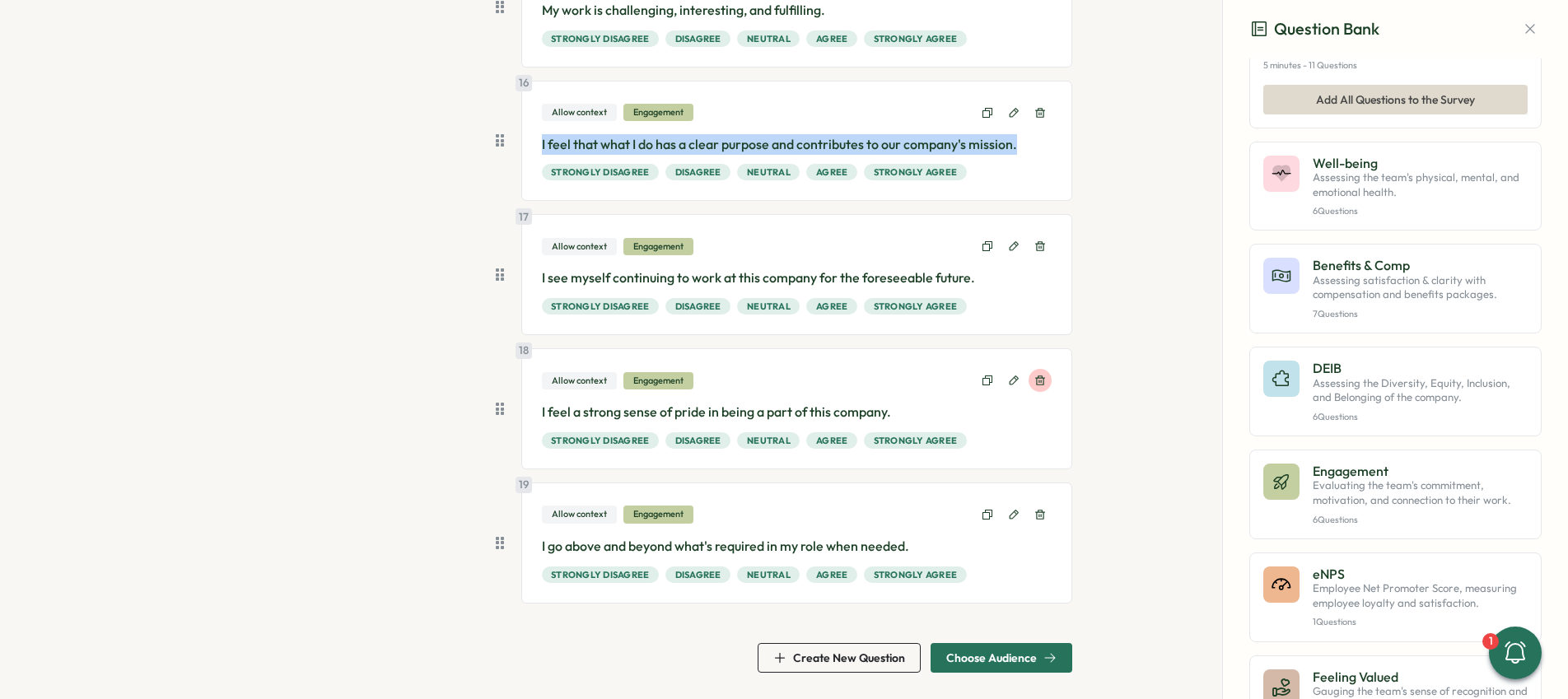
click at [1038, 381] on icon at bounding box center [1039, 380] width 10 height 10
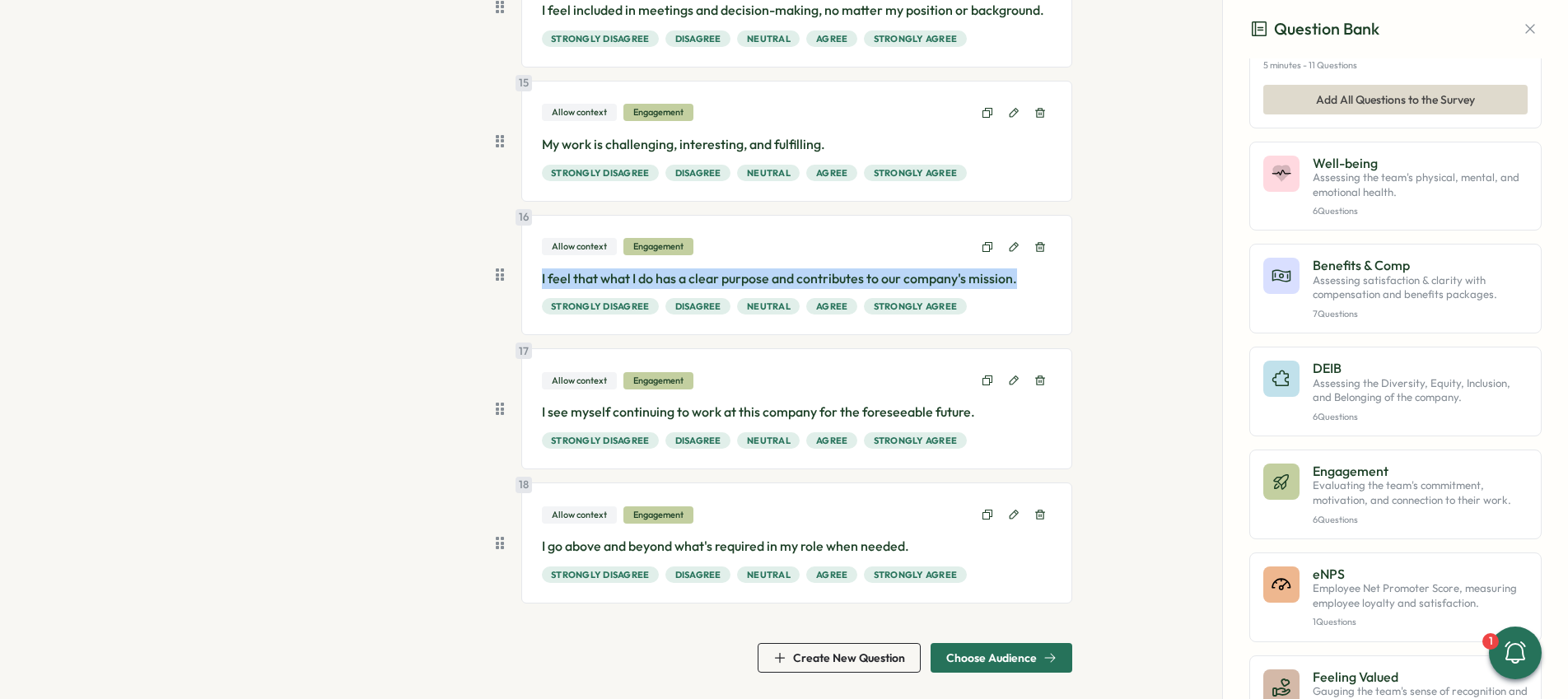
scroll to position [2109, 0]
click at [1038, 512] on icon at bounding box center [1039, 514] width 10 height 10
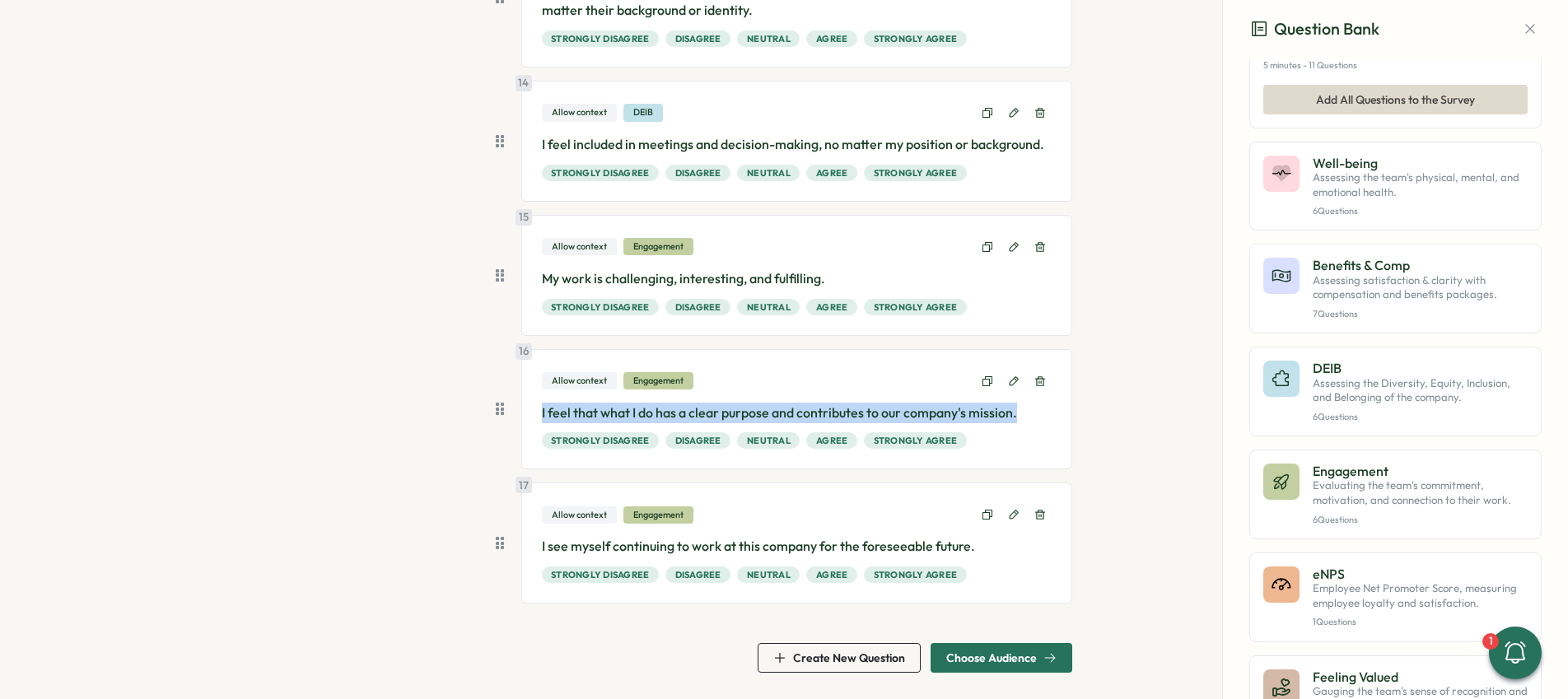
scroll to position [1974, 0]
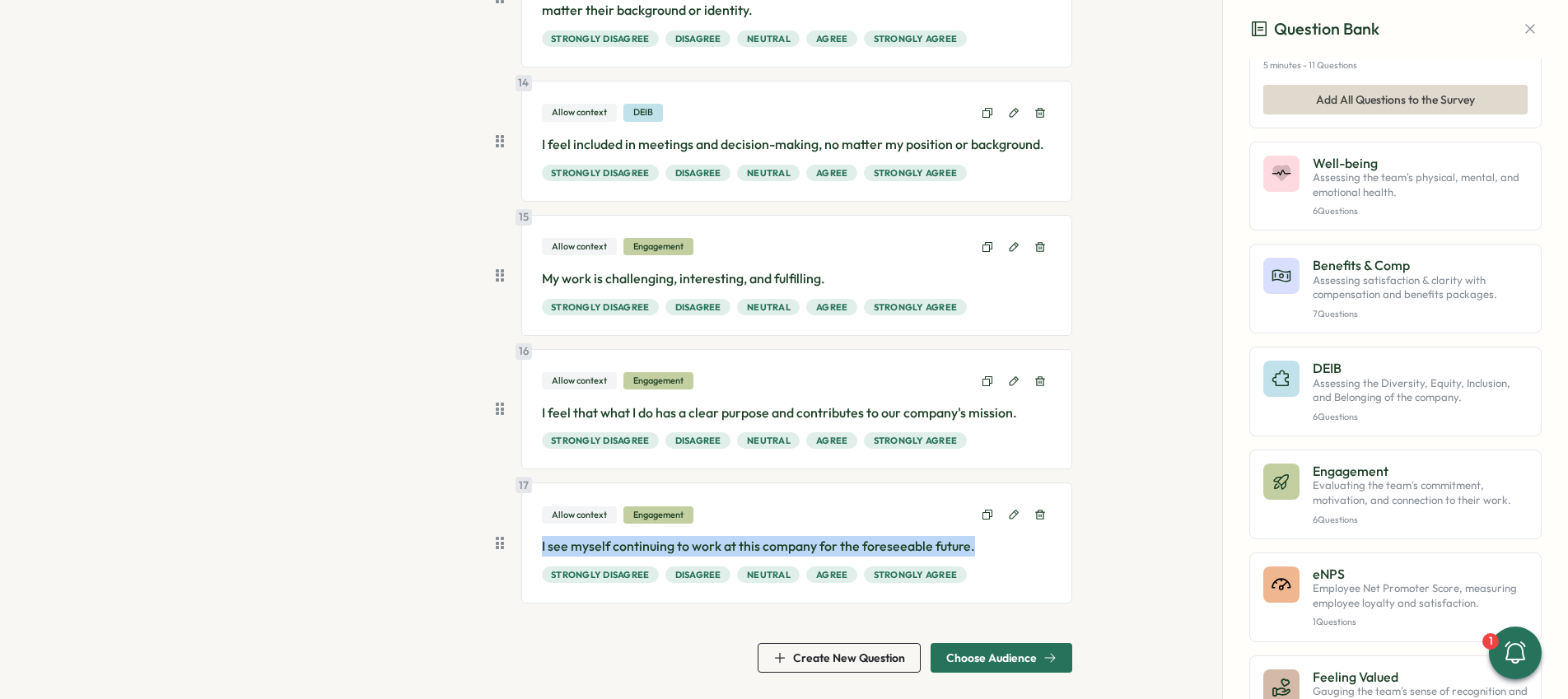
drag, startPoint x: 537, startPoint y: 542, endPoint x: 994, endPoint y: 550, distance: 457.1
click at [994, 550] on p "I see myself continuing to work at this company for the foreseeable future." at bounding box center [796, 546] width 510 height 20
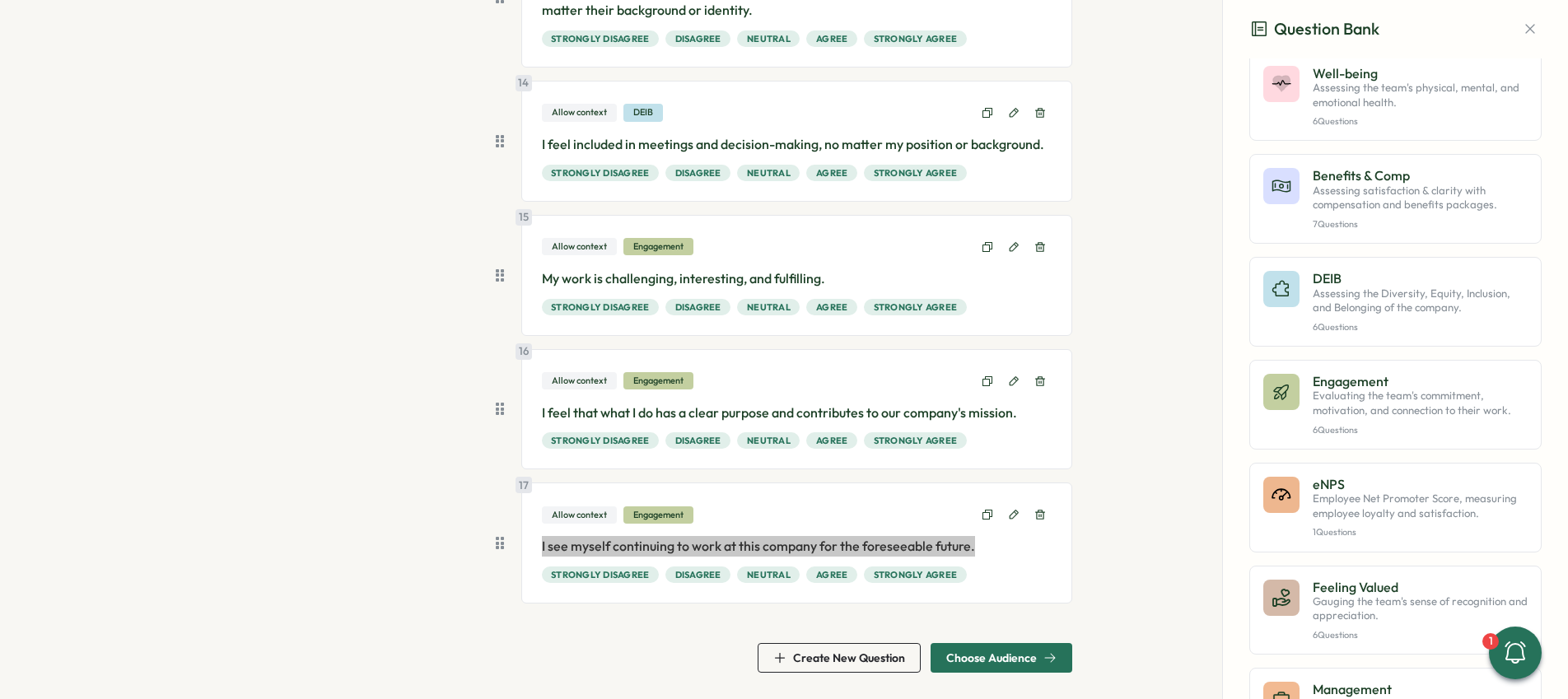
scroll to position [226, 0]
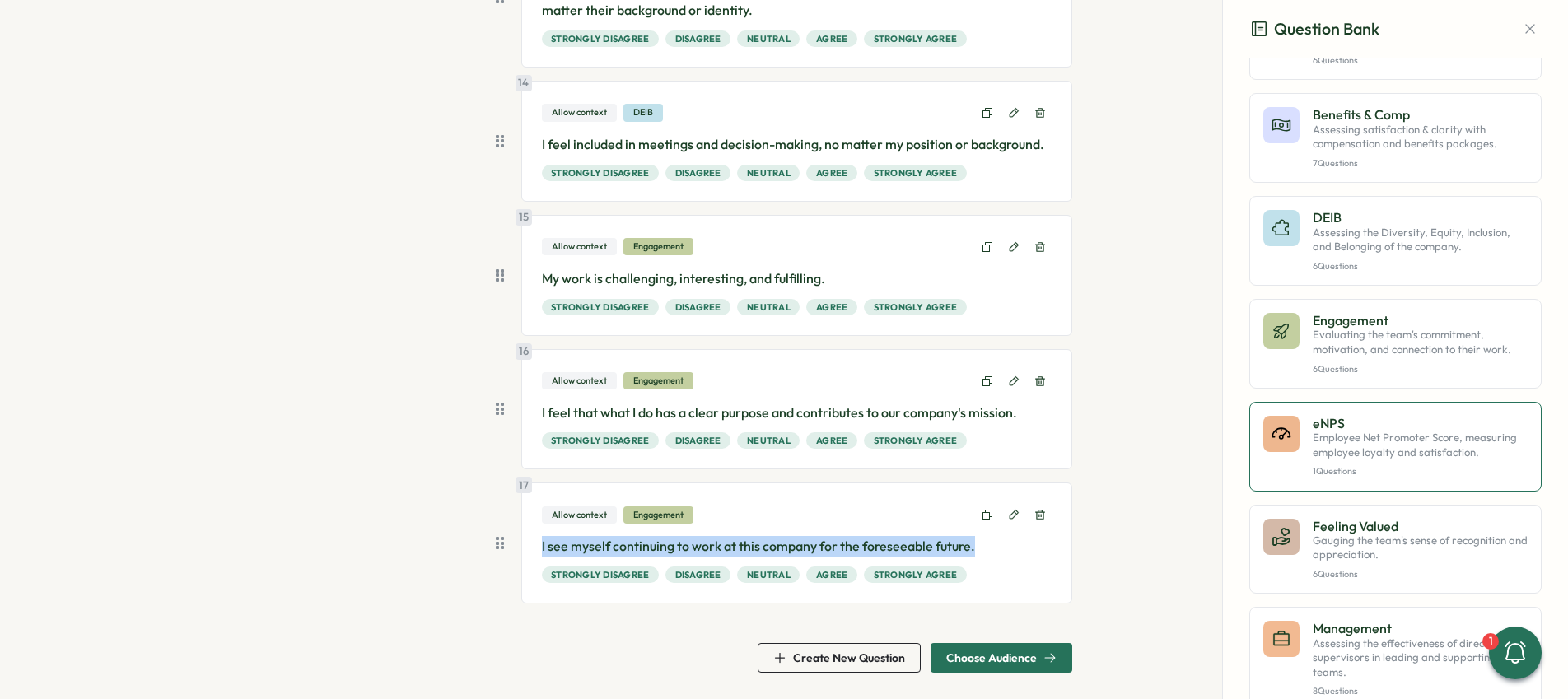
click at [1462, 469] on p "1 Questions" at bounding box center [1419, 471] width 215 height 11
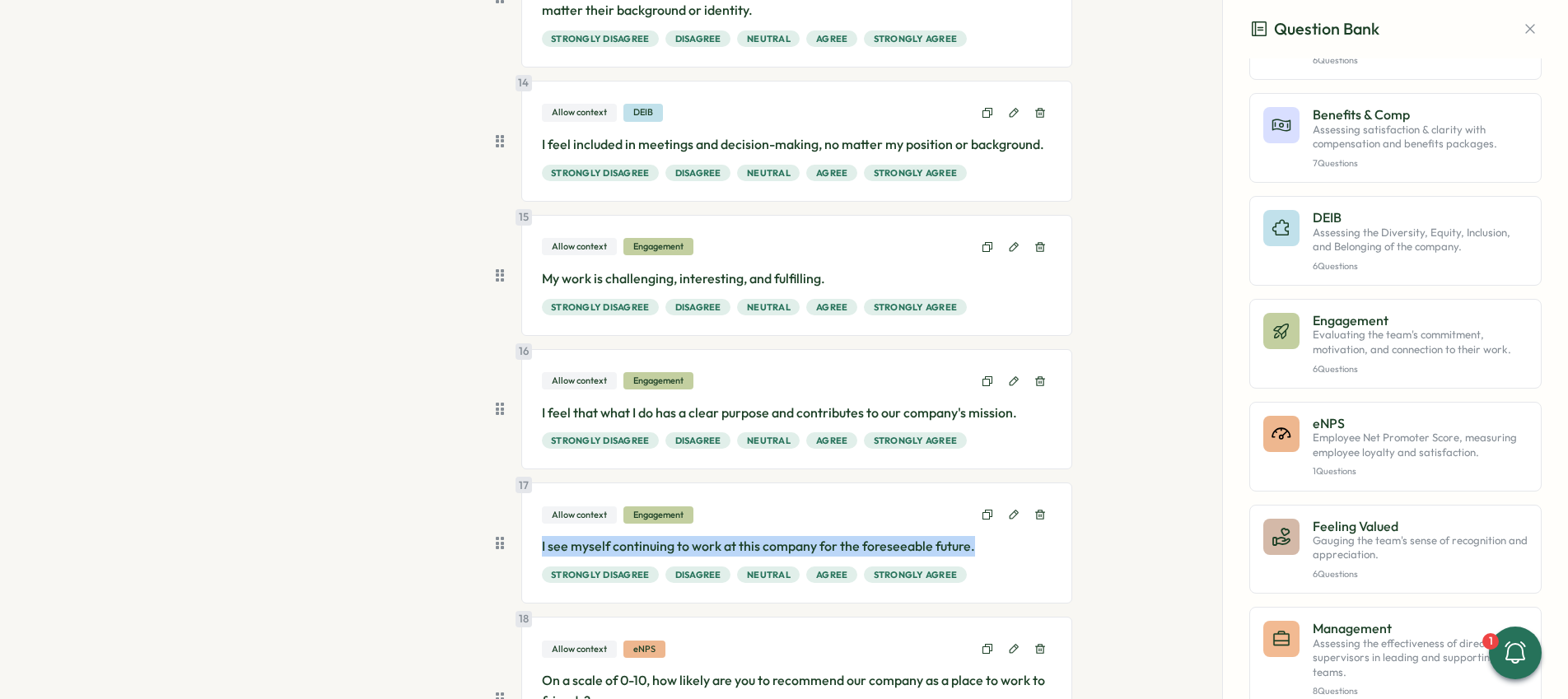
scroll to position [2152, 0]
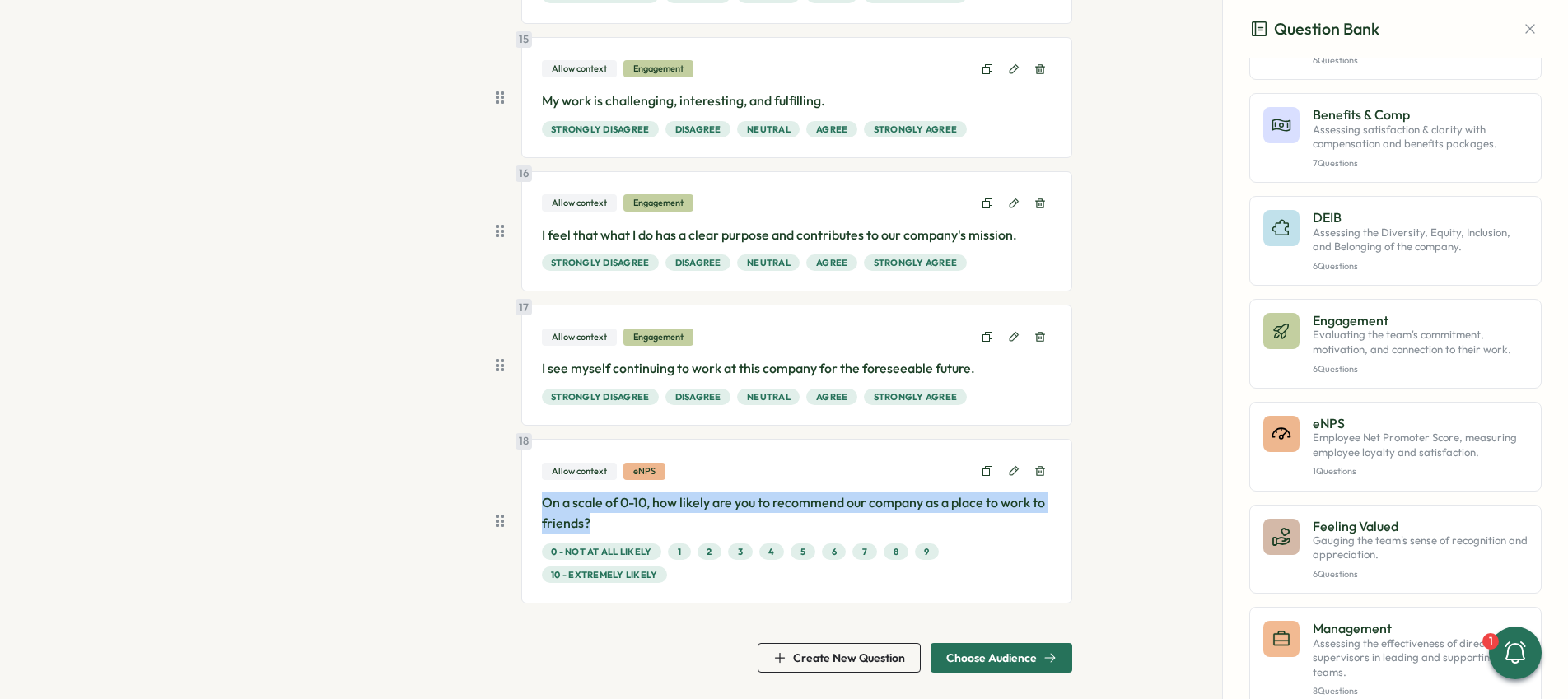
drag, startPoint x: 541, startPoint y: 502, endPoint x: 597, endPoint y: 518, distance: 58.2
click at [597, 518] on p "On a scale of 0-10, how likely are you to recommend our company as a place to w…" at bounding box center [796, 513] width 510 height 41
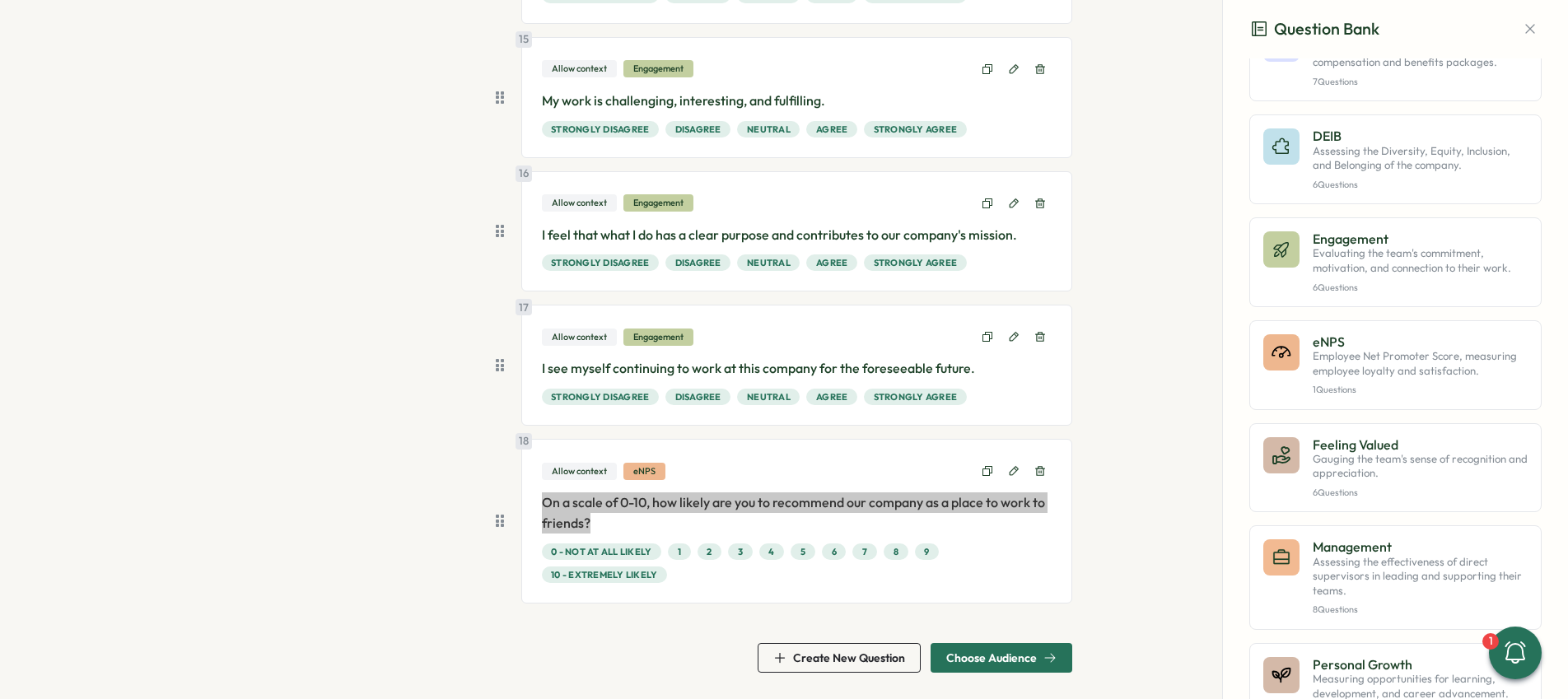
scroll to position [336, 0]
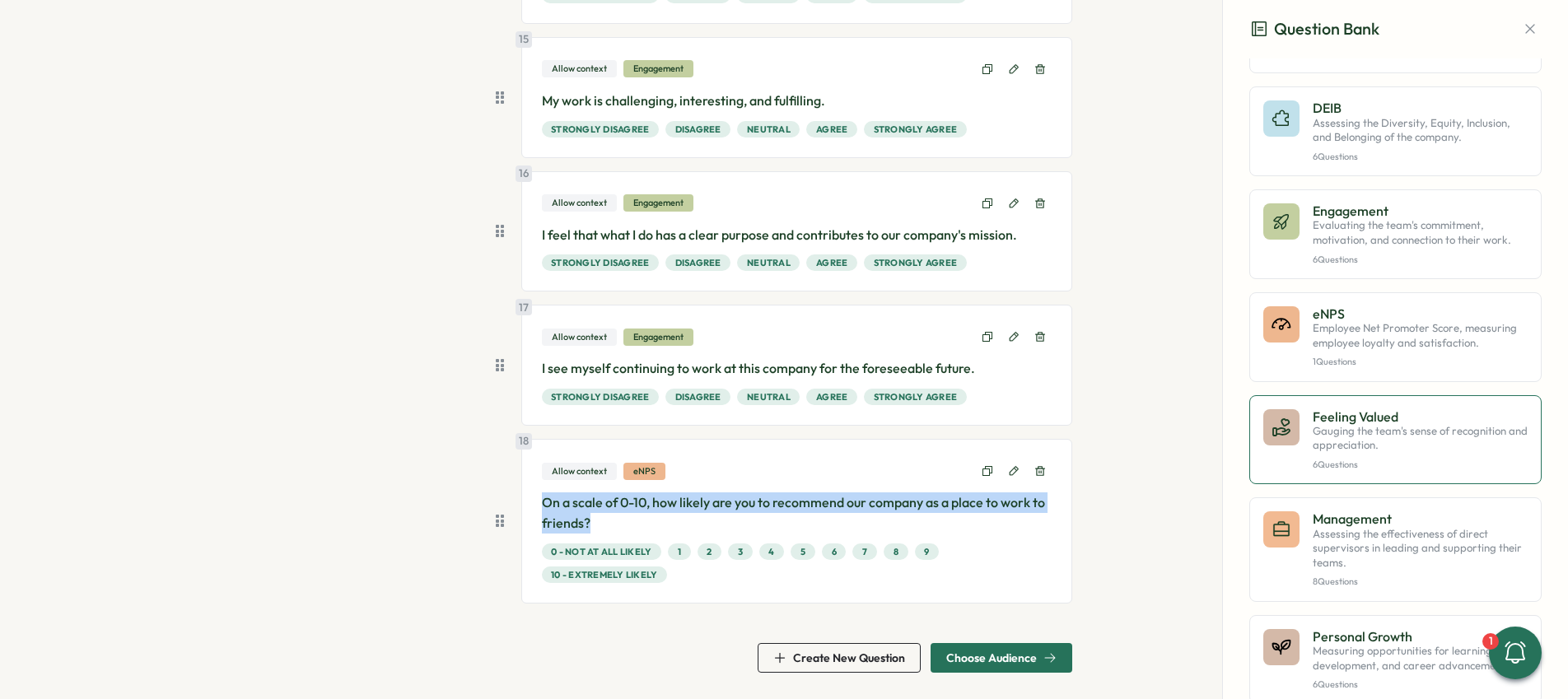
click at [1396, 458] on div "Feeling Valued Gauging the team's sense of recognition and appreciation. 6 Ques…" at bounding box center [1419, 440] width 215 height 61
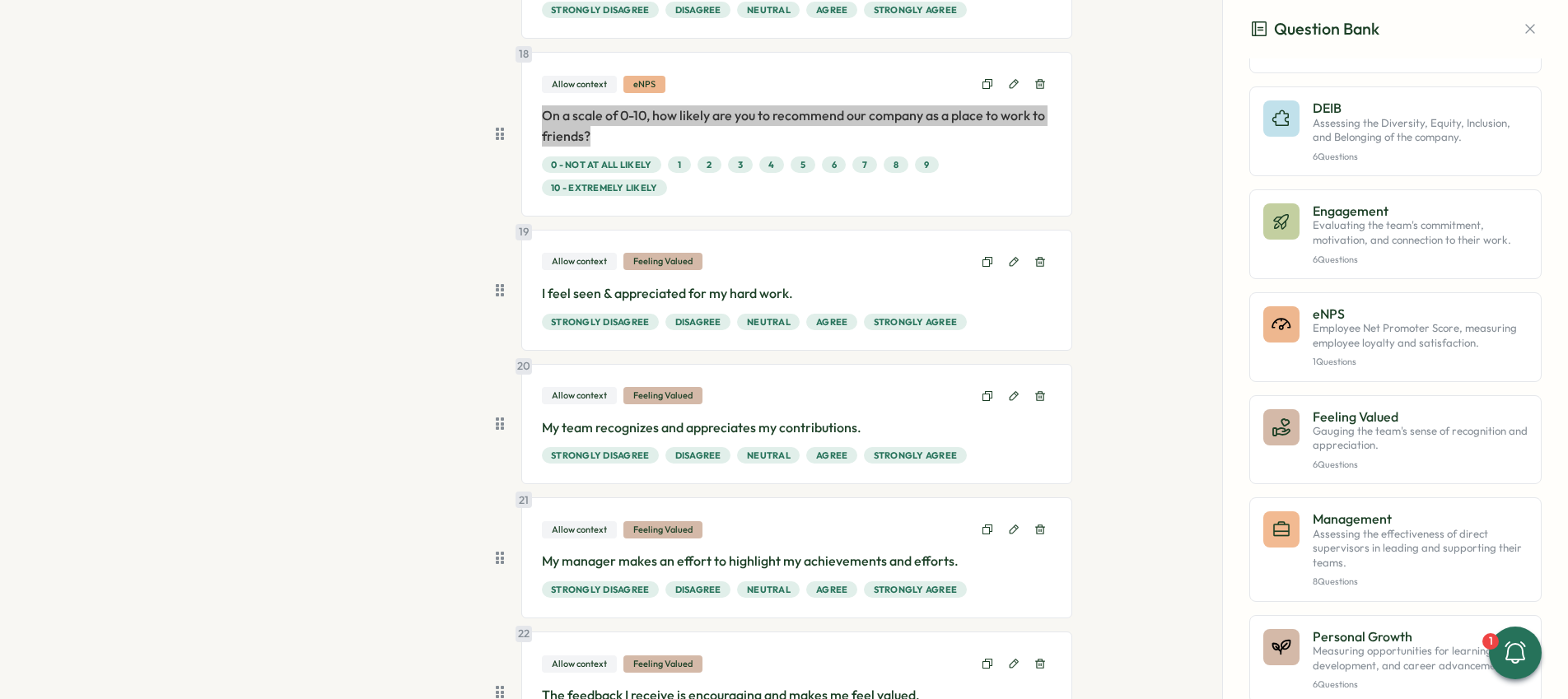
scroll to position [2537, 0]
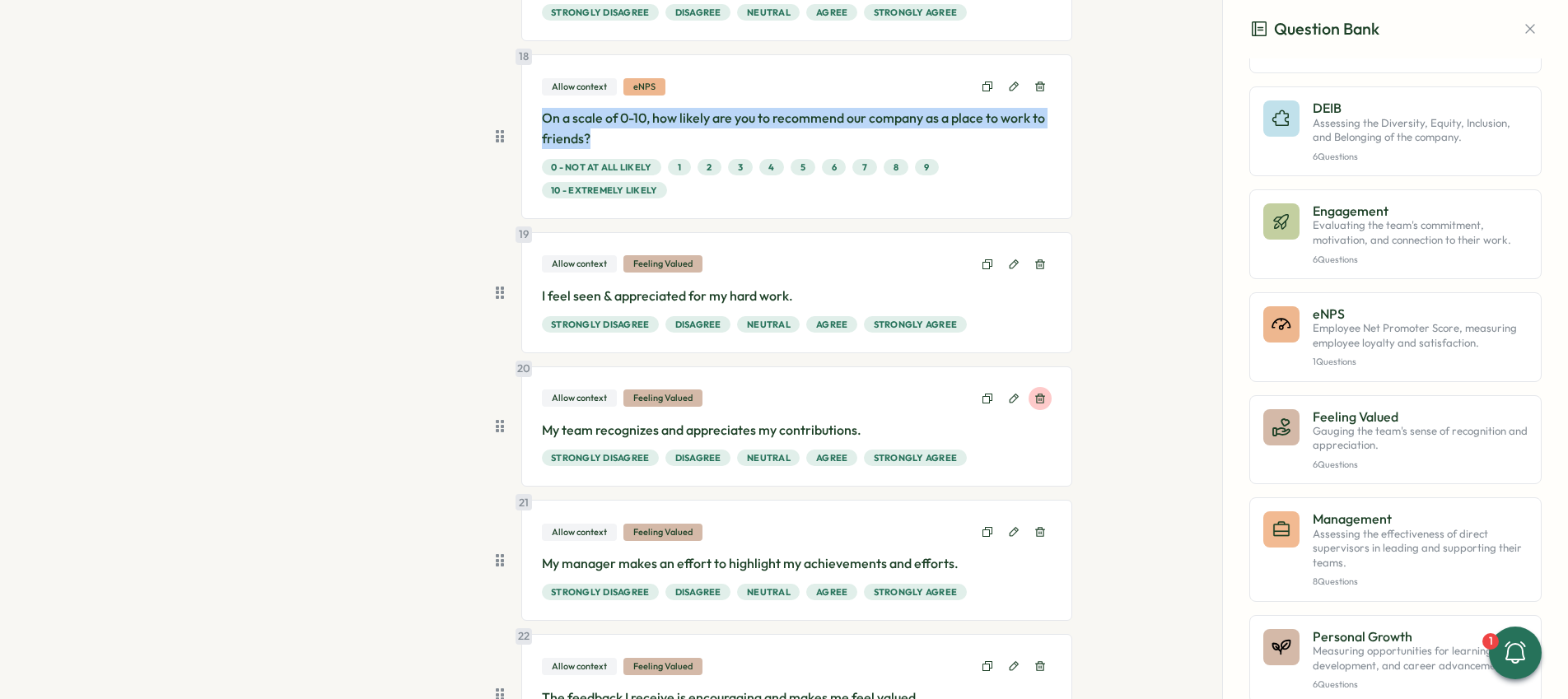
click at [1041, 401] on icon at bounding box center [1039, 398] width 12 height 12
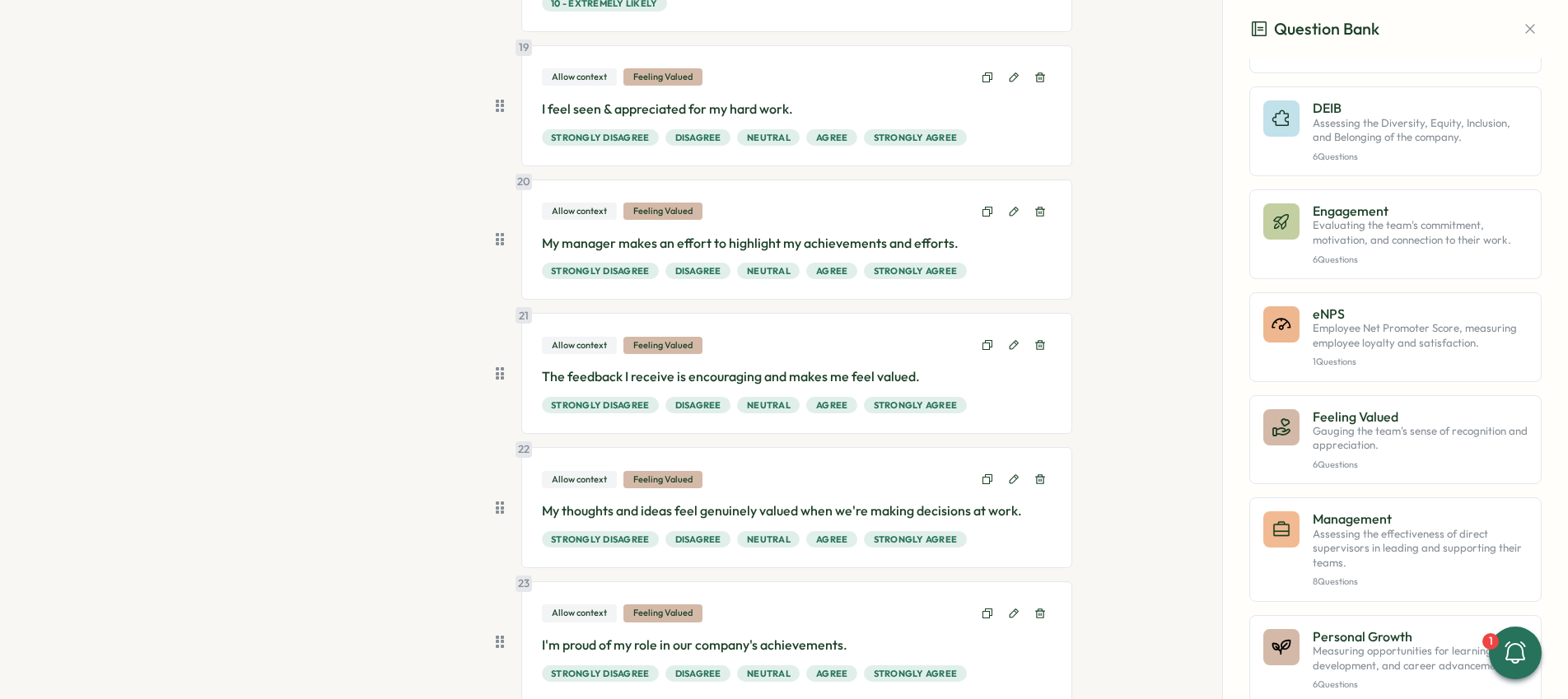
scroll to position [2725, 0]
click at [1039, 338] on icon at bounding box center [1039, 344] width 12 height 12
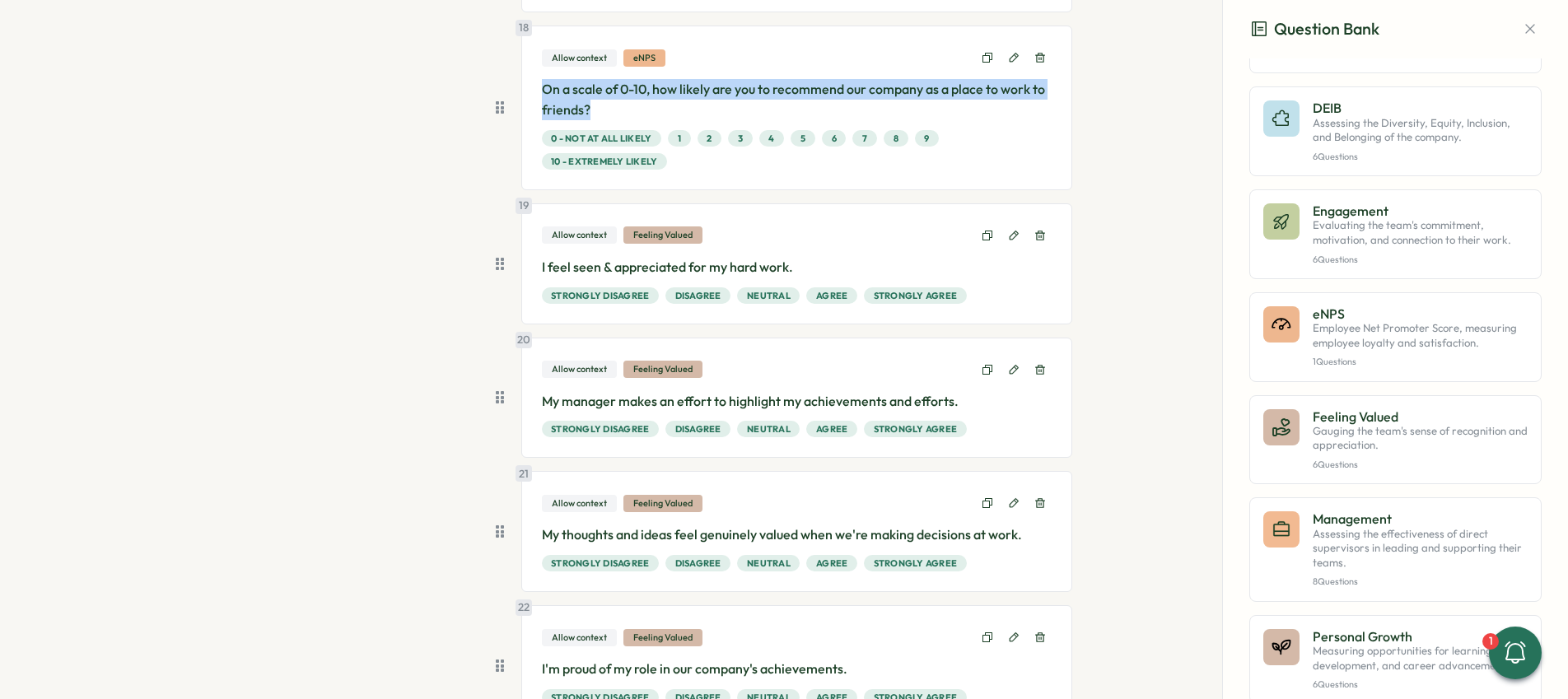
scroll to position [2564, 0]
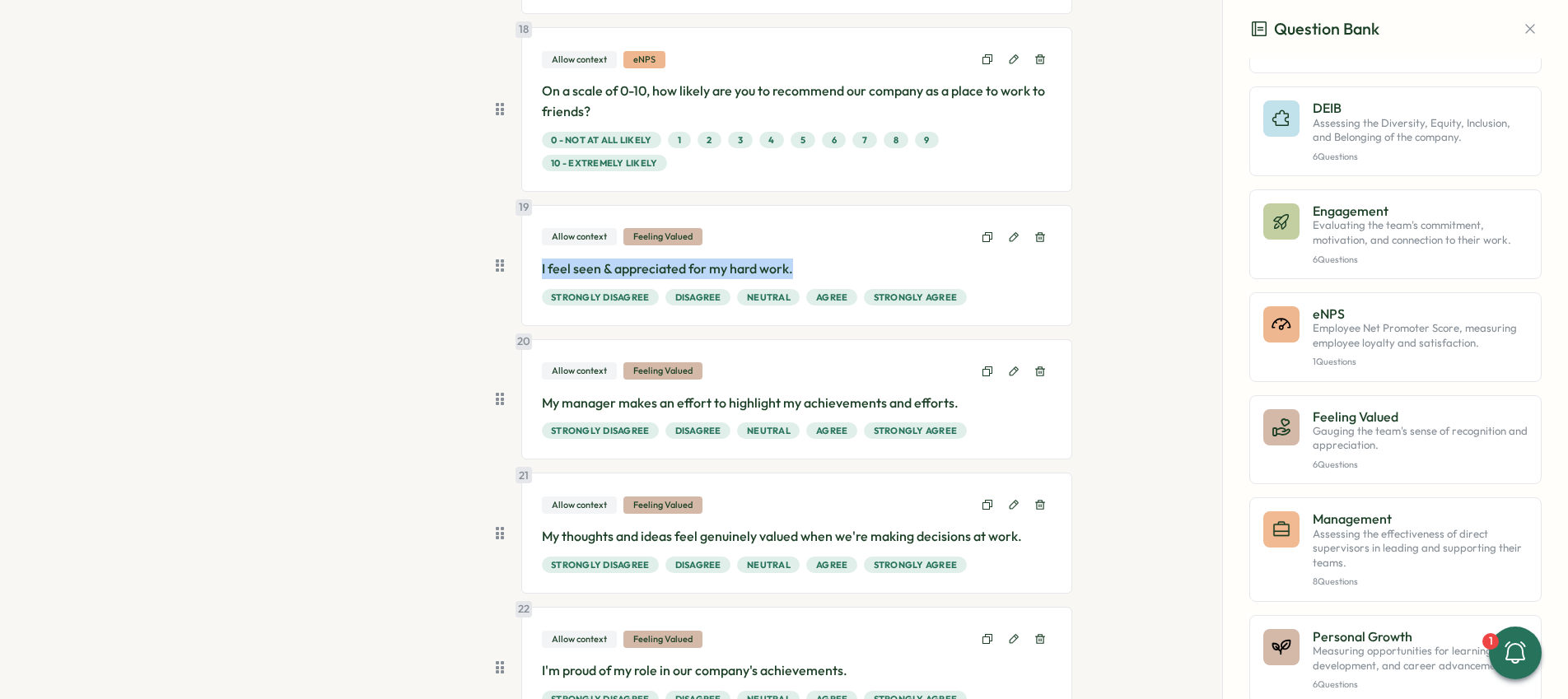
drag, startPoint x: 538, startPoint y: 267, endPoint x: 838, endPoint y: 274, distance: 300.1
click at [838, 274] on p "I feel seen & appreciated for my hard work." at bounding box center [796, 268] width 510 height 20
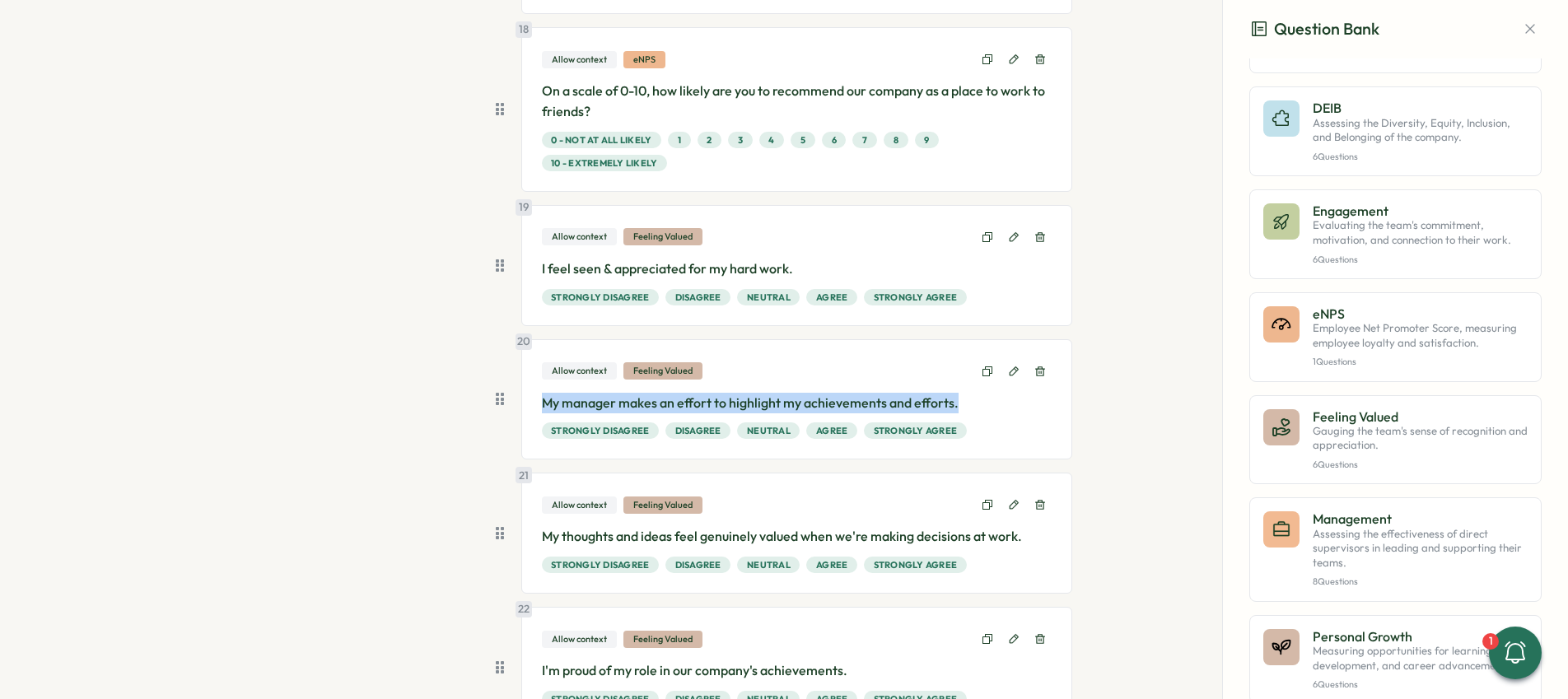
drag, startPoint x: 537, startPoint y: 399, endPoint x: 912, endPoint y: 416, distance: 375.4
click at [912, 416] on div "My manager makes an effort to highlight my achievements and efforts. Strongly D…" at bounding box center [796, 416] width 510 height 47
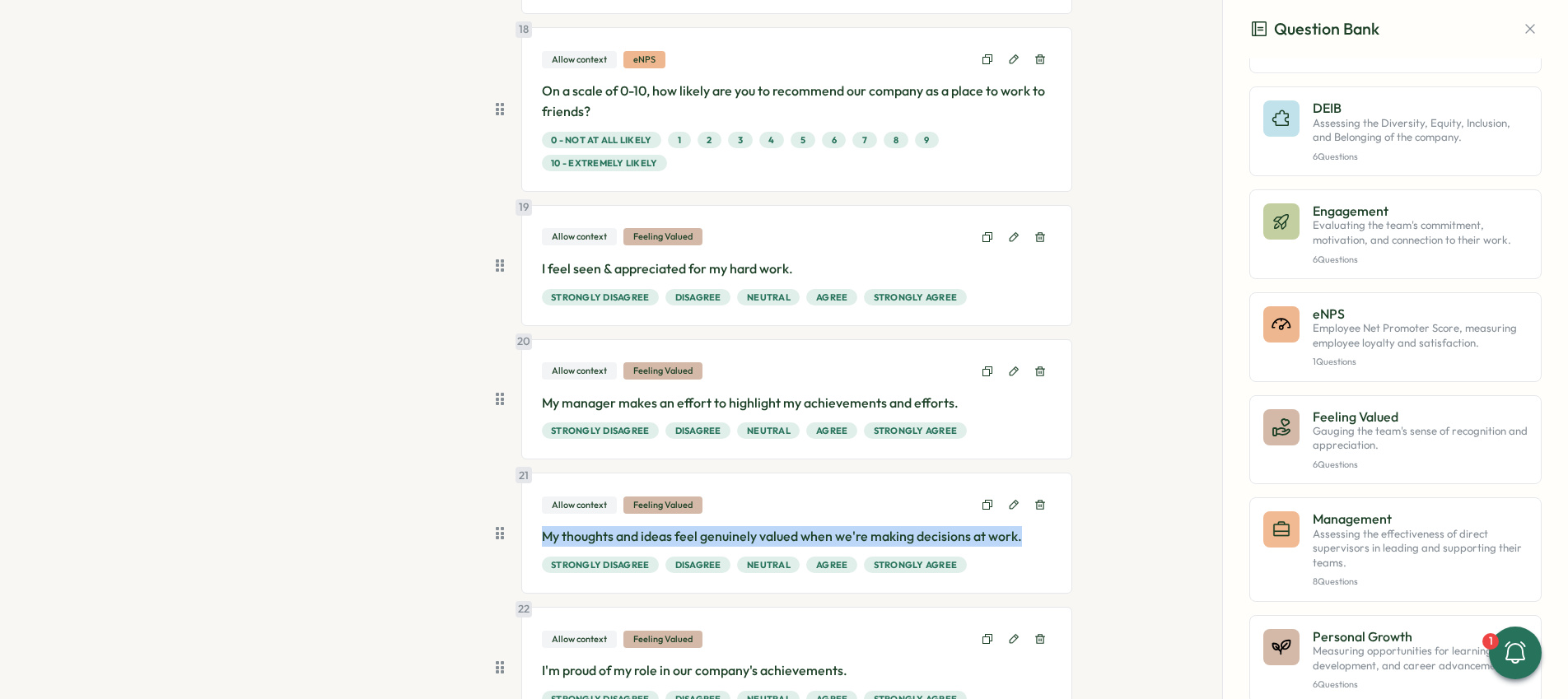
drag, startPoint x: 540, startPoint y: 531, endPoint x: 1032, endPoint y: 547, distance: 492.3
click at [1033, 546] on p "My thoughts and ideas feel genuinely valued when we're making decisions at work." at bounding box center [796, 536] width 510 height 20
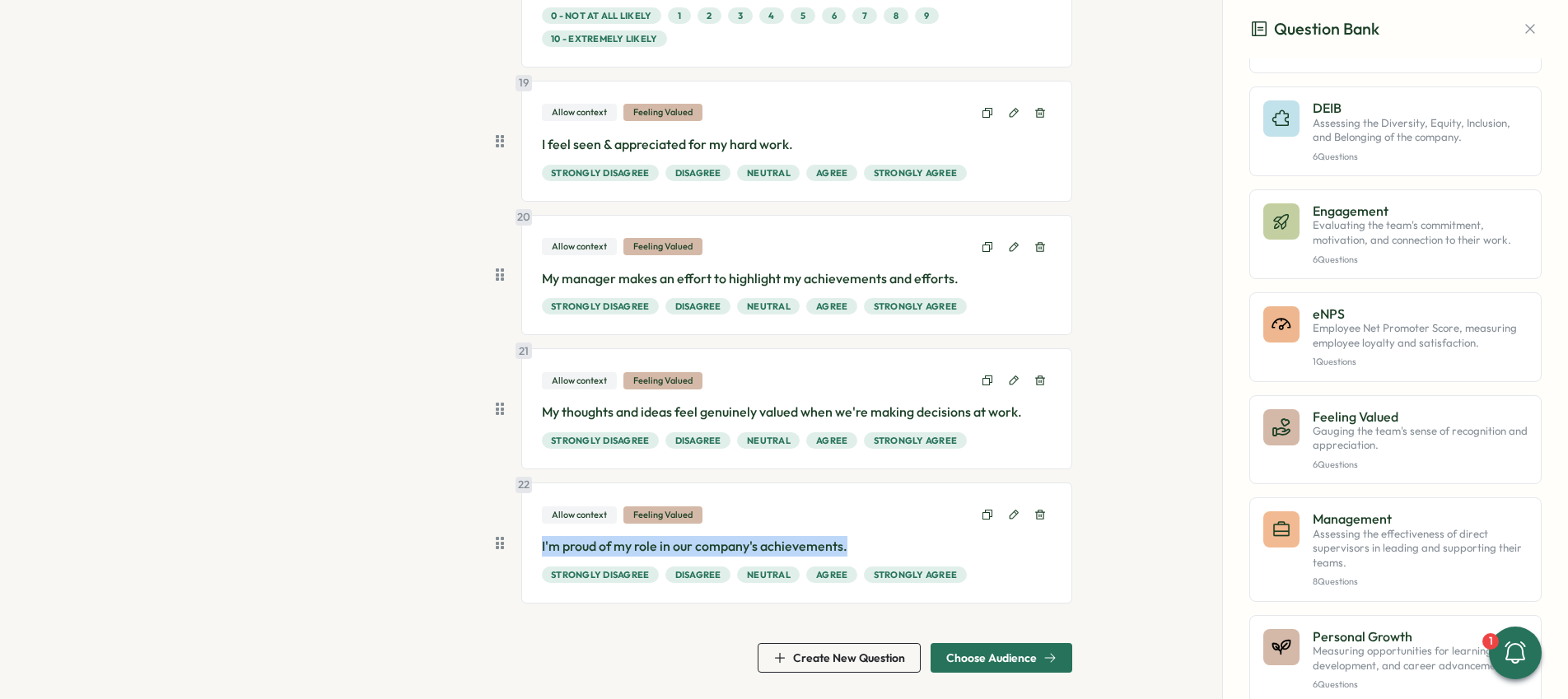
drag, startPoint x: 535, startPoint y: 541, endPoint x: 873, endPoint y: 557, distance: 338.4
click at [873, 557] on div "22 Allow context Feeling Valued I'm proud of my role in our company's achieveme…" at bounding box center [797, 543] width 552 height 121
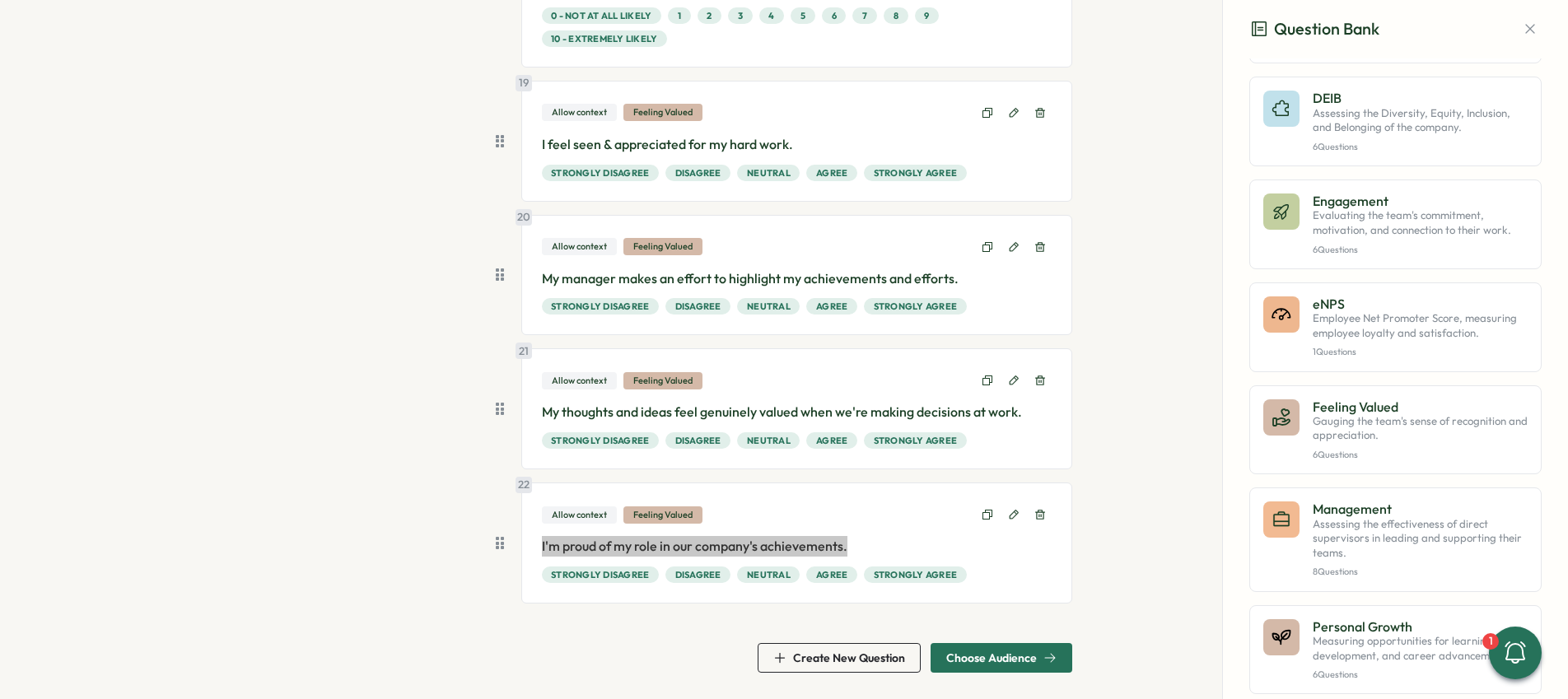
scroll to position [350, 0]
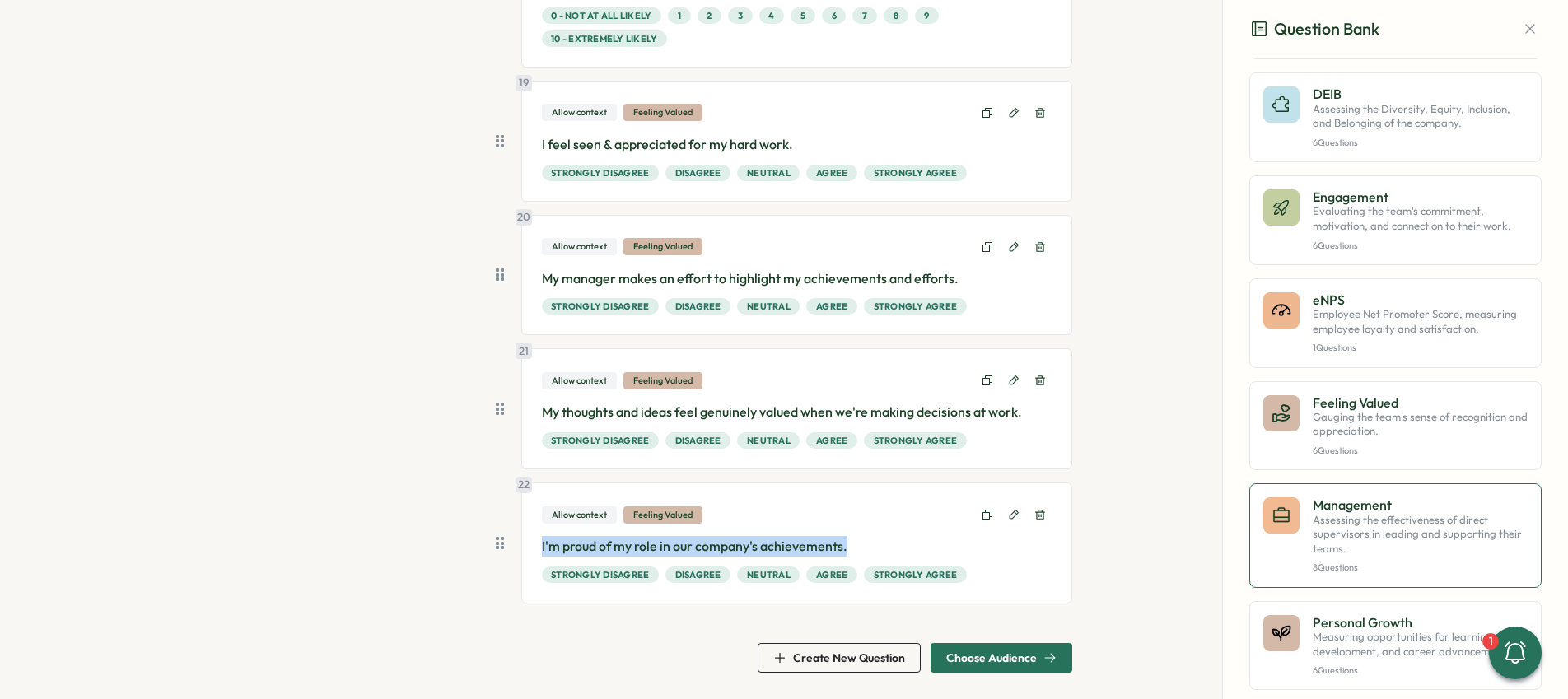
drag, startPoint x: 1366, startPoint y: 541, endPoint x: 1317, endPoint y: 526, distance: 51.2
click at [1366, 541] on p "Assessing the effectiveness of direct supervisors in leading and supporting the…" at bounding box center [1419, 534] width 215 height 44
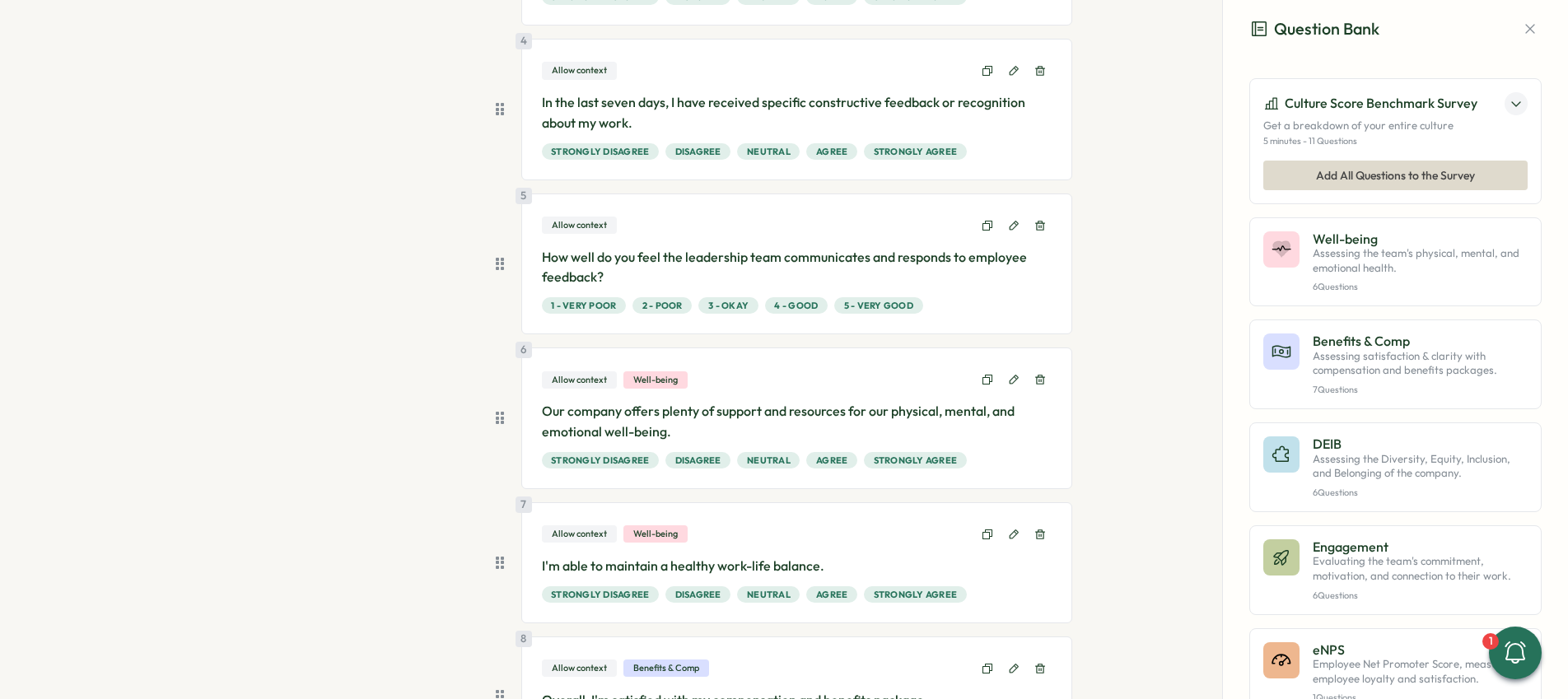
scroll to position [678, 0]
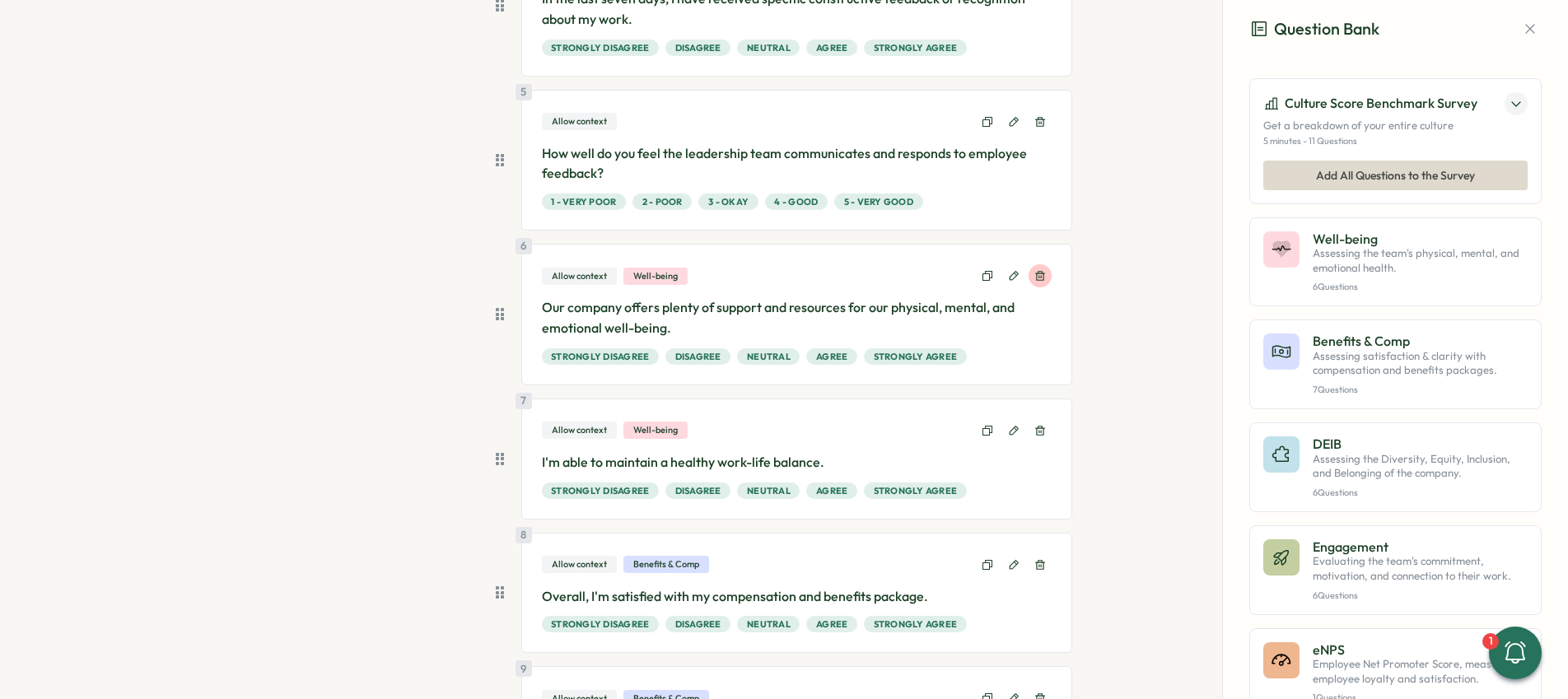
click at [1041, 277] on icon at bounding box center [1039, 275] width 12 height 12
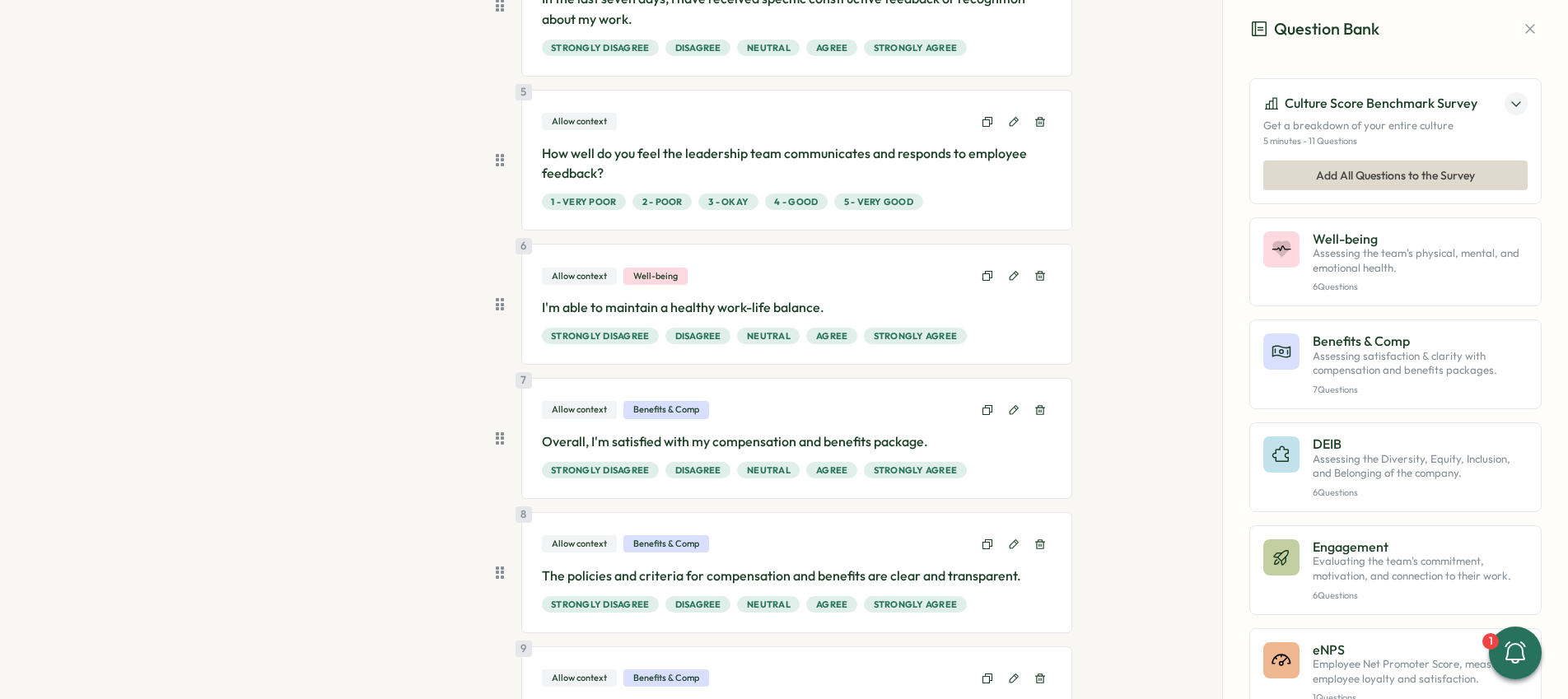
click at [1041, 277] on icon at bounding box center [1039, 275] width 12 height 12
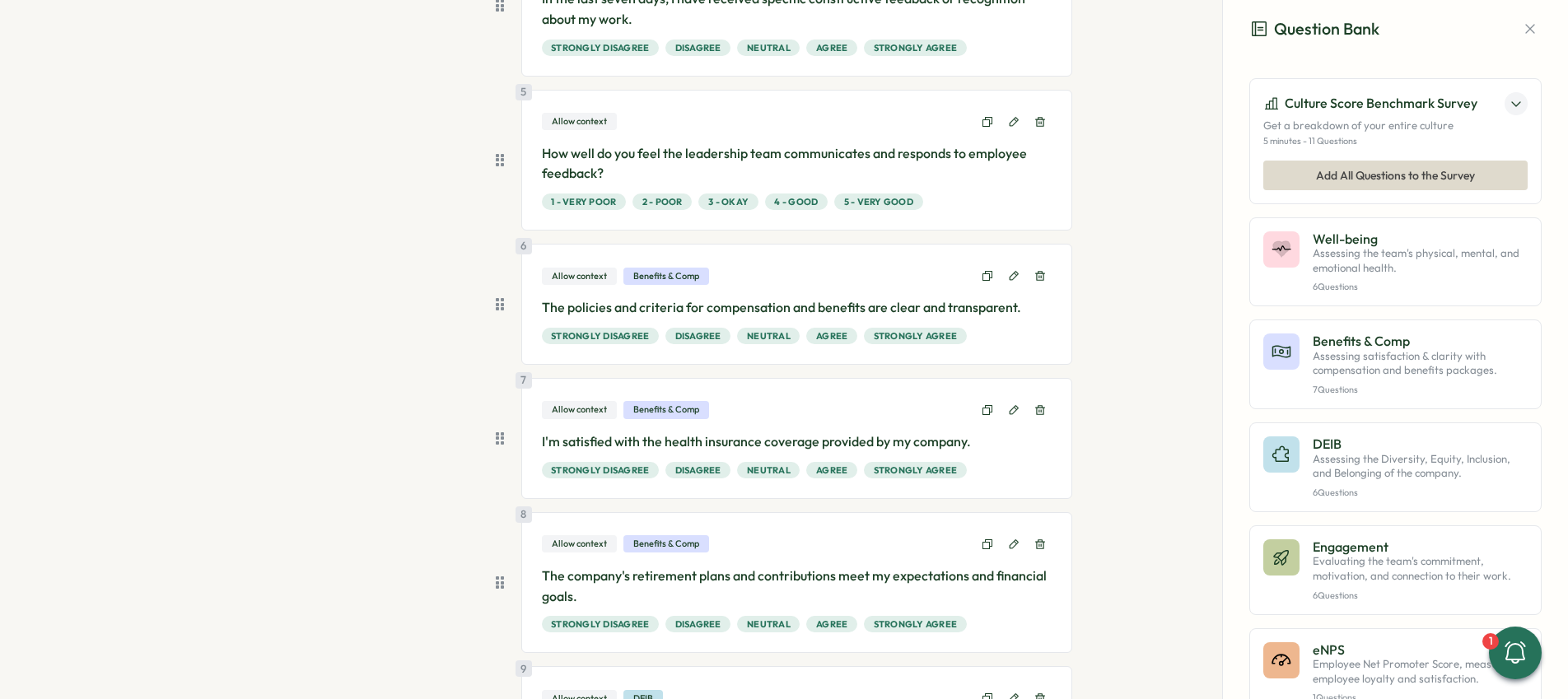
click at [1041, 277] on icon at bounding box center [1039, 275] width 12 height 12
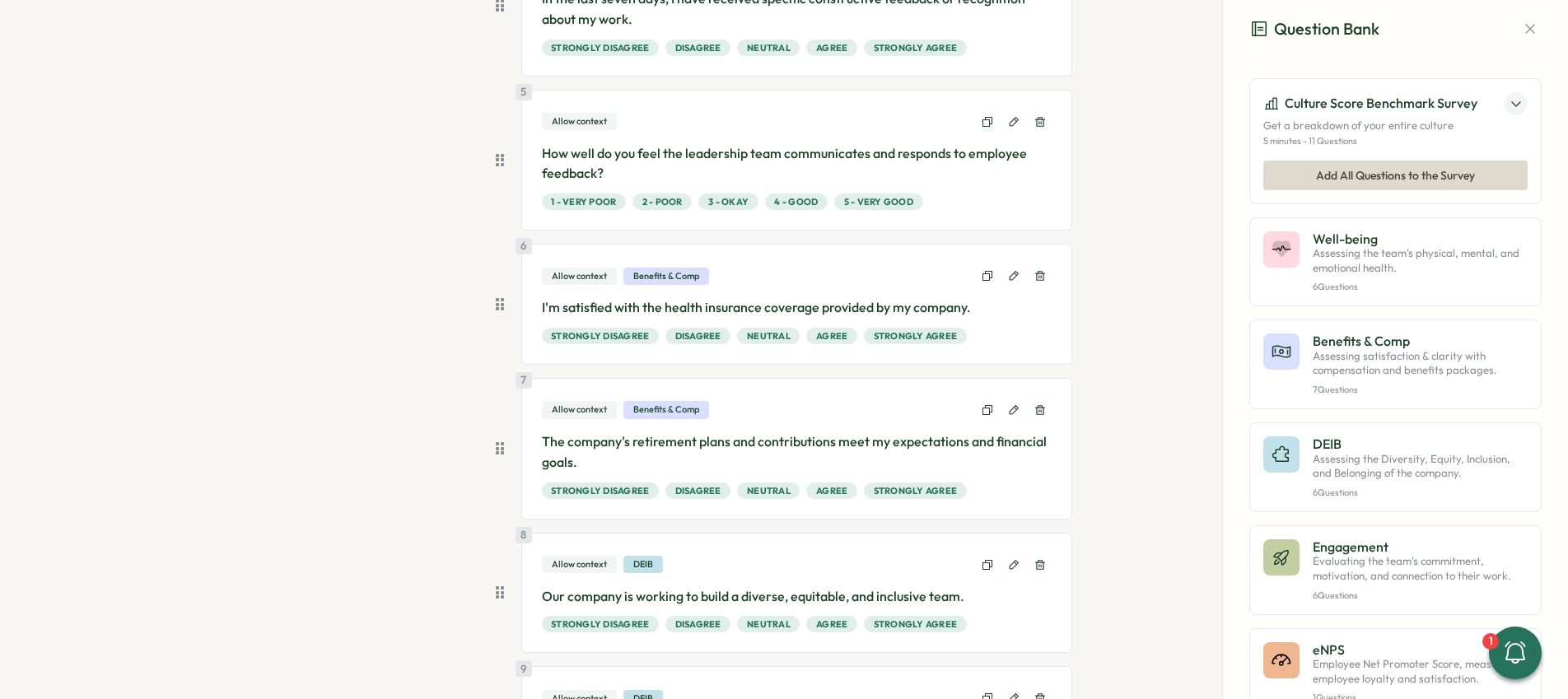
click at [1041, 277] on icon at bounding box center [1039, 275] width 12 height 12
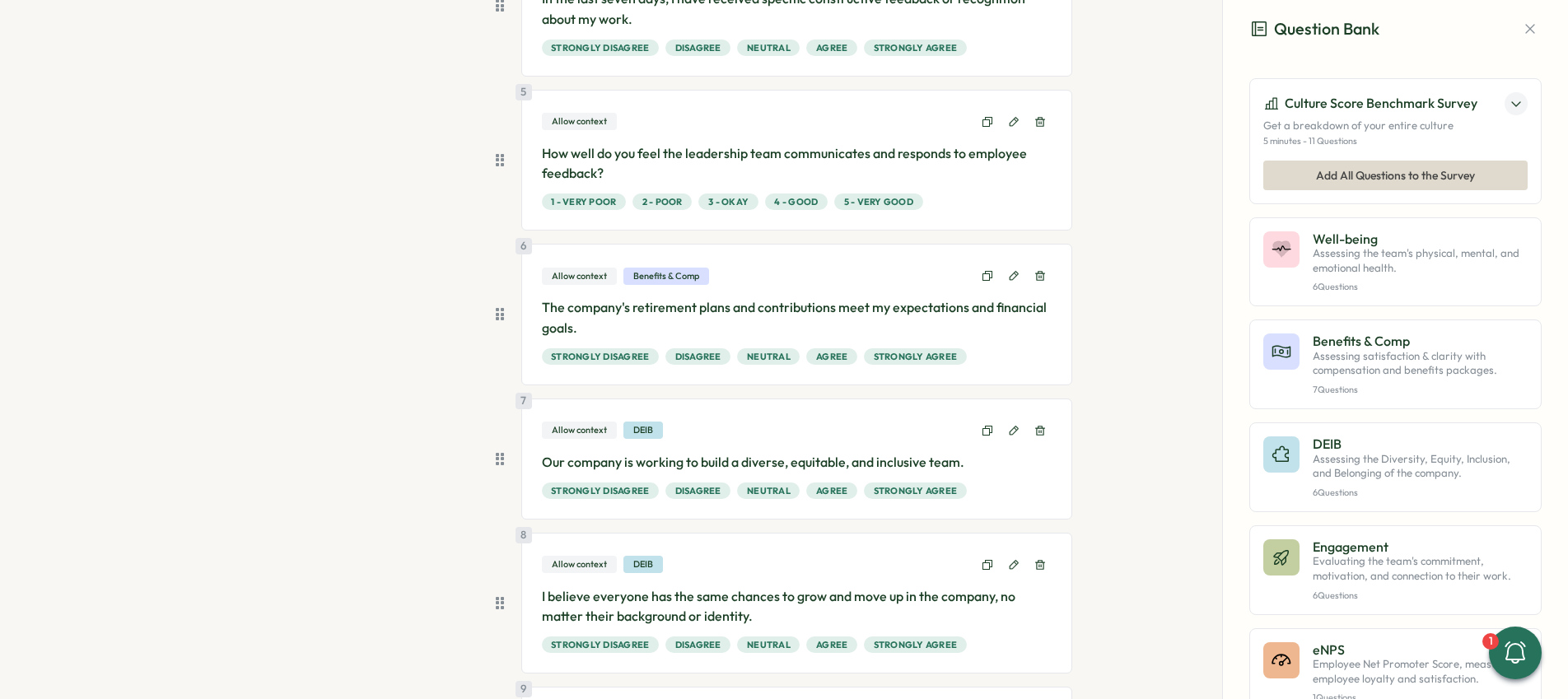
click at [1041, 277] on icon at bounding box center [1039, 275] width 12 height 12
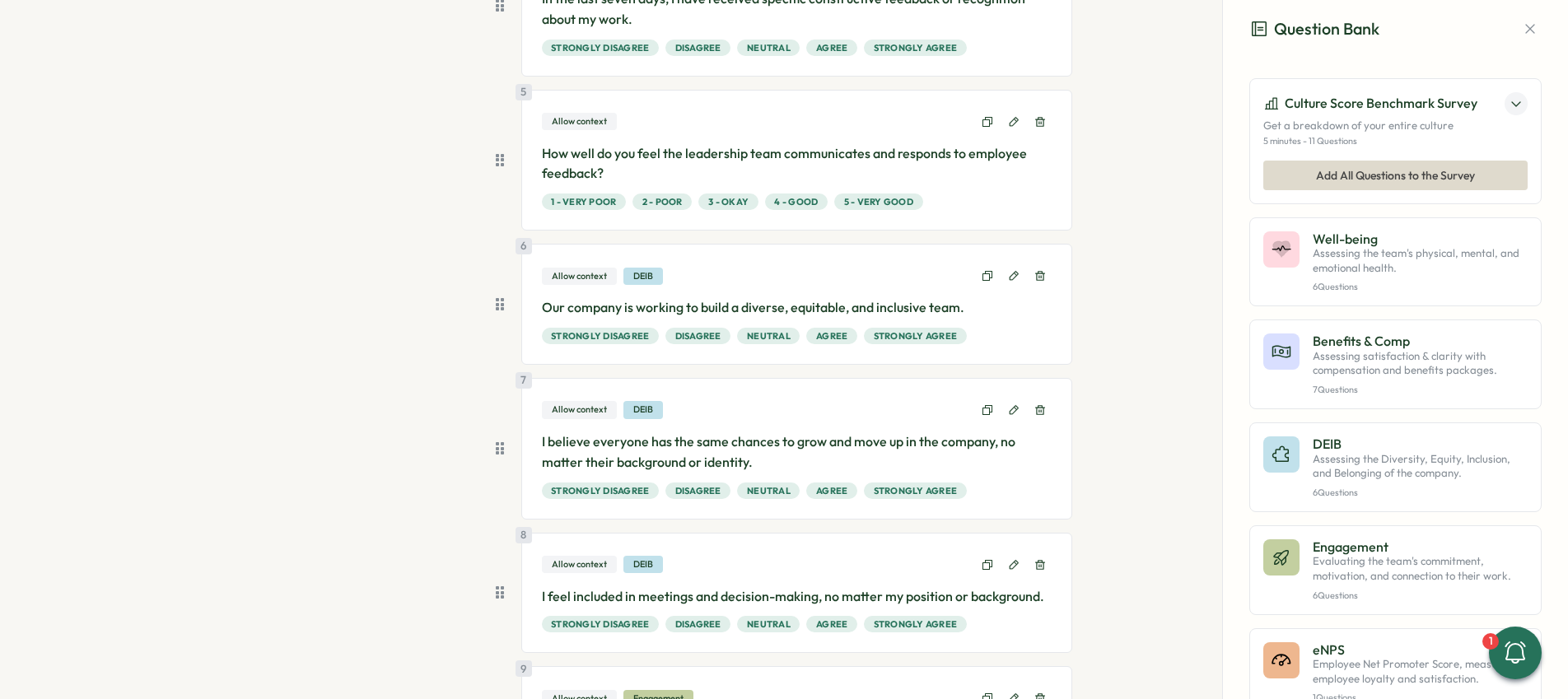
click at [1041, 277] on icon at bounding box center [1039, 275] width 12 height 12
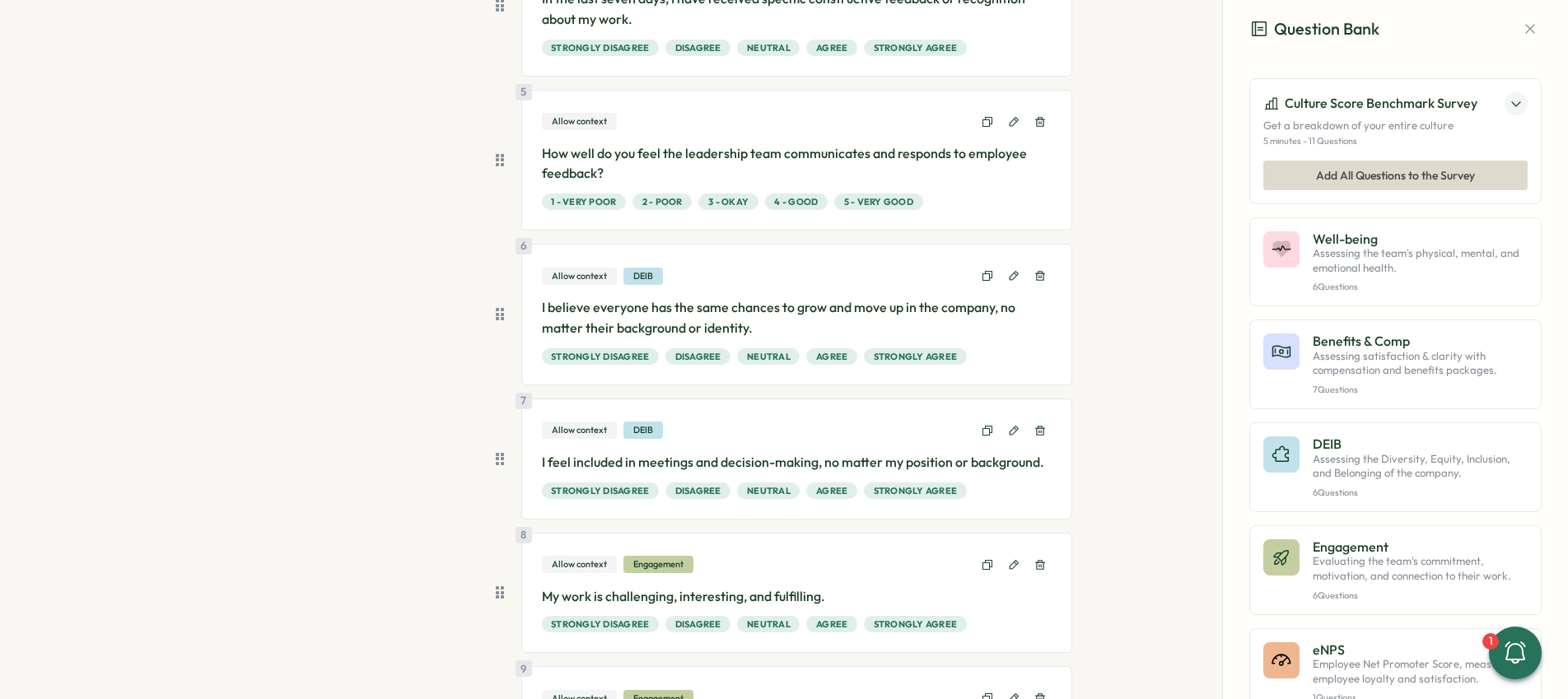
click at [1041, 277] on icon at bounding box center [1039, 275] width 12 height 12
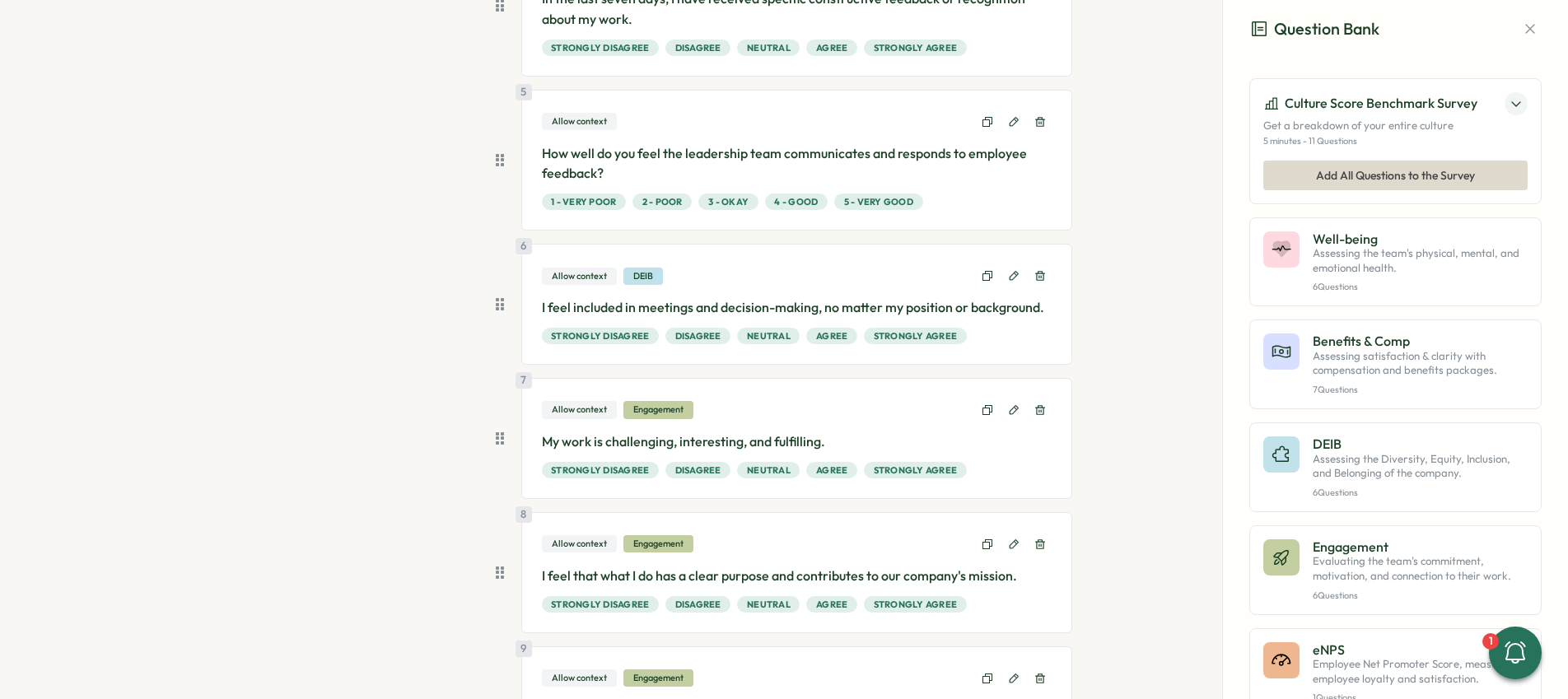
click at [1041, 277] on icon at bounding box center [1039, 275] width 12 height 12
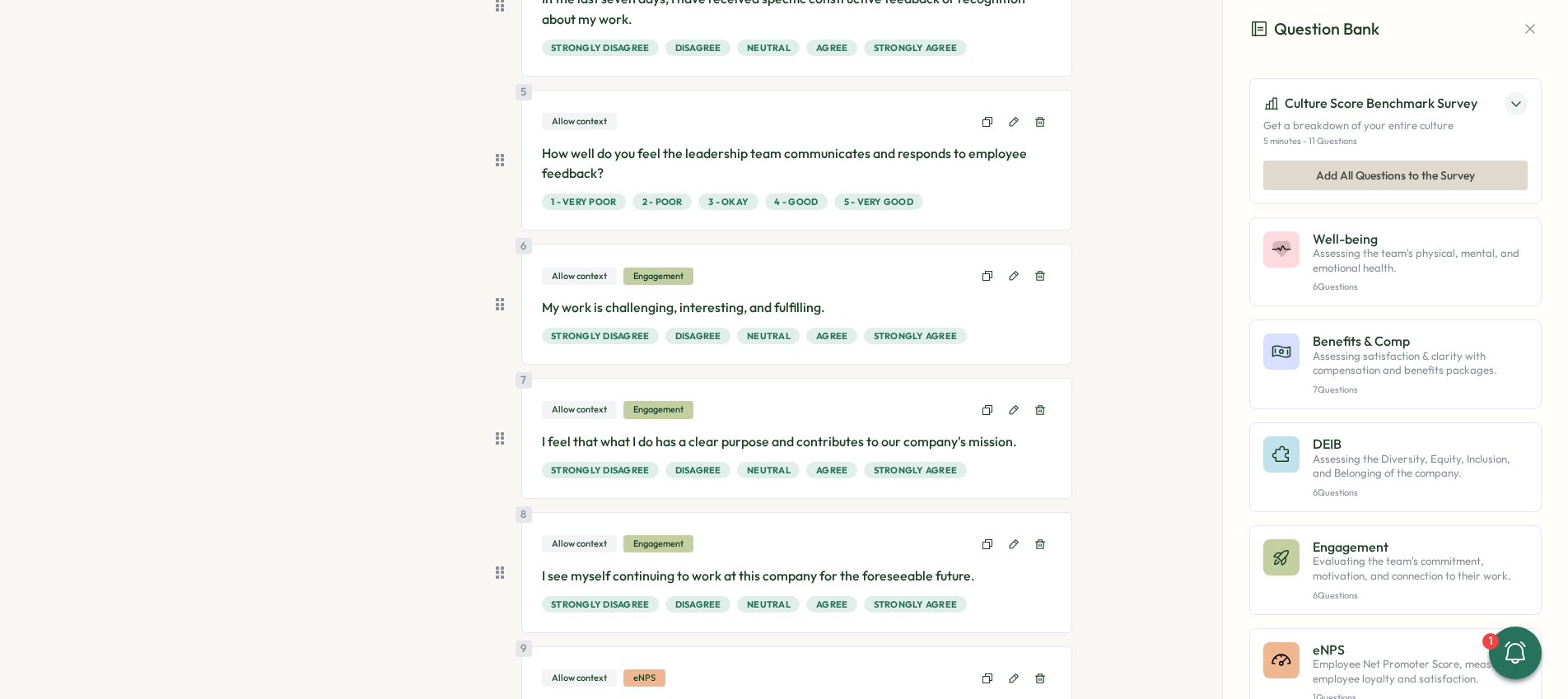
click at [1041, 277] on icon at bounding box center [1039, 275] width 12 height 12
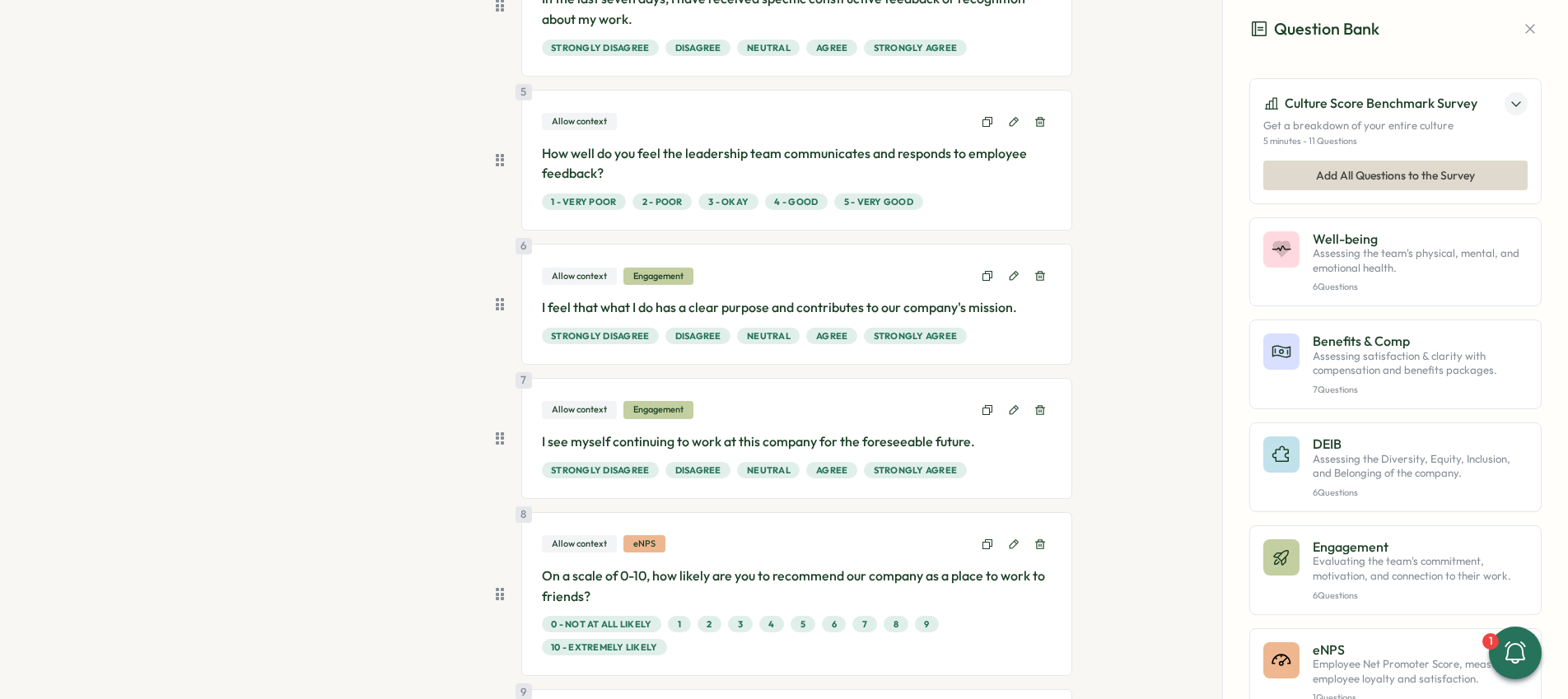
click at [1041, 277] on icon at bounding box center [1039, 275] width 12 height 12
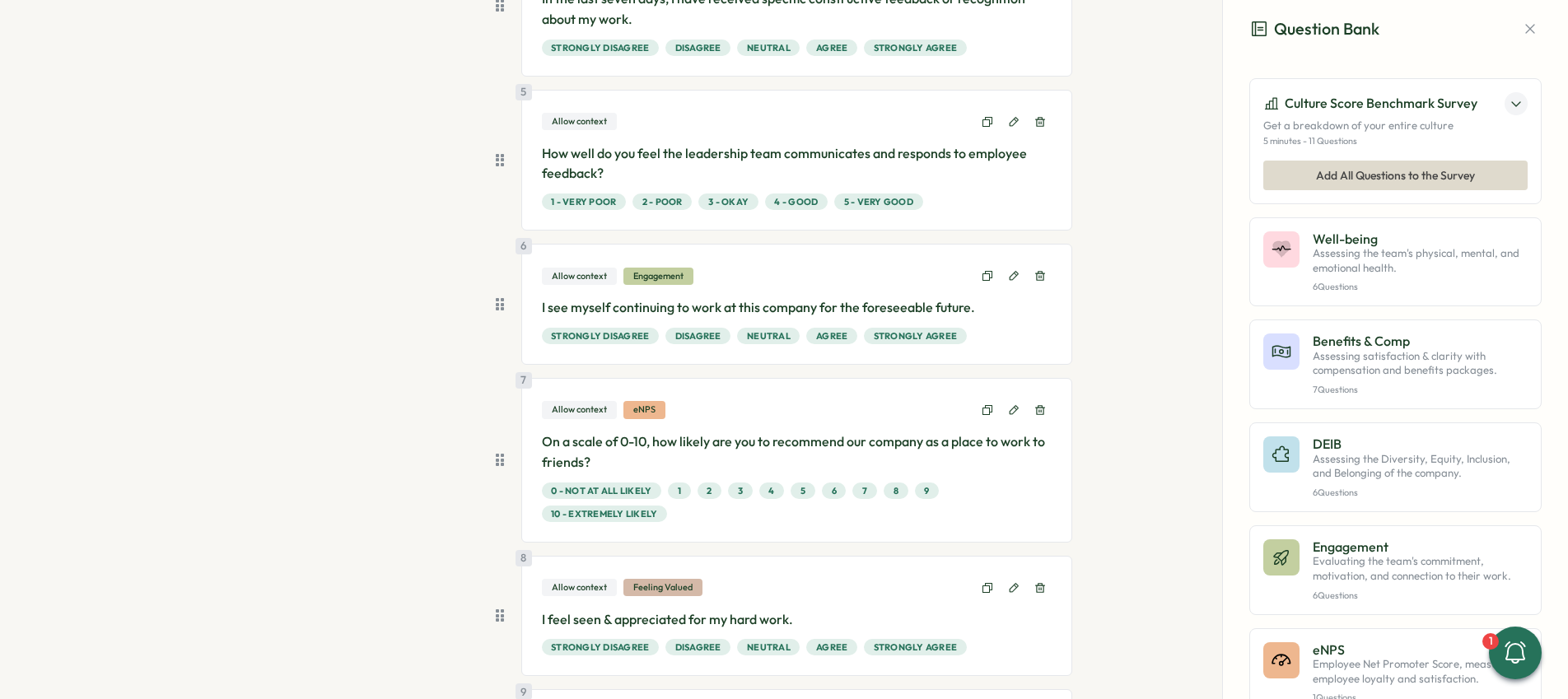
click at [1041, 277] on icon at bounding box center [1039, 275] width 12 height 12
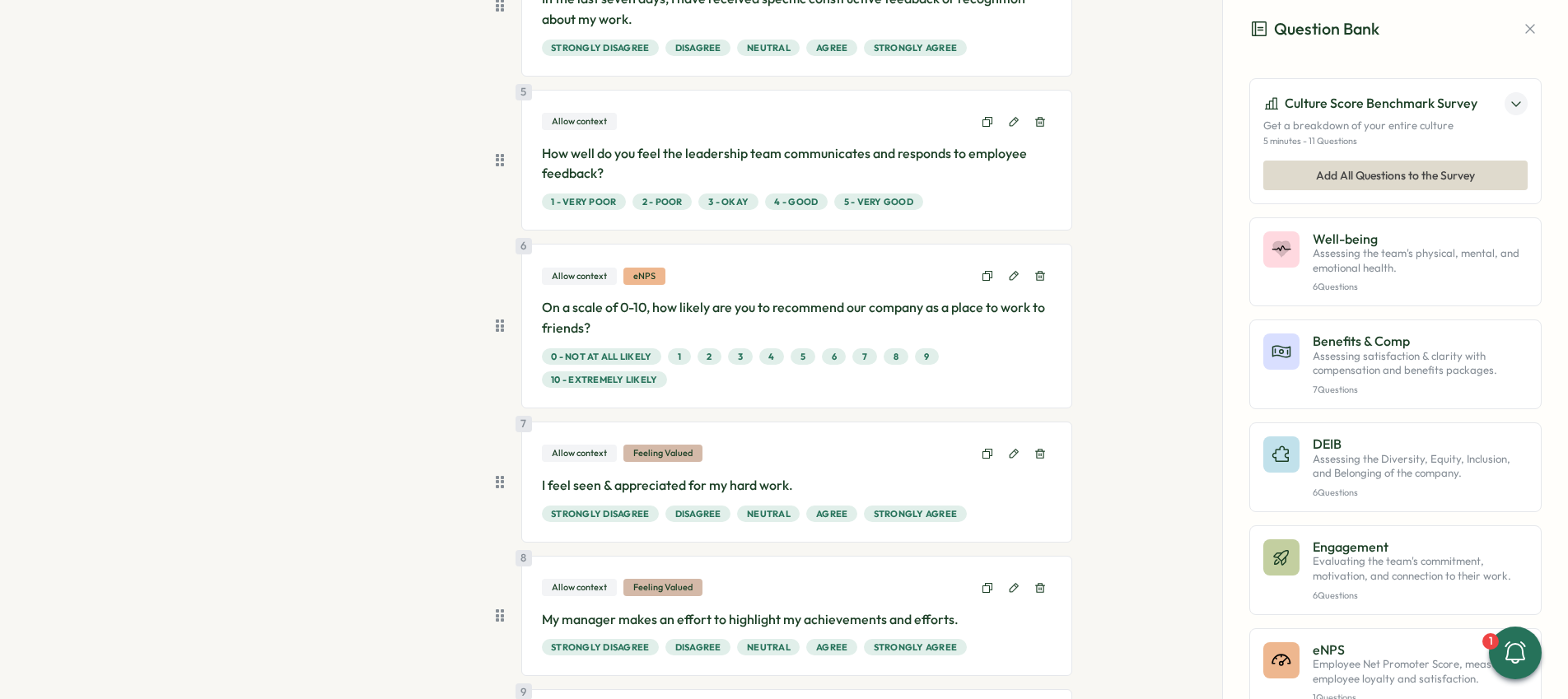
click at [1041, 277] on icon at bounding box center [1039, 275] width 12 height 12
click at [1041, 448] on icon at bounding box center [1039, 453] width 12 height 12
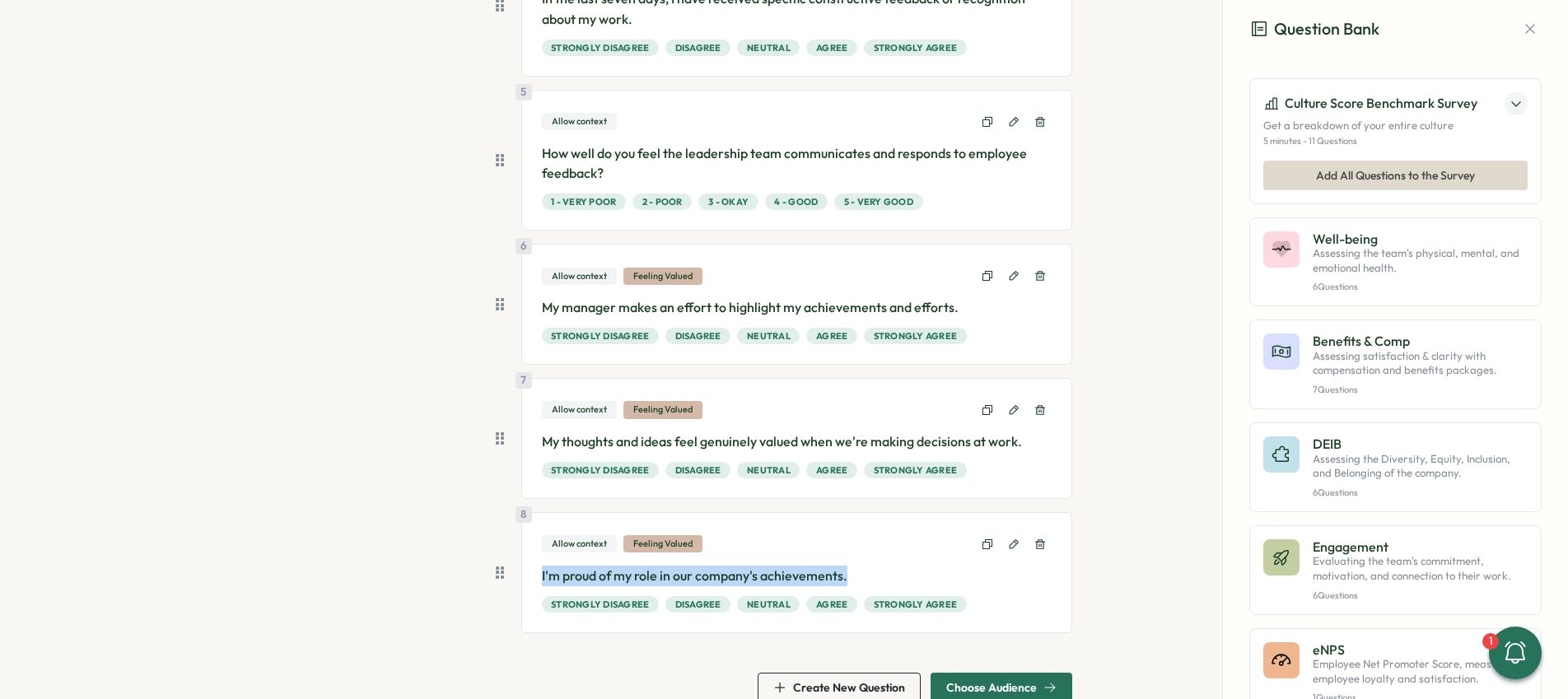
click at [1041, 277] on icon at bounding box center [1039, 275] width 12 height 12
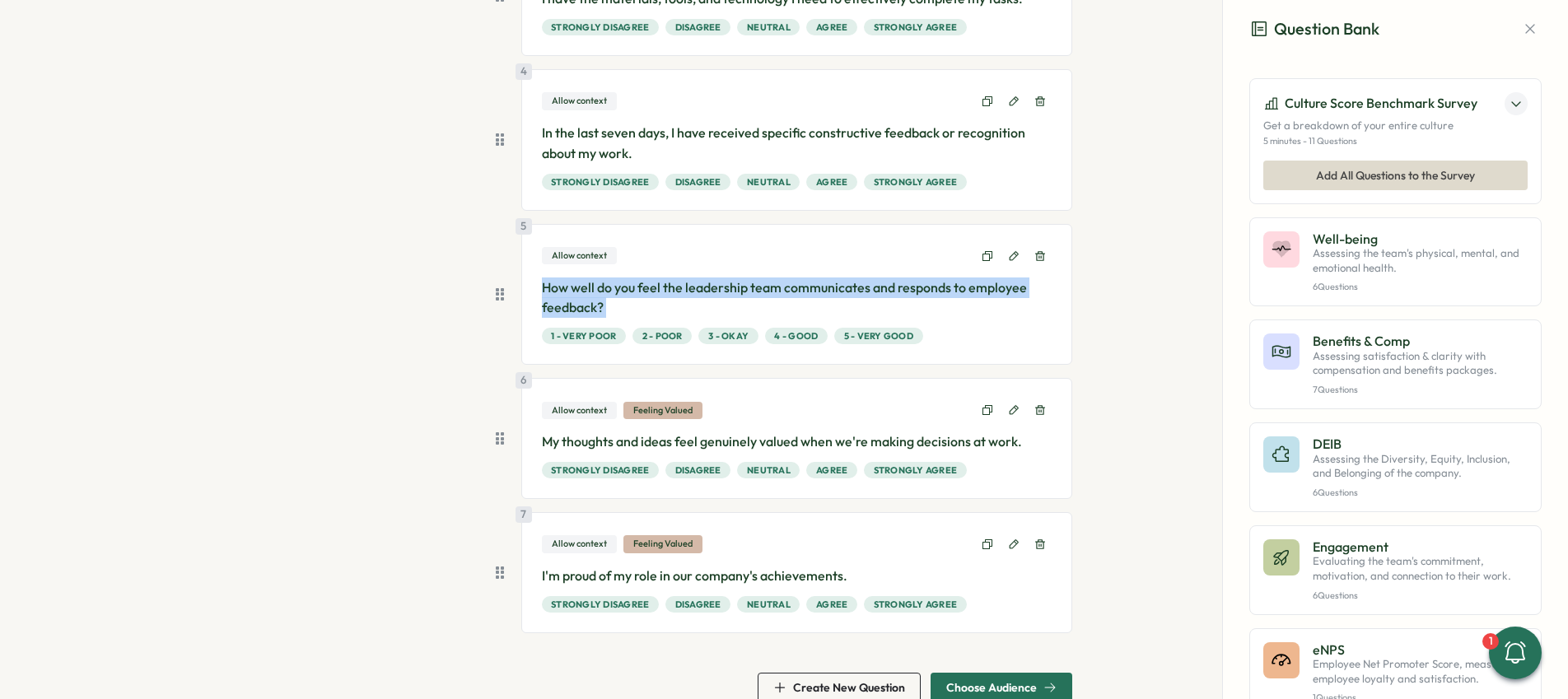
click at [1041, 278] on p "How well do you feel the leadership team communicates and responds to employee …" at bounding box center [796, 298] width 510 height 41
click at [1035, 408] on icon at bounding box center [1039, 410] width 10 height 10
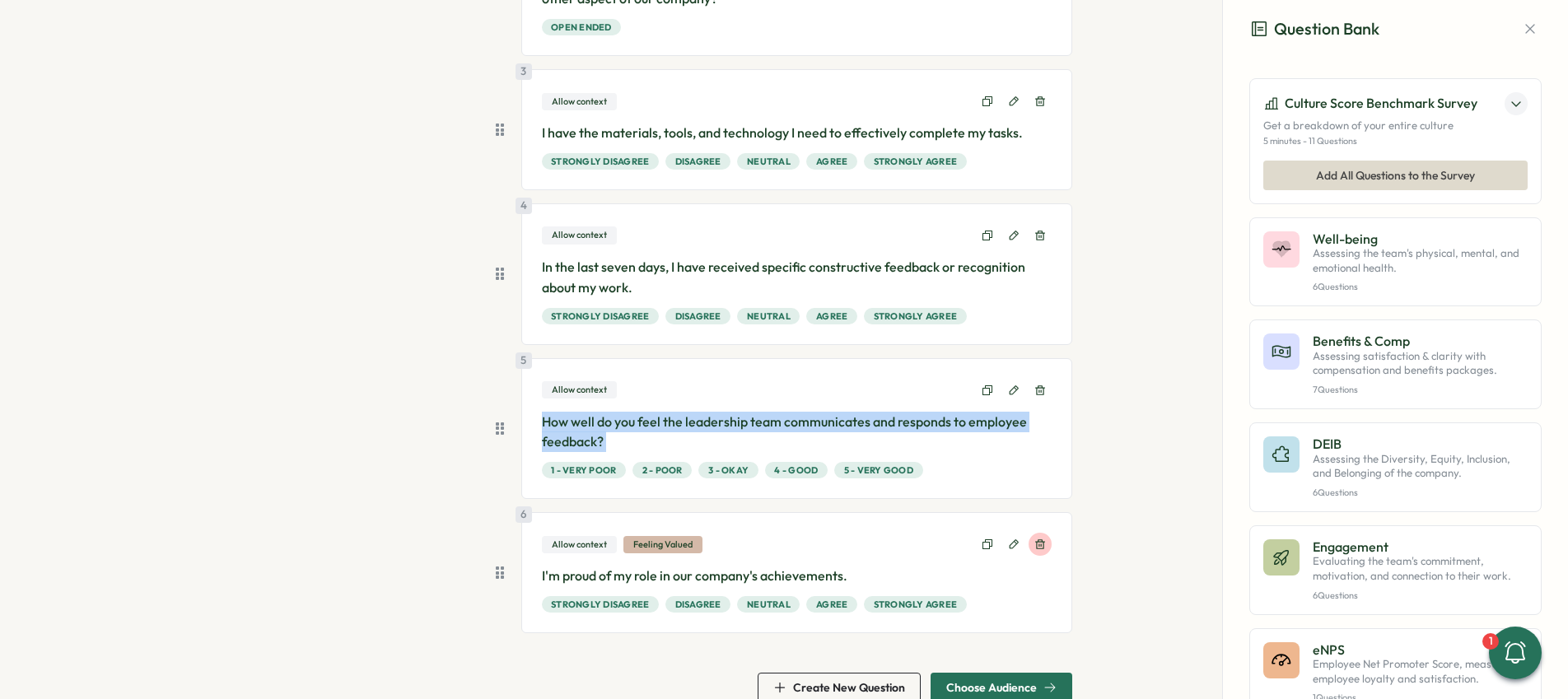
click at [1041, 551] on button at bounding box center [1040, 544] width 23 height 23
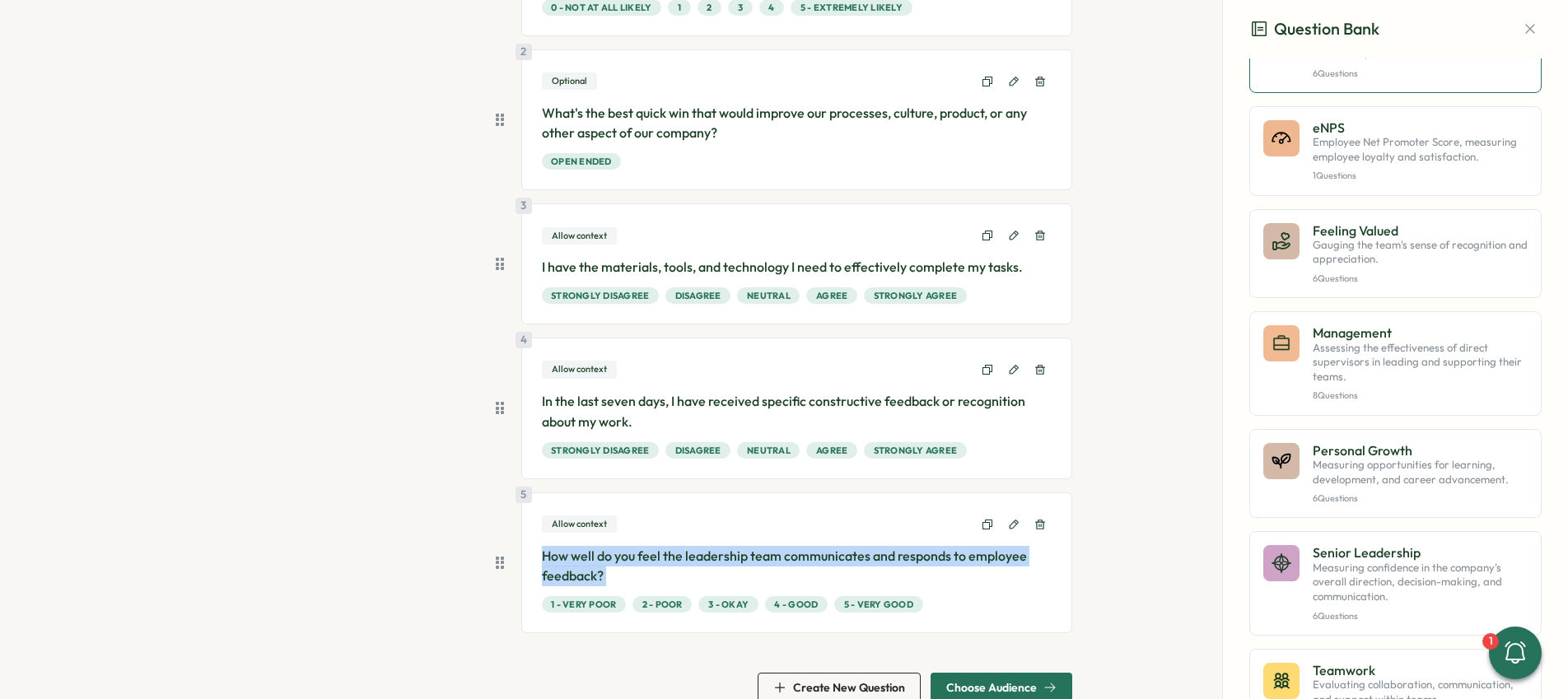
scroll to position [524, 0]
click at [1395, 361] on p "Assessing the effectiveness of direct supervisors in leading and supporting the…" at bounding box center [1419, 361] width 215 height 44
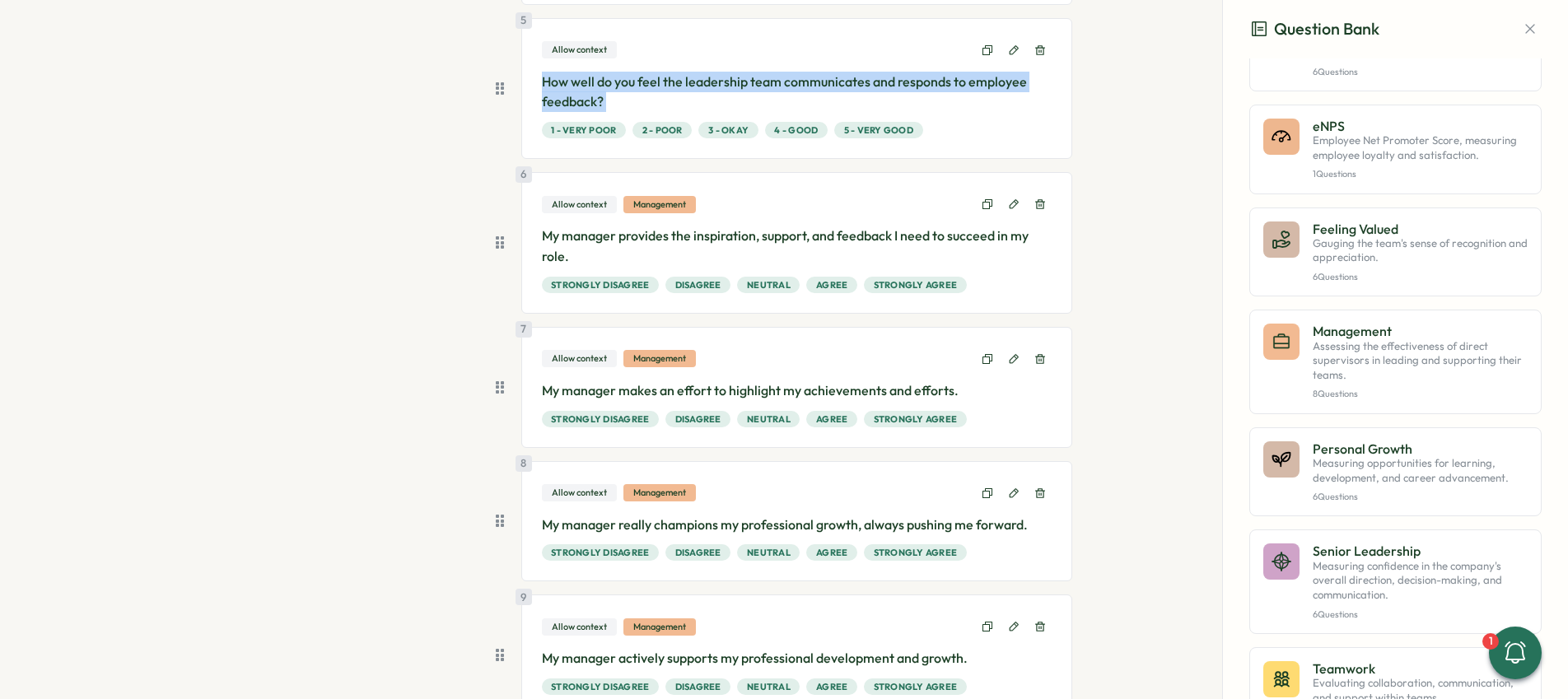
scroll to position [749, 0]
